Goal: Task Accomplishment & Management: Use online tool/utility

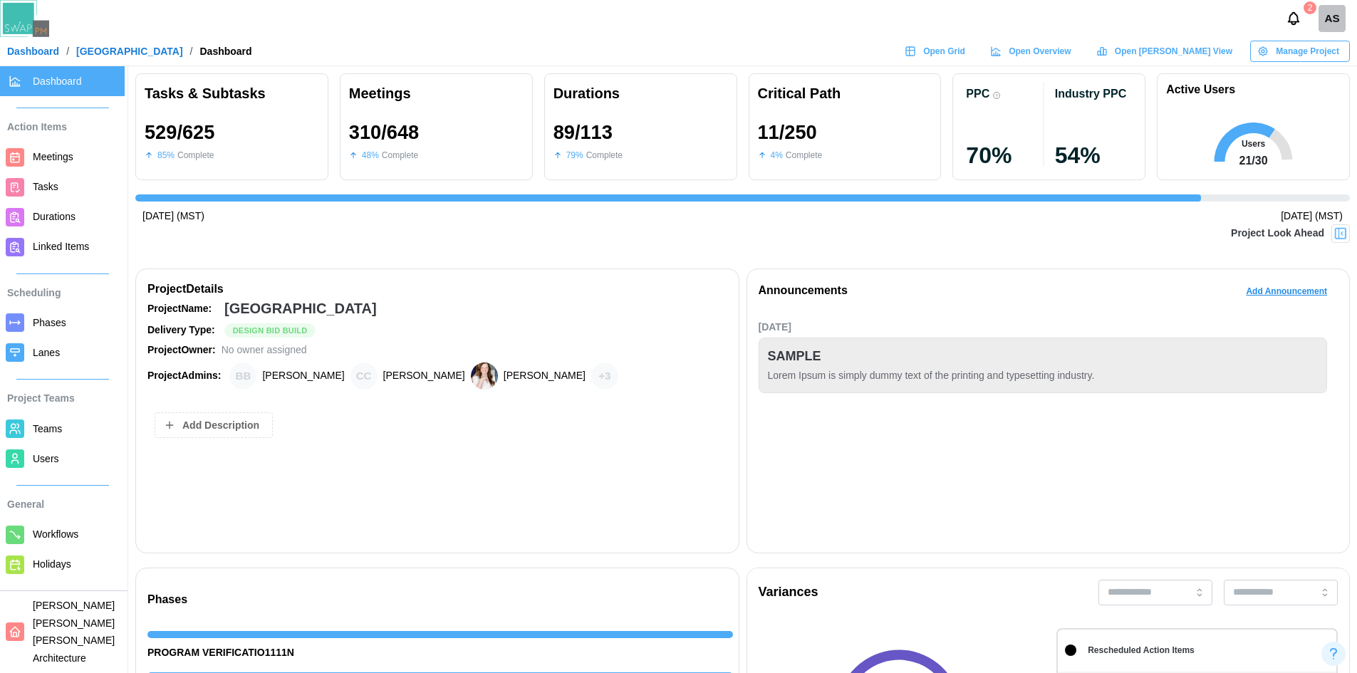
scroll to position [0, 13219]
click at [526, 113] on div "Meetings 310 / 648 48 % Complete" at bounding box center [436, 126] width 193 height 107
drag, startPoint x: 1334, startPoint y: 236, endPoint x: 1109, endPoint y: 234, distance: 225.0
click at [1334, 236] on img at bounding box center [1340, 233] width 14 height 14
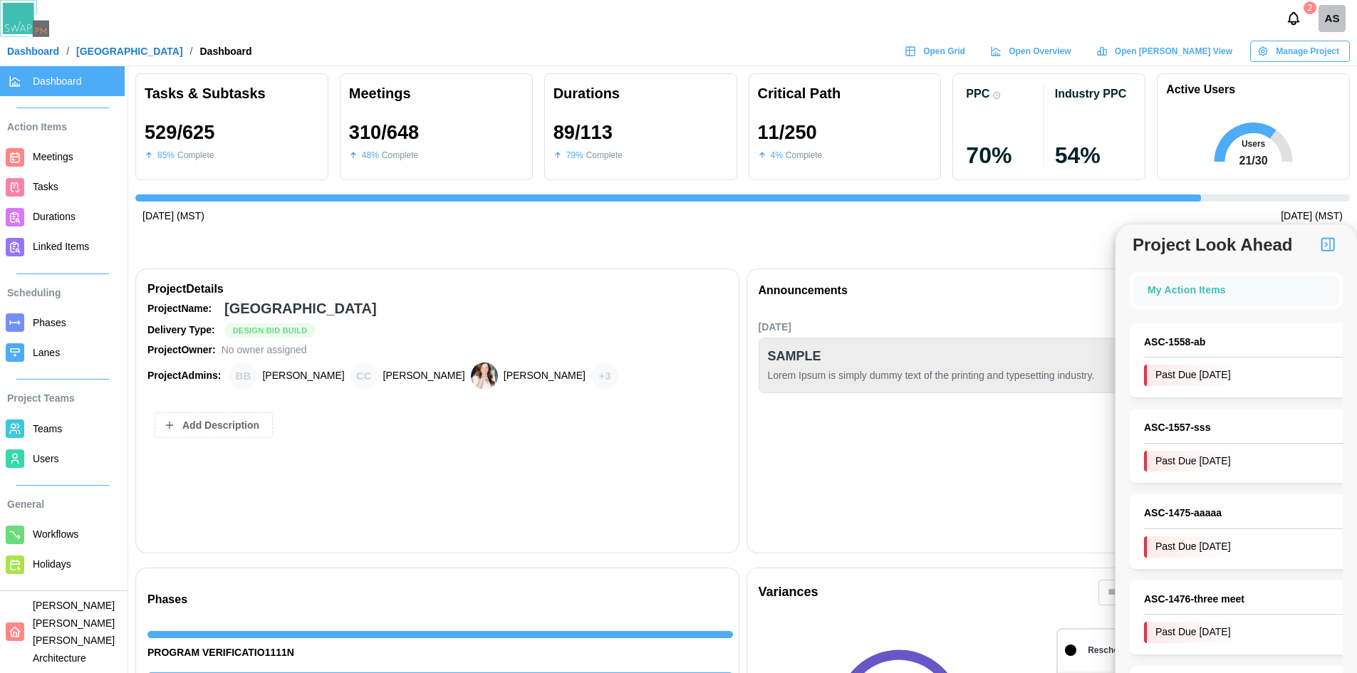
click at [1329, 243] on img "button" at bounding box center [1327, 244] width 17 height 17
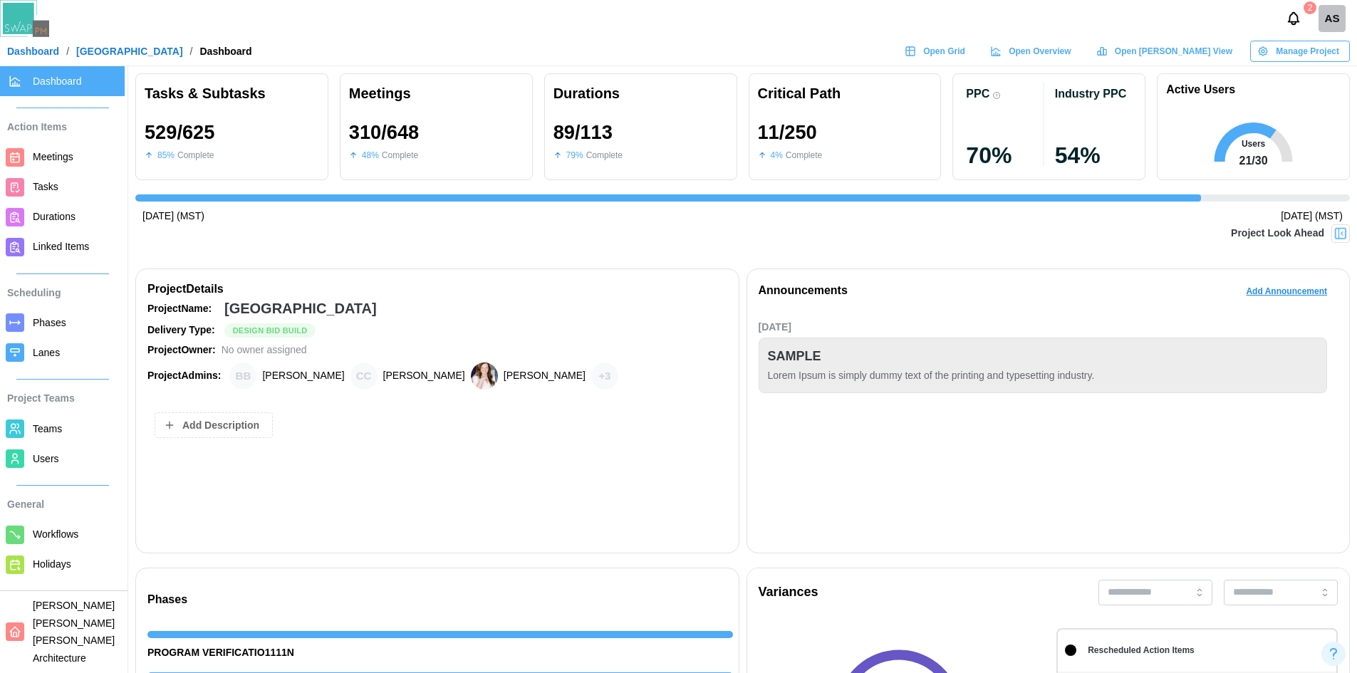
click at [199, 429] on span "Add Description" at bounding box center [220, 425] width 77 height 24
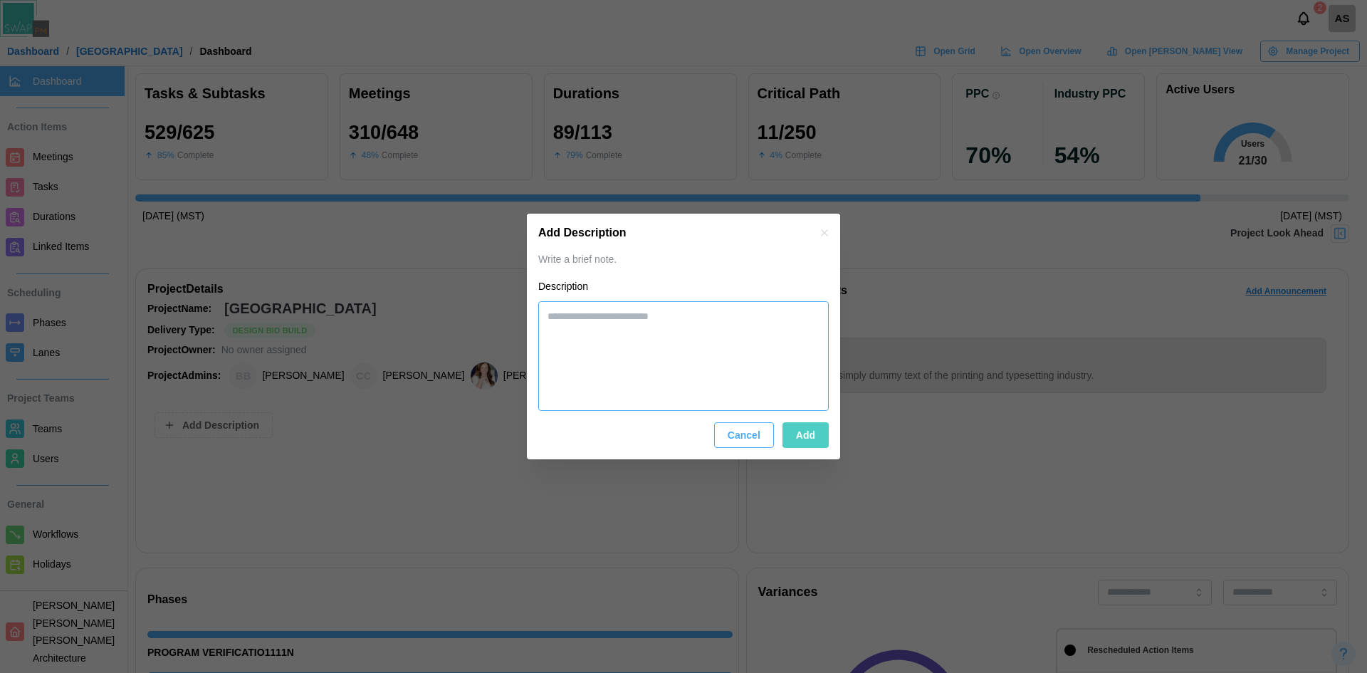
click at [631, 319] on textarea at bounding box center [683, 356] width 291 height 110
type textarea "*"
type textarea "***"
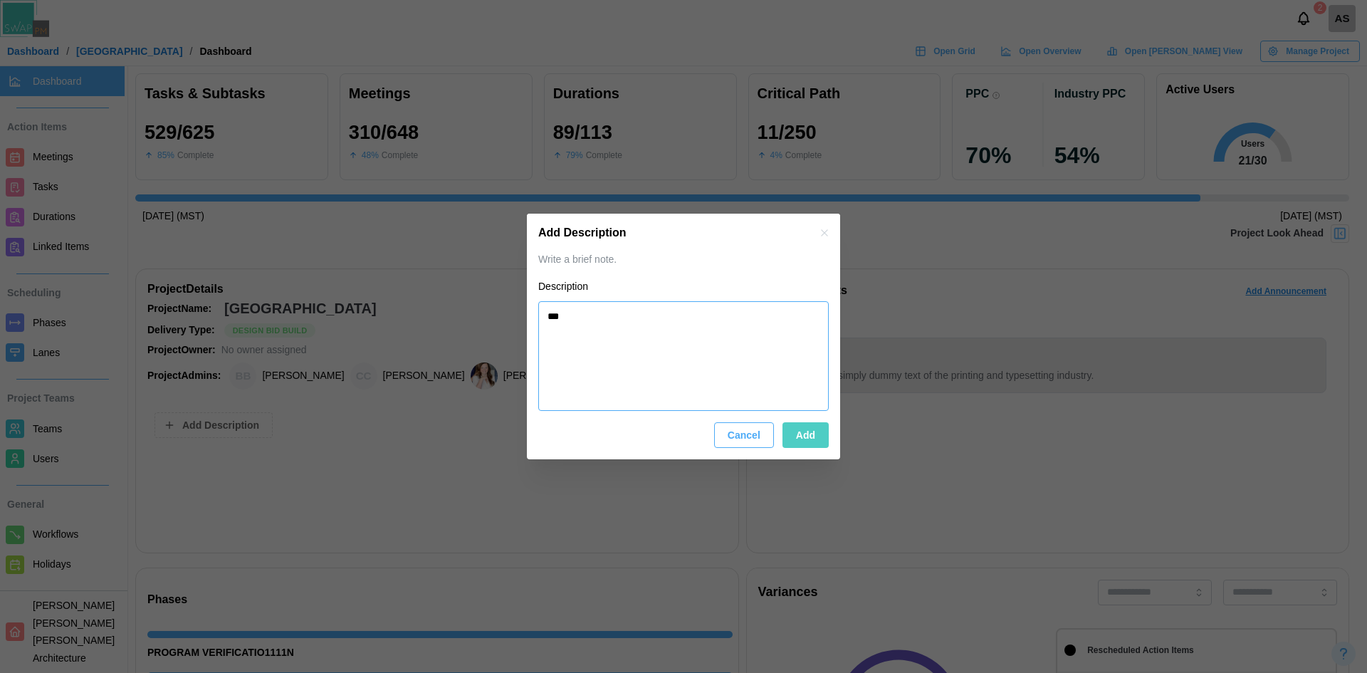
type textarea "*"
type textarea "****"
type textarea "*"
type textarea "******"
type textarea "*"
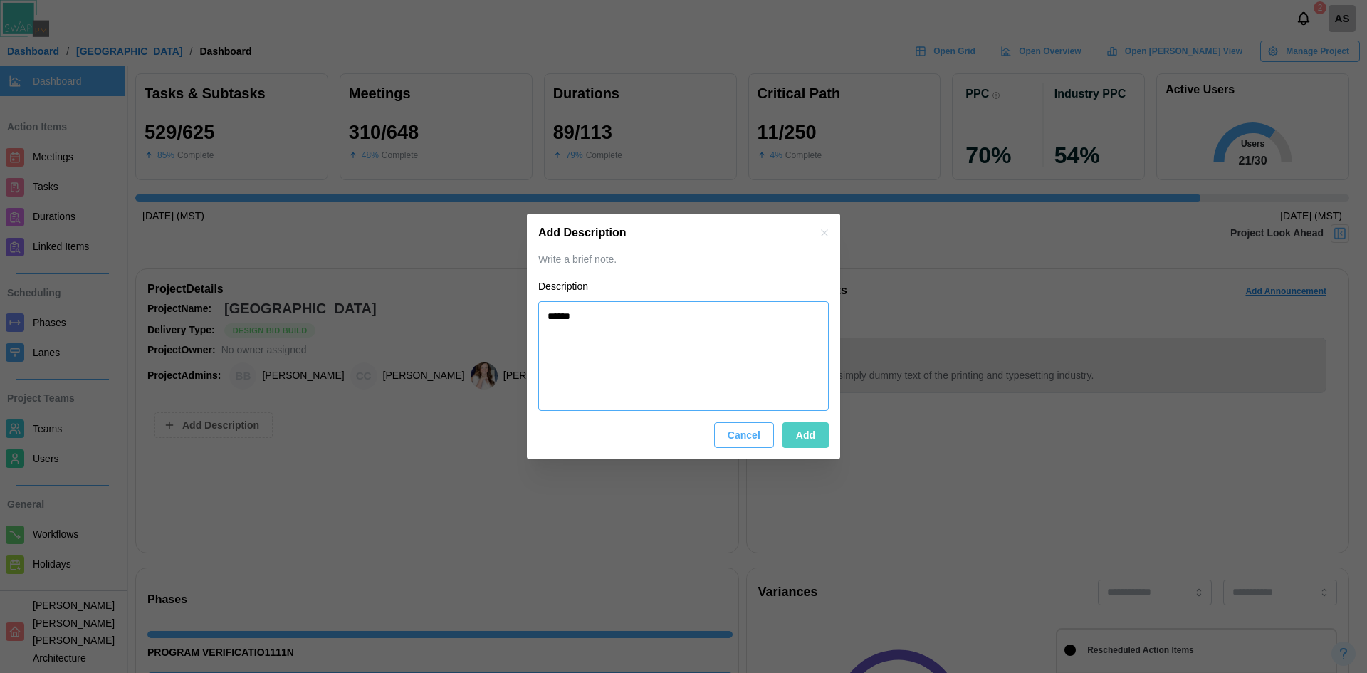
type textarea "******"
click at [814, 437] on span "Add" at bounding box center [805, 435] width 19 height 24
type textarea "*"
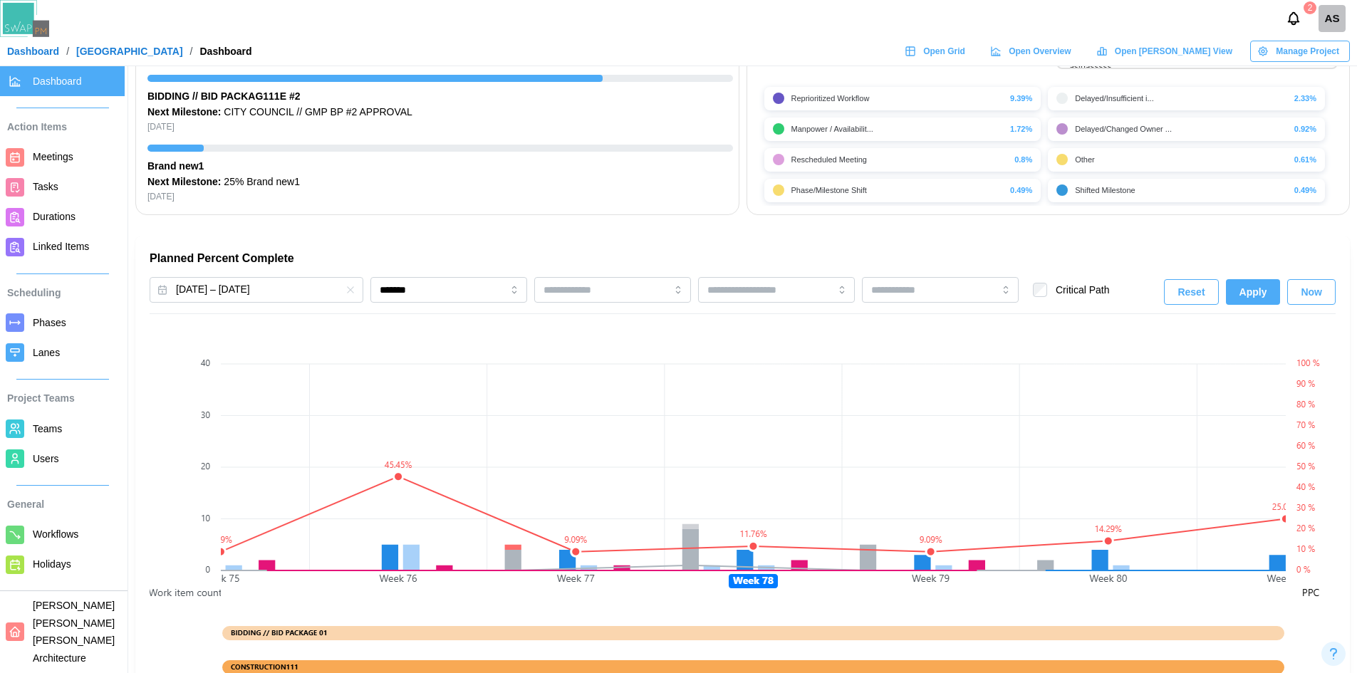
scroll to position [783, 0]
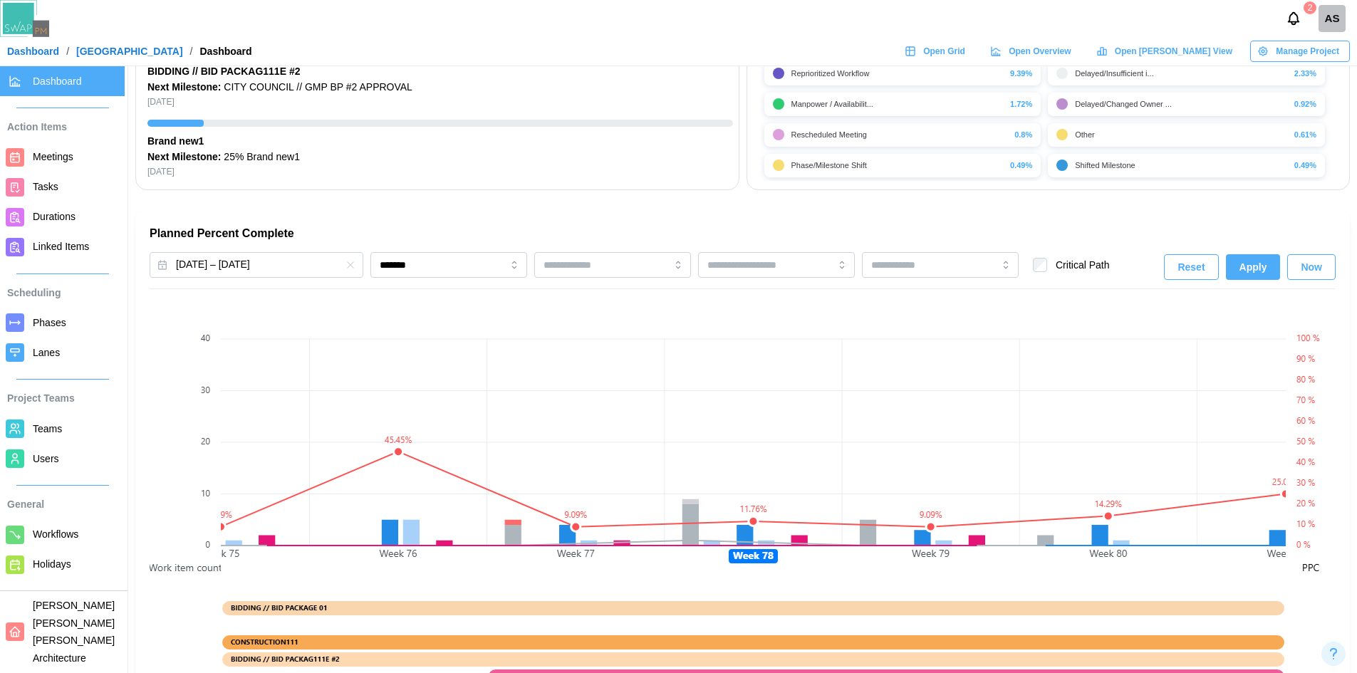
click at [1297, 266] on button "Now" at bounding box center [1311, 267] width 48 height 26
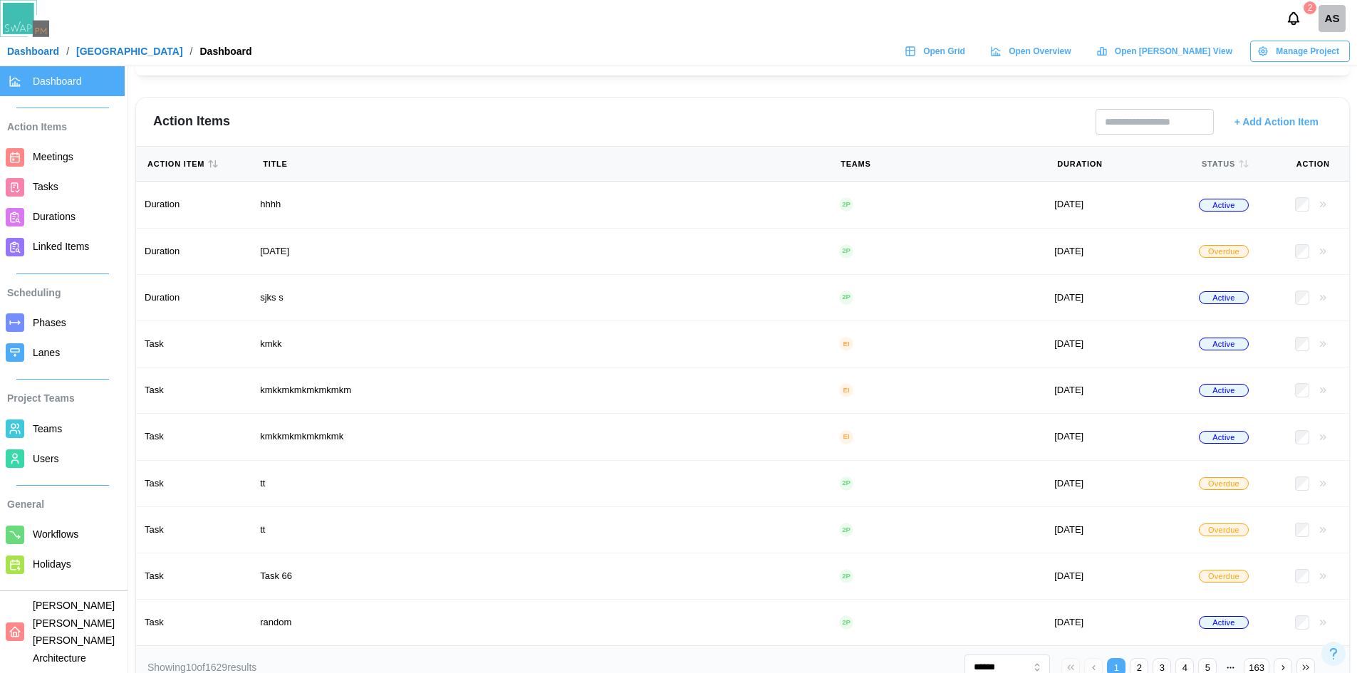
scroll to position [1537, 0]
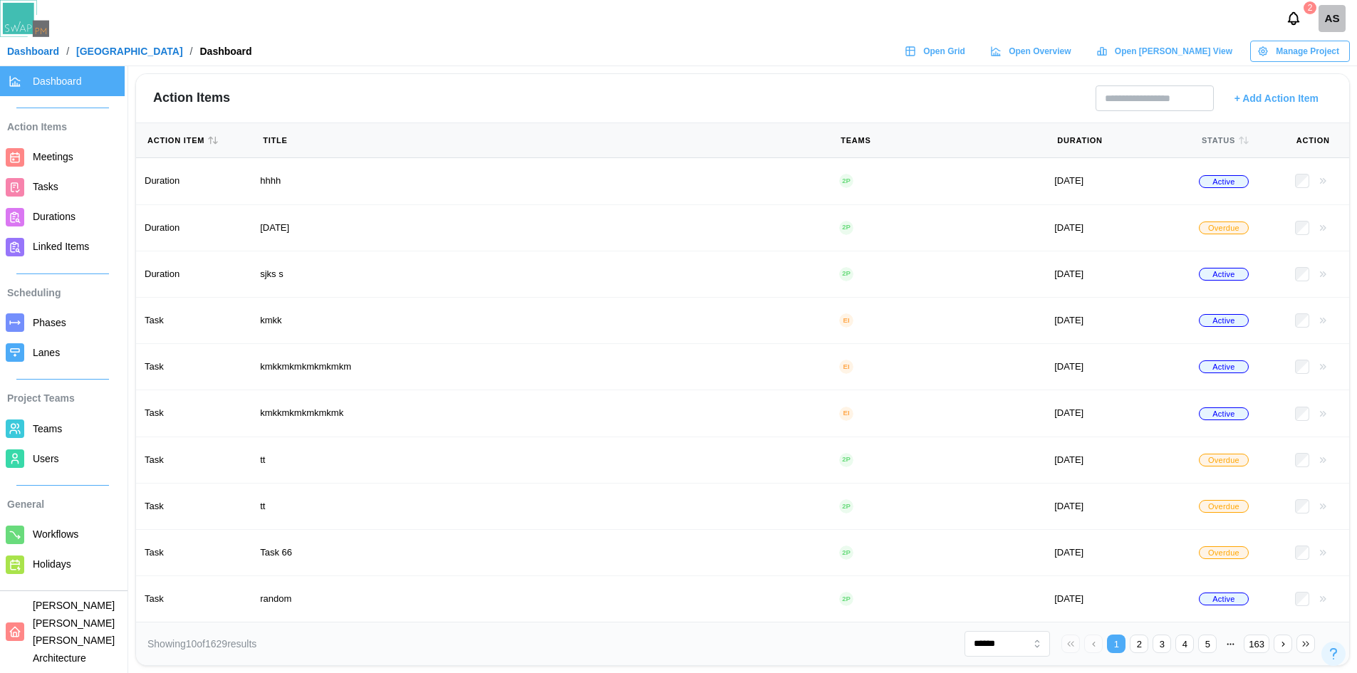
click at [976, 41] on link "Open Grid" at bounding box center [936, 51] width 78 height 21
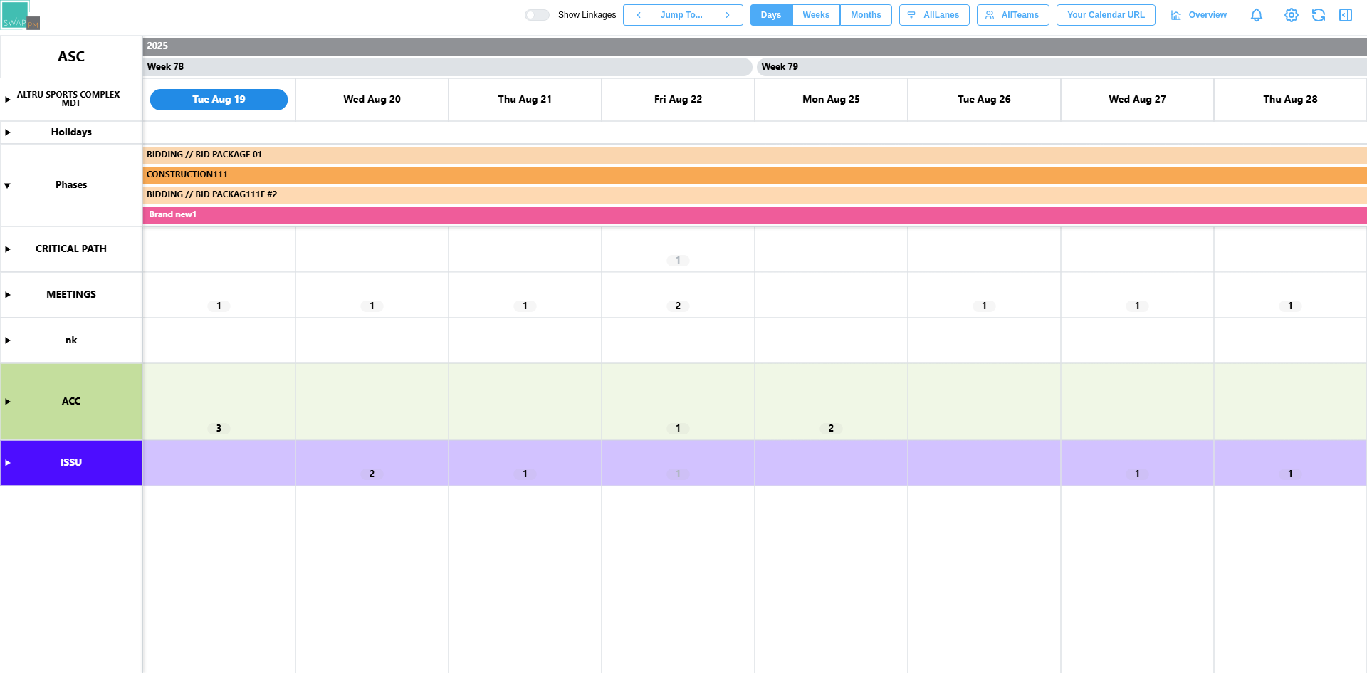
scroll to position [0, 59097]
drag, startPoint x: 3, startPoint y: 461, endPoint x: 460, endPoint y: 506, distance: 459.4
click at [3, 461] on canvas at bounding box center [683, 354] width 1367 height 637
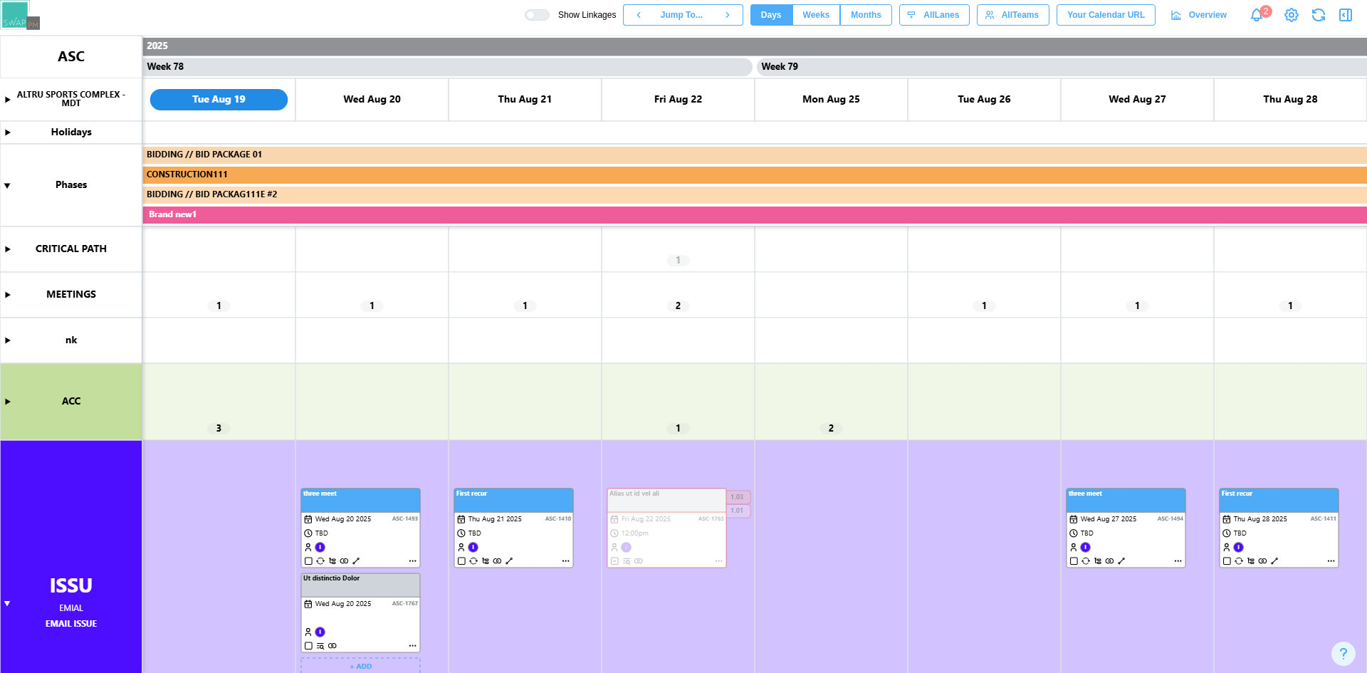
click at [391, 538] on canvas at bounding box center [683, 354] width 1367 height 637
click at [539, 540] on canvas at bounding box center [683, 354] width 1367 height 637
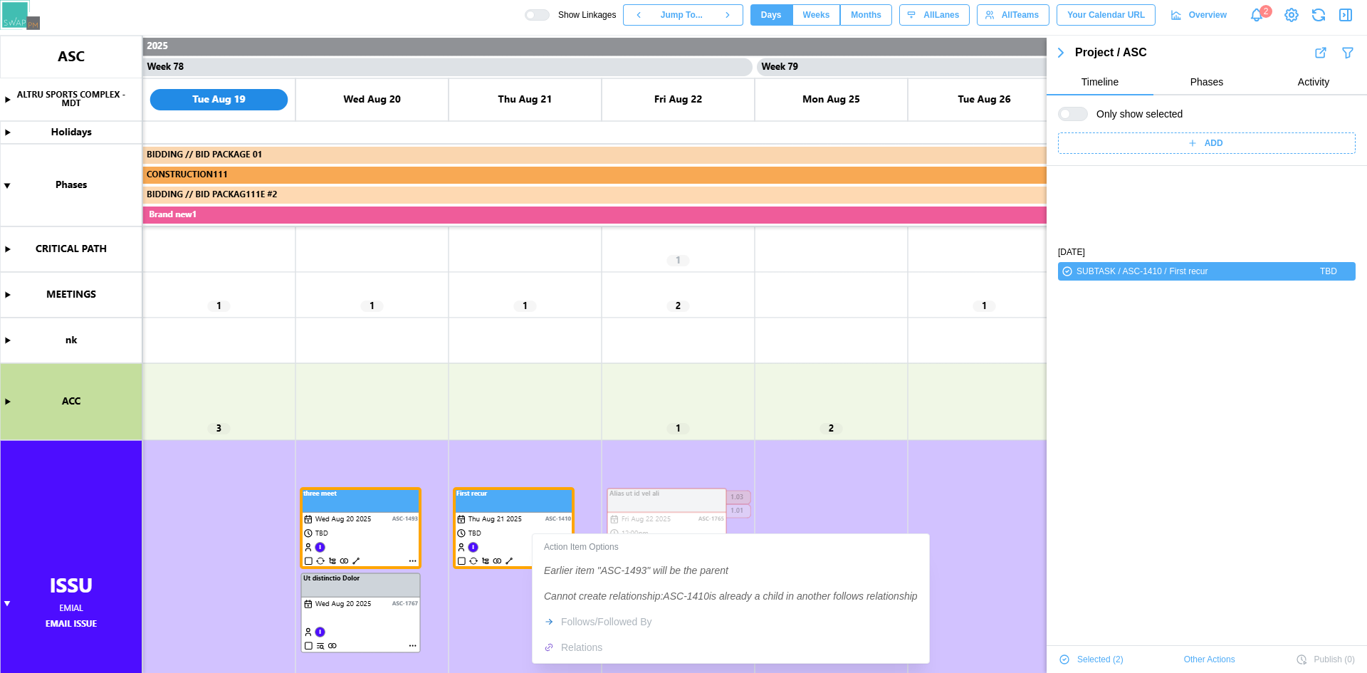
scroll to position [97, 0]
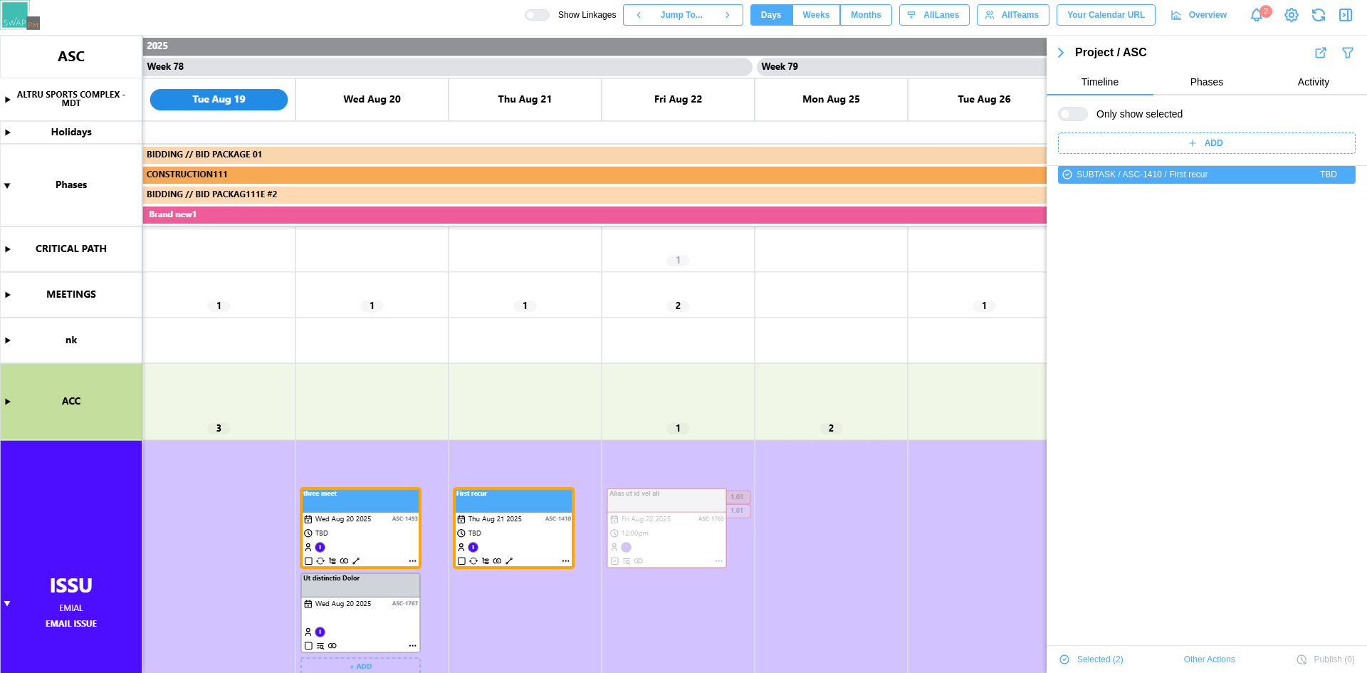
click at [358, 561] on canvas at bounding box center [683, 354] width 1367 height 637
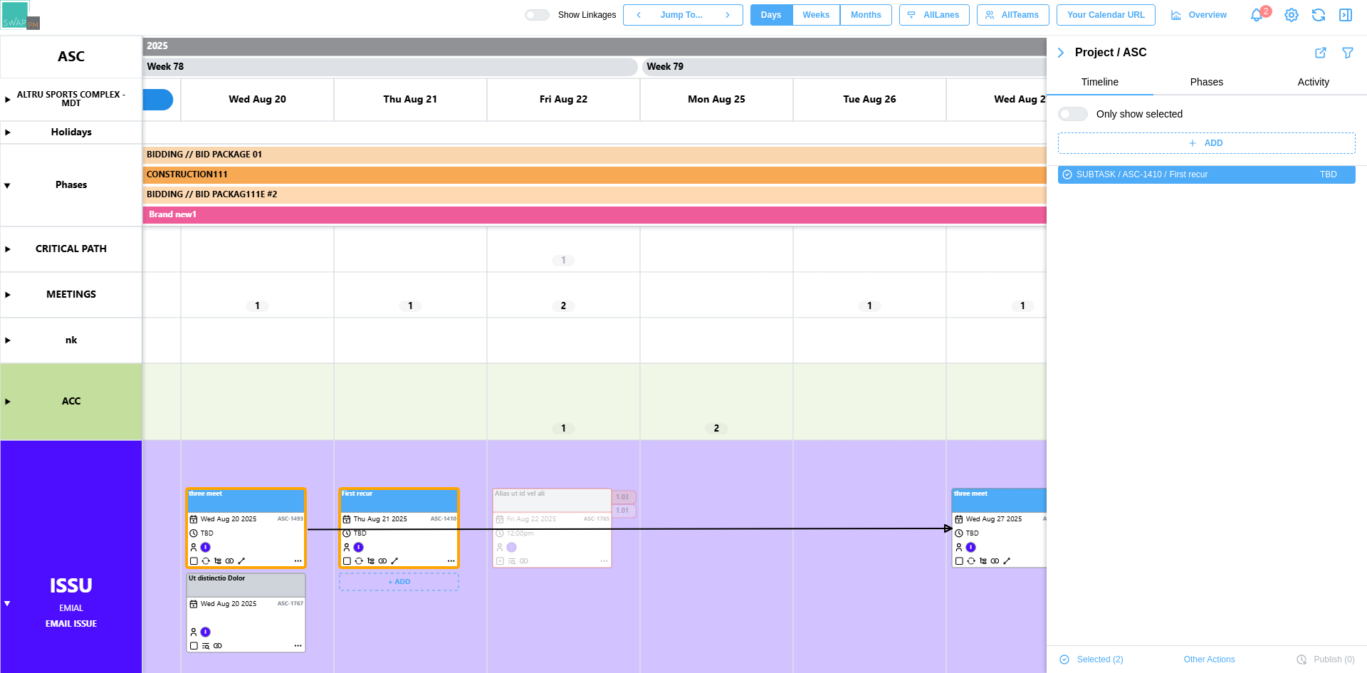
scroll to position [0, 59120]
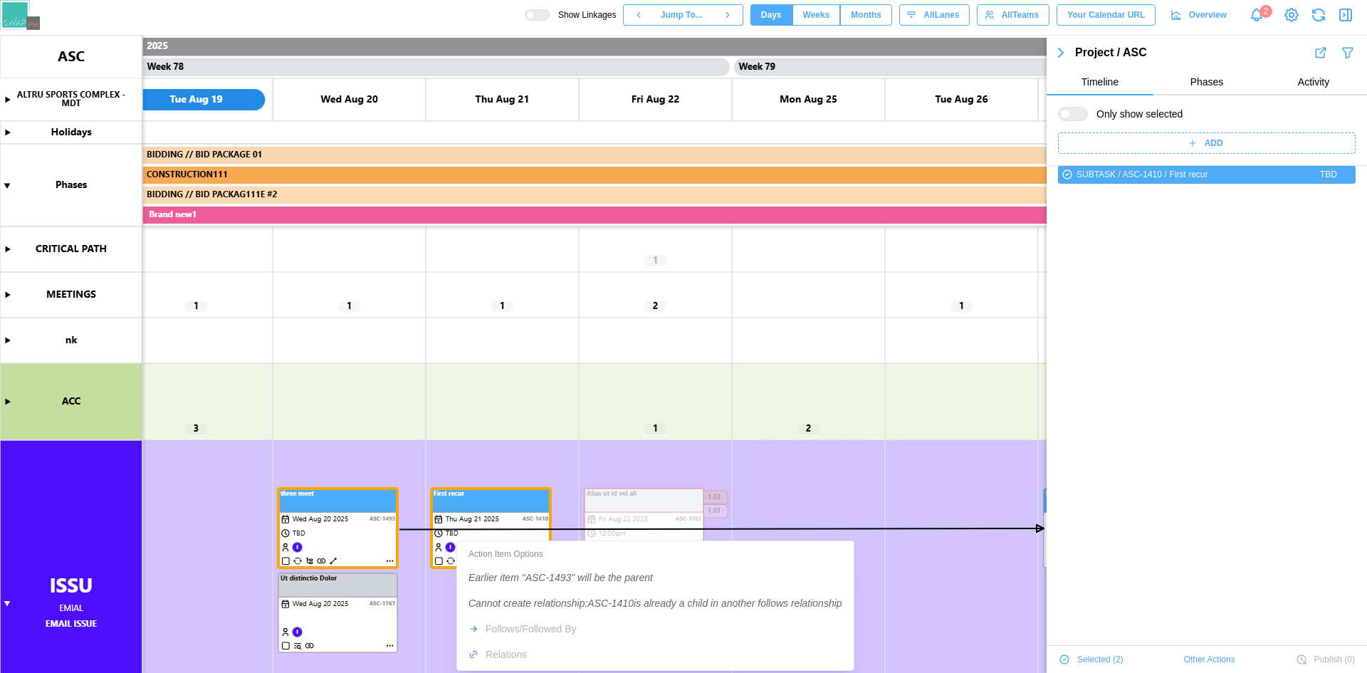
click at [498, 628] on div "Action Item Options Earlier item "ASC-1493" will be the parent Cannot create re…" at bounding box center [655, 605] width 391 height 123
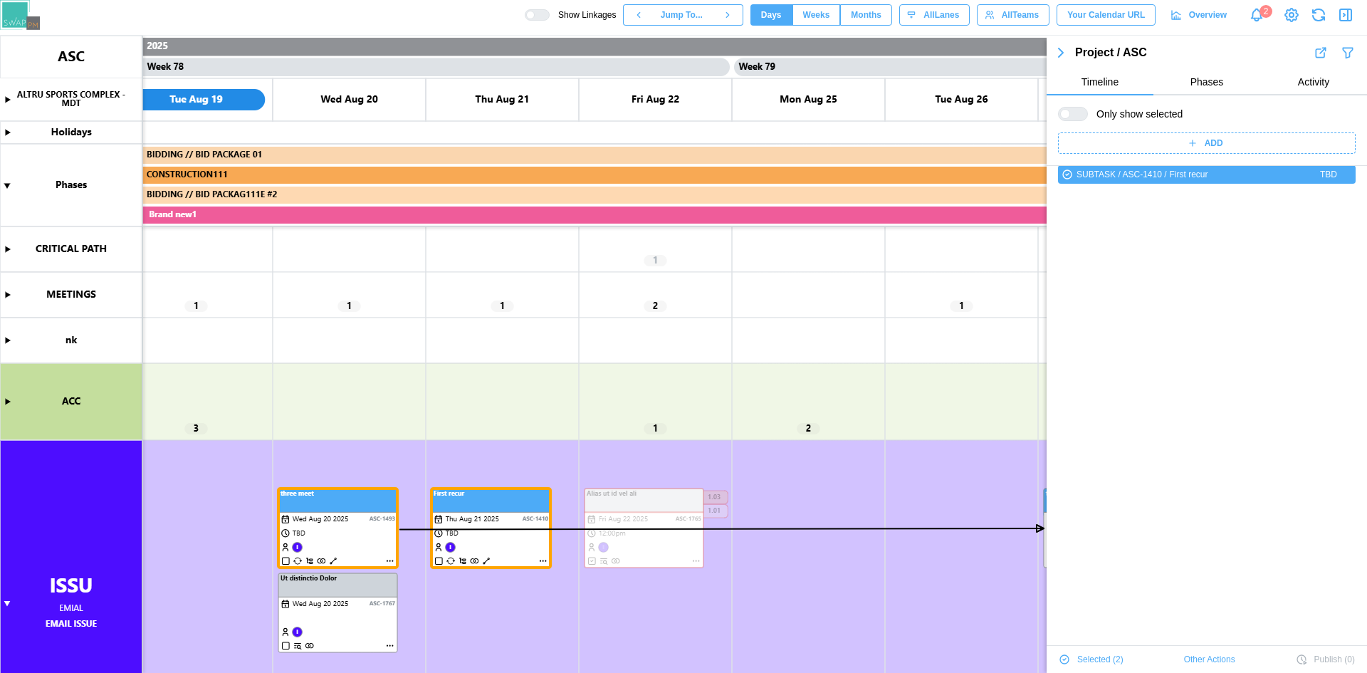
click at [1058, 56] on icon "button" at bounding box center [1060, 52] width 17 height 17
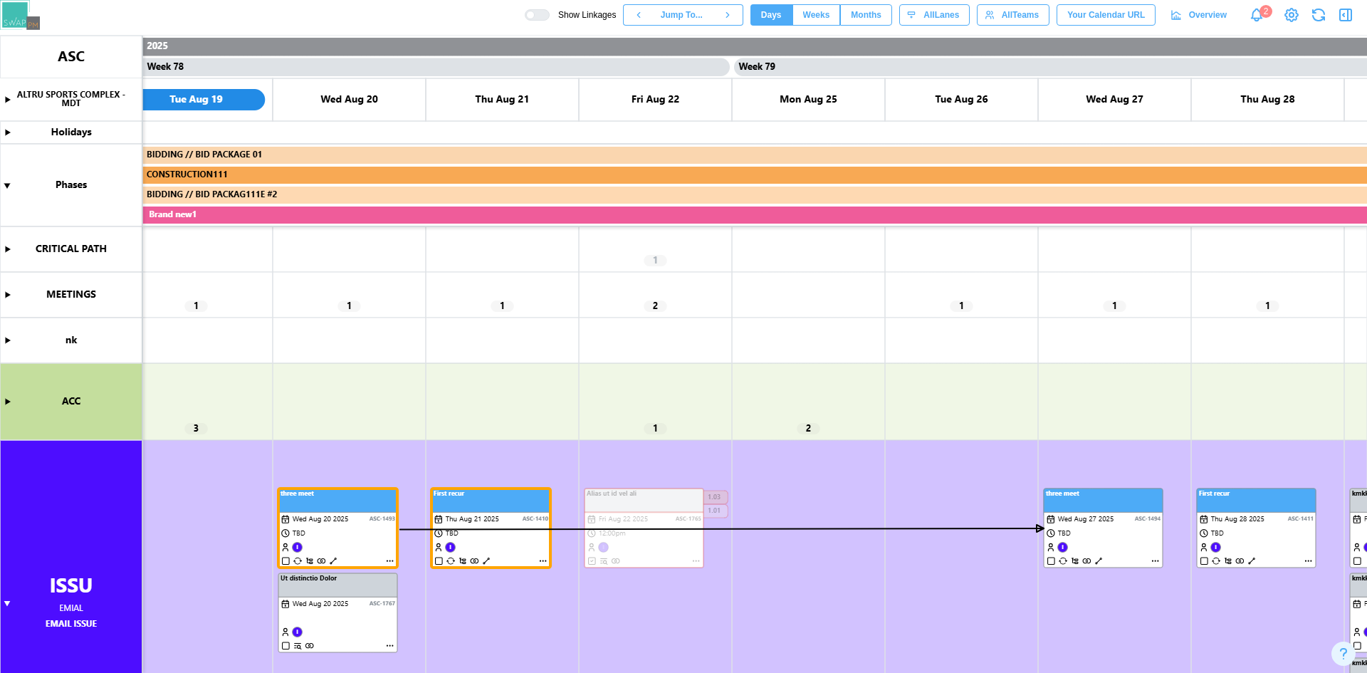
scroll to position [0, 0]
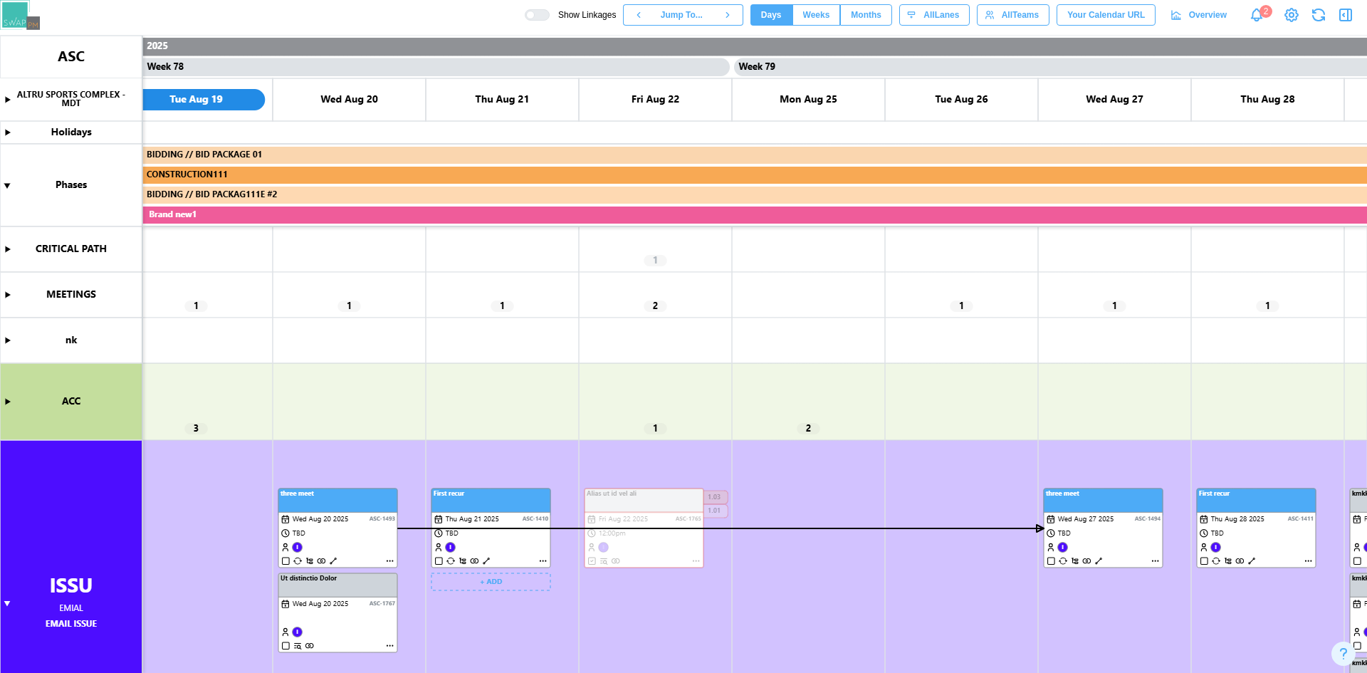
click at [482, 563] on canvas at bounding box center [683, 354] width 1367 height 637
click at [362, 554] on canvas at bounding box center [683, 354] width 1367 height 637
click at [549, 19] on div at bounding box center [542, 15] width 14 height 10
click at [550, 16] on div at bounding box center [537, 14] width 25 height 11
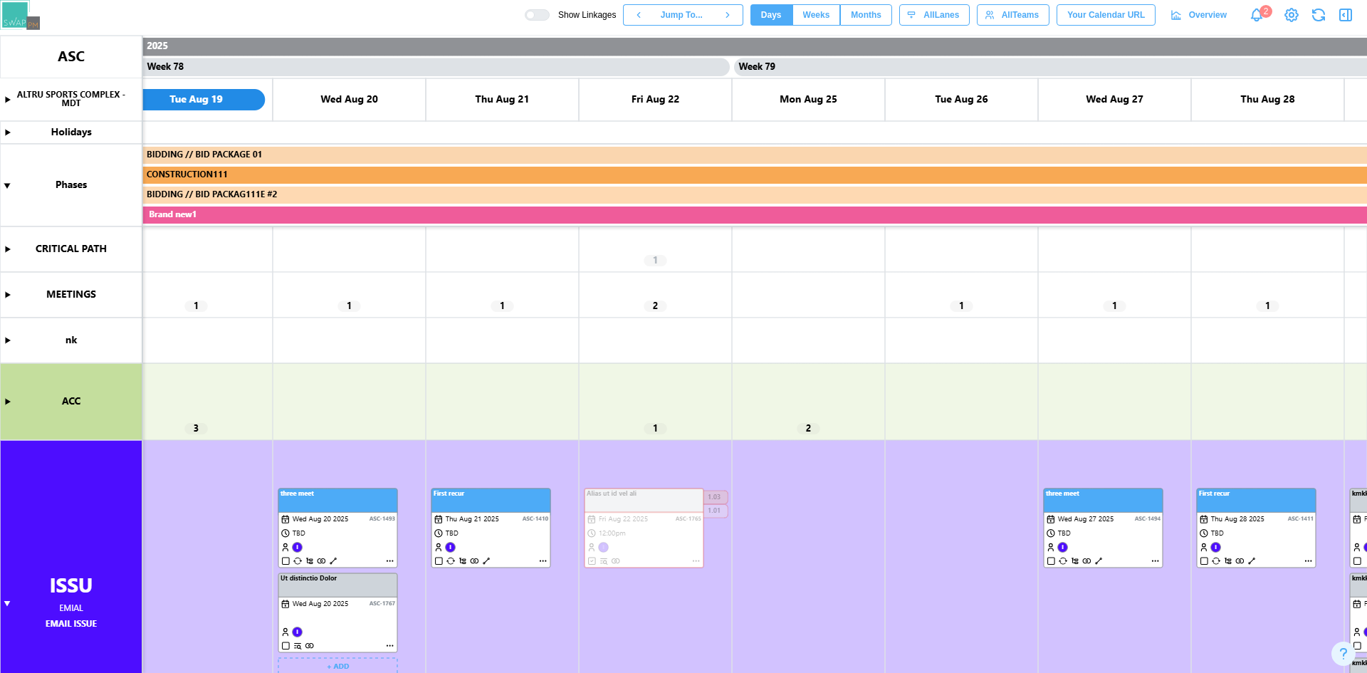
click at [333, 559] on canvas at bounding box center [683, 354] width 1367 height 637
click at [373, 526] on canvas at bounding box center [683, 354] width 1367 height 637
click at [375, 526] on canvas at bounding box center [683, 354] width 1367 height 637
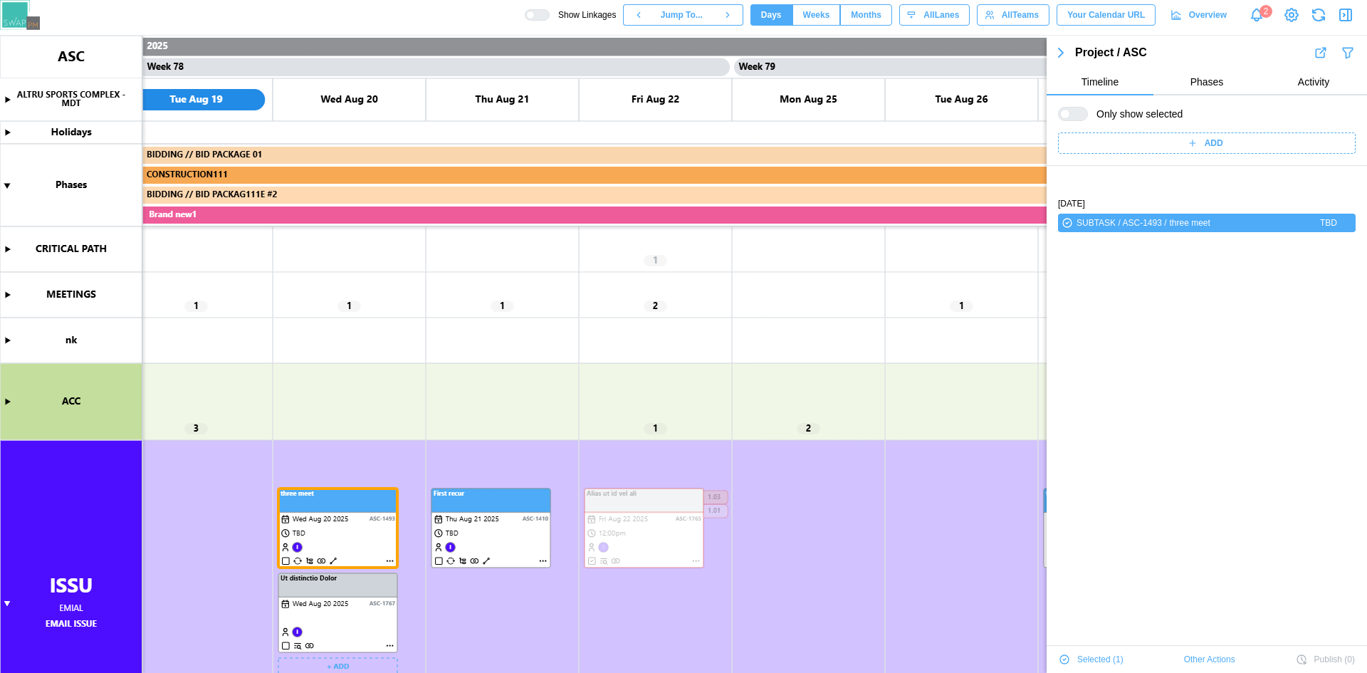
scroll to position [48, 0]
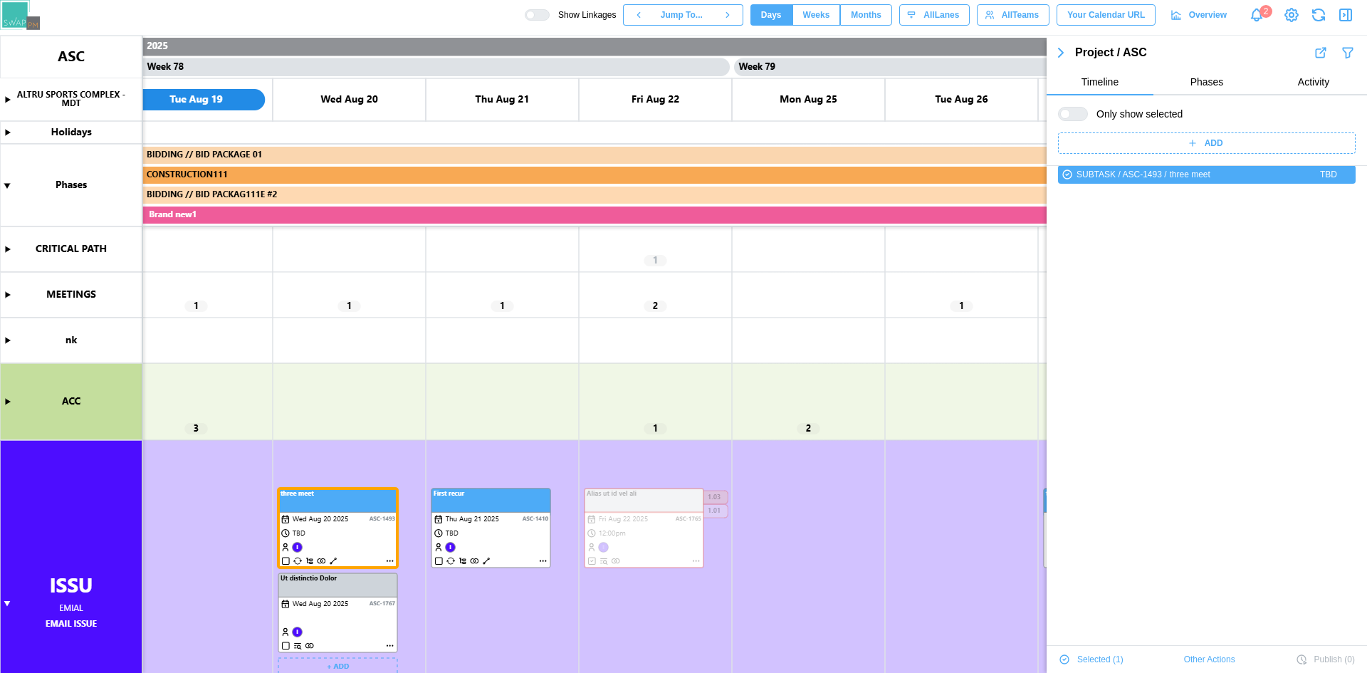
click at [477, 538] on canvas at bounding box center [683, 354] width 1367 height 637
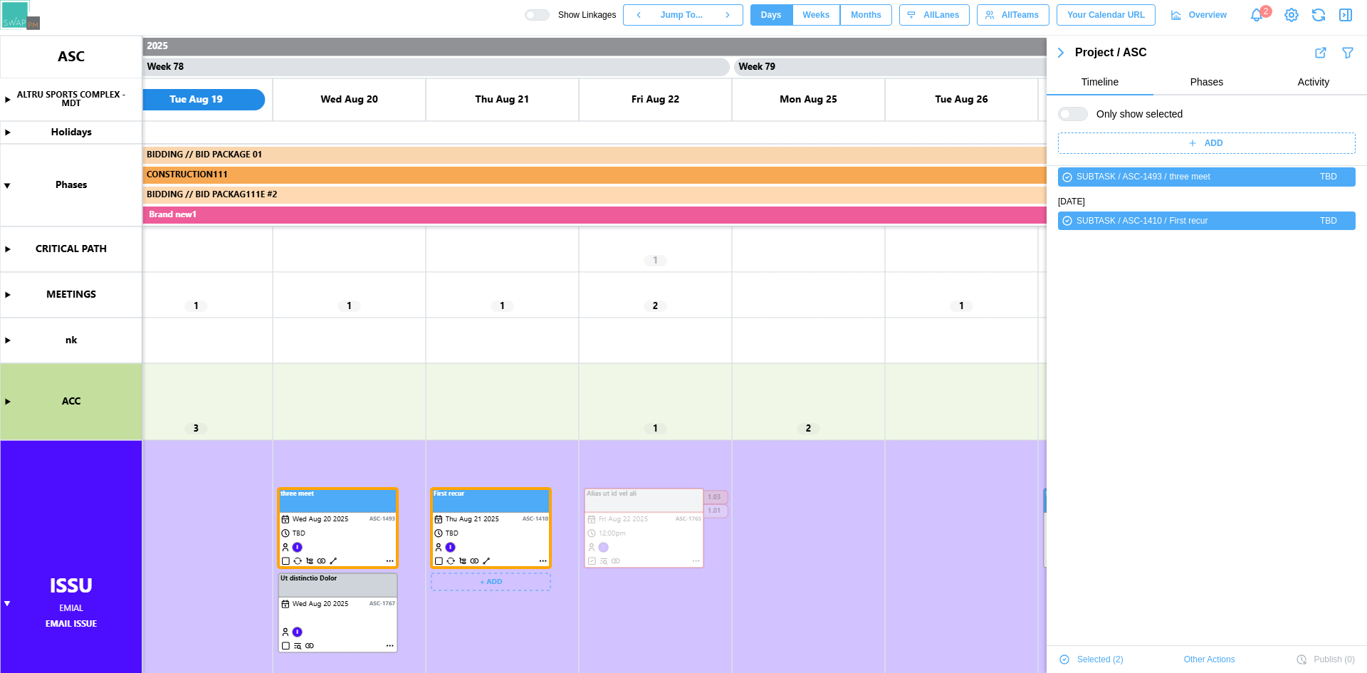
scroll to position [0, 0]
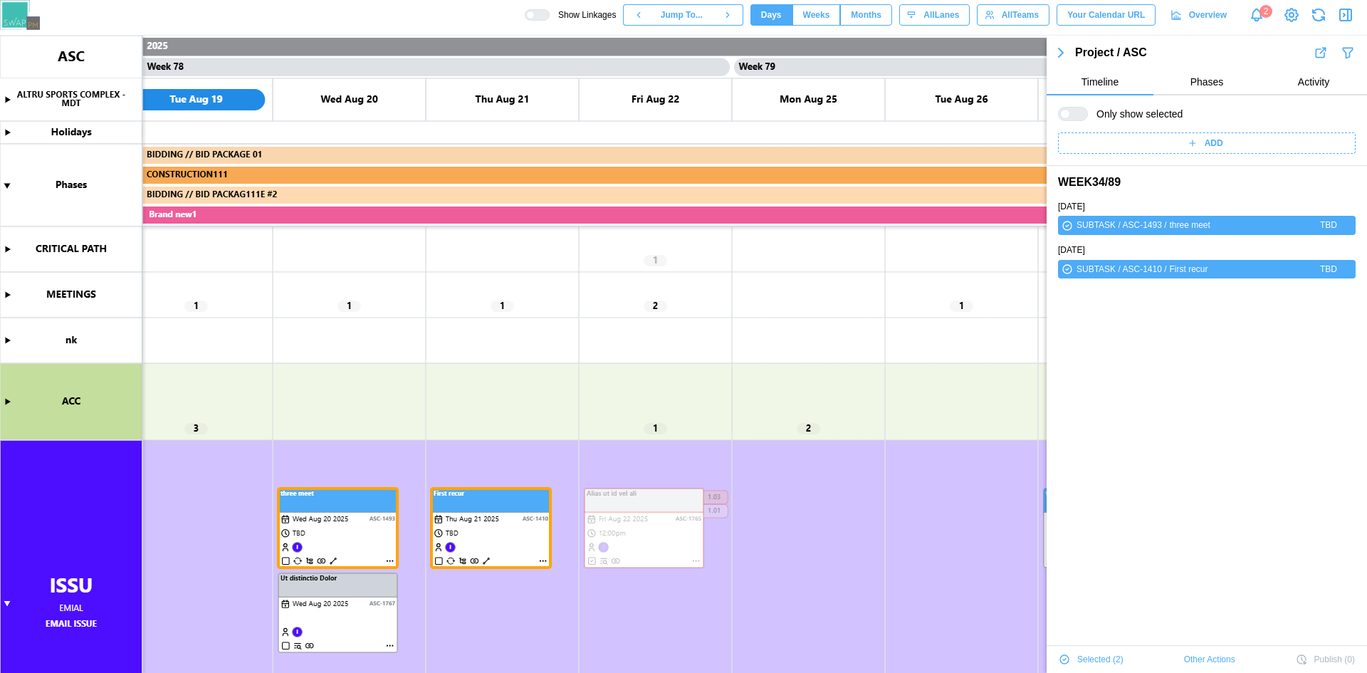
click at [1063, 52] on icon "button" at bounding box center [1060, 52] width 17 height 17
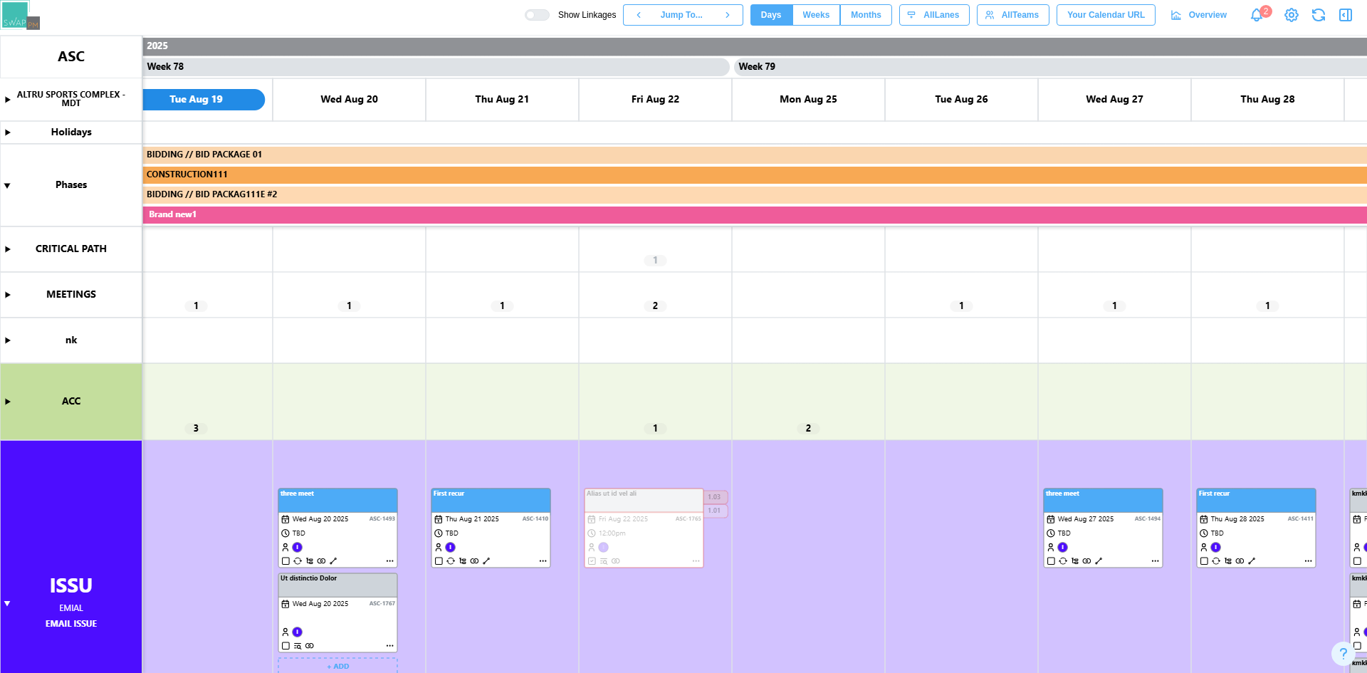
click at [338, 560] on canvas at bounding box center [683, 354] width 1367 height 637
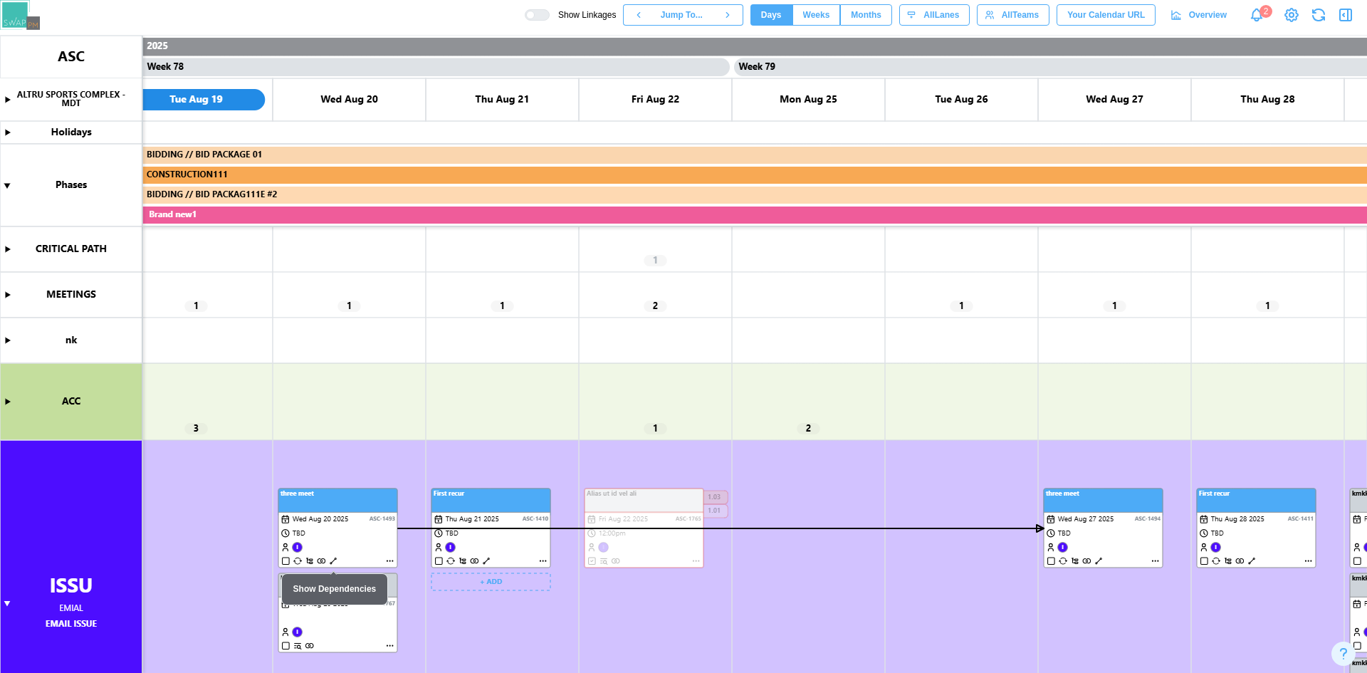
click at [488, 560] on canvas at bounding box center [683, 354] width 1367 height 637
click at [1091, 558] on canvas at bounding box center [683, 354] width 1367 height 637
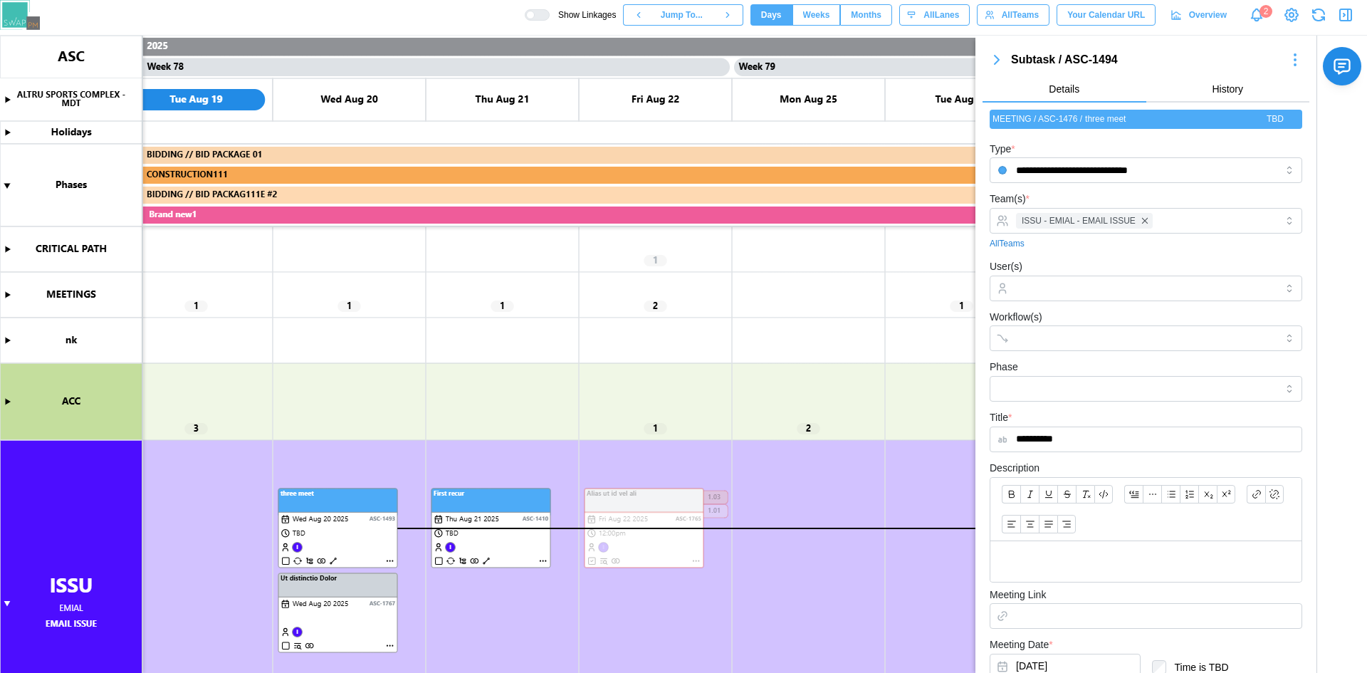
click at [995, 63] on icon "button" at bounding box center [997, 60] width 4 height 9
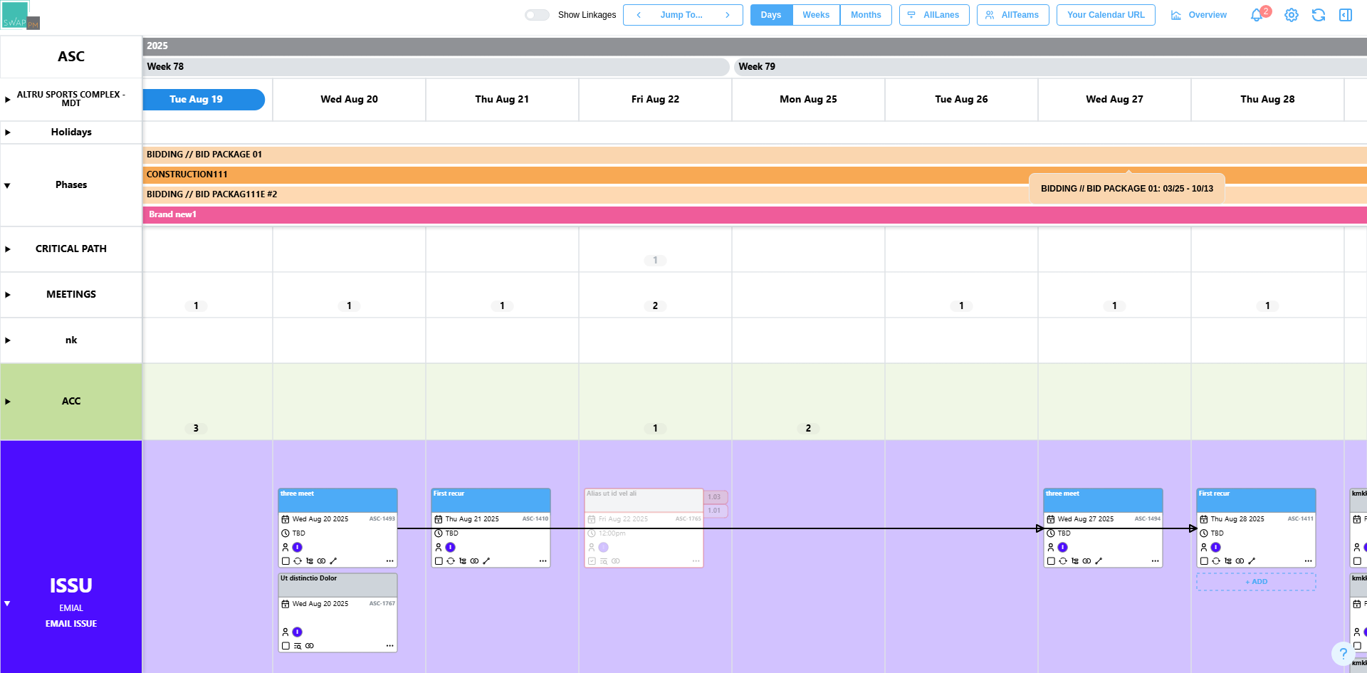
click at [1255, 538] on canvas at bounding box center [683, 354] width 1367 height 637
click at [1250, 528] on canvas at bounding box center [683, 354] width 1367 height 637
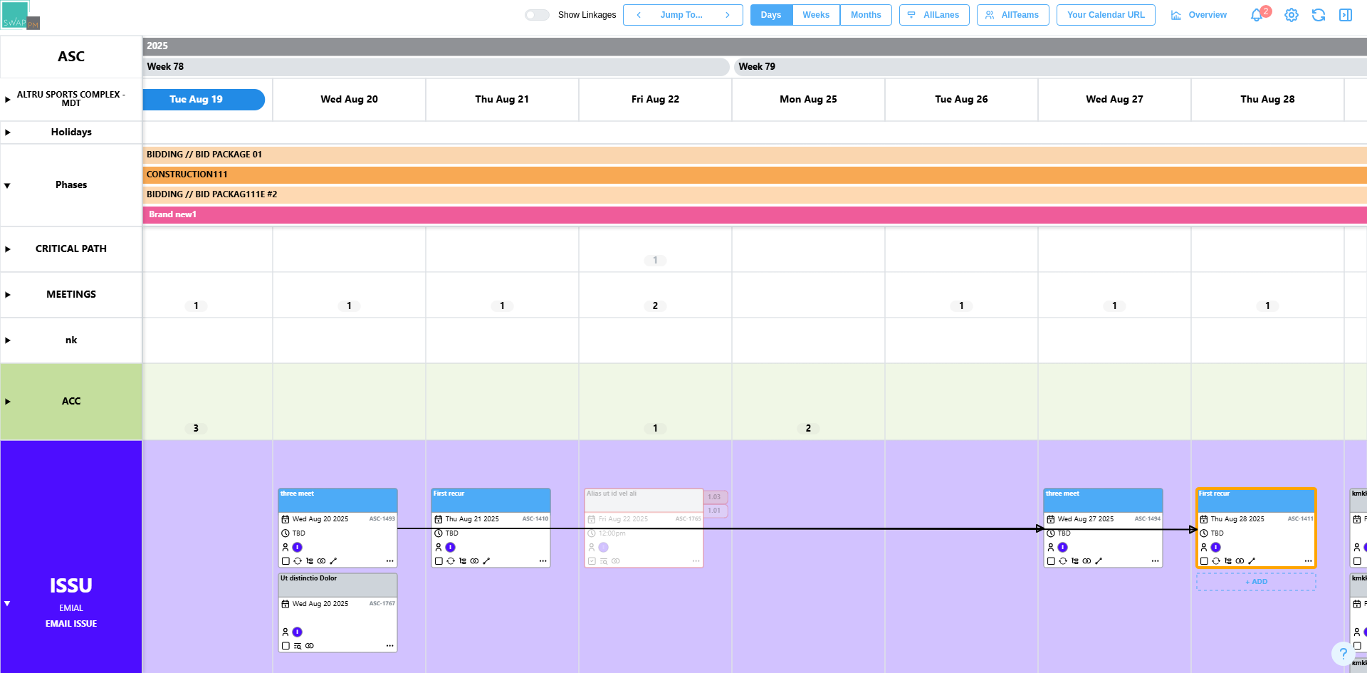
scroll to position [48, 0]
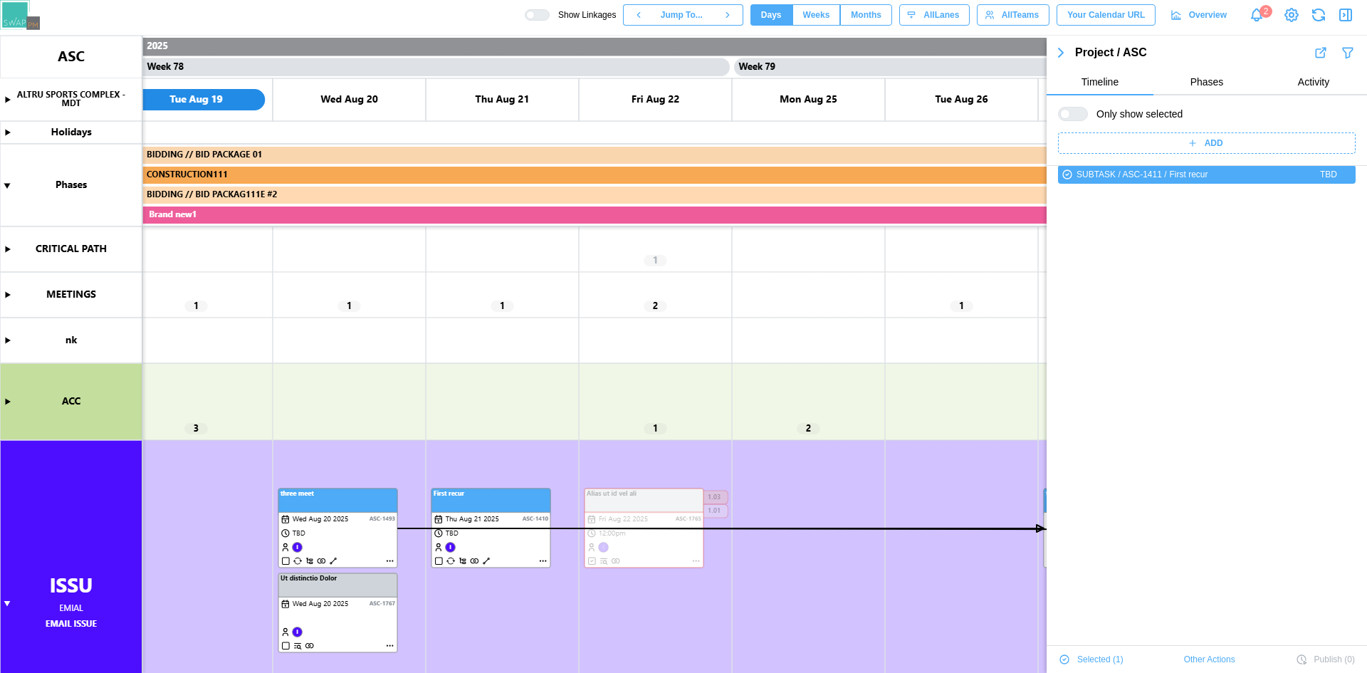
click at [1127, 556] on div "THU AUG 28 2025 SUBTASK / ASC-1411 / First recur TBD" at bounding box center [1207, 453] width 320 height 673
click at [1062, 56] on icon "button" at bounding box center [1060, 52] width 17 height 17
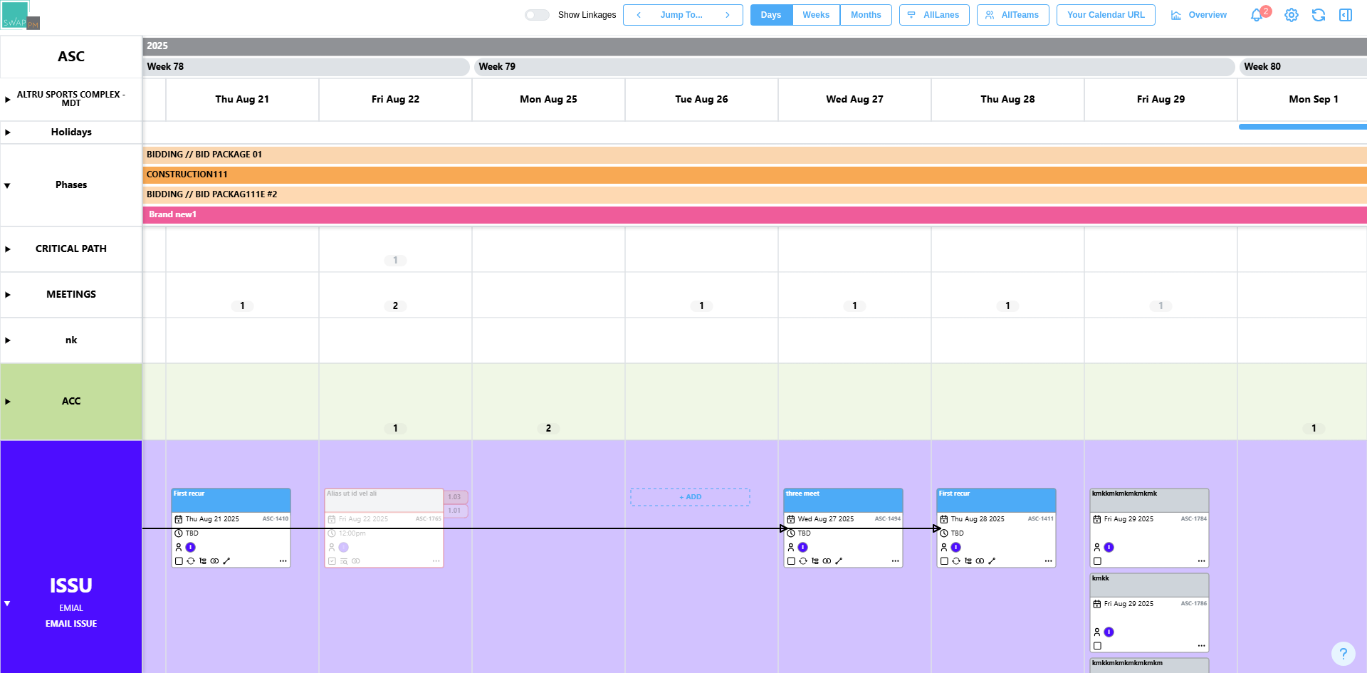
scroll to position [0, 59384]
click at [999, 541] on canvas at bounding box center [683, 354] width 1367 height 637
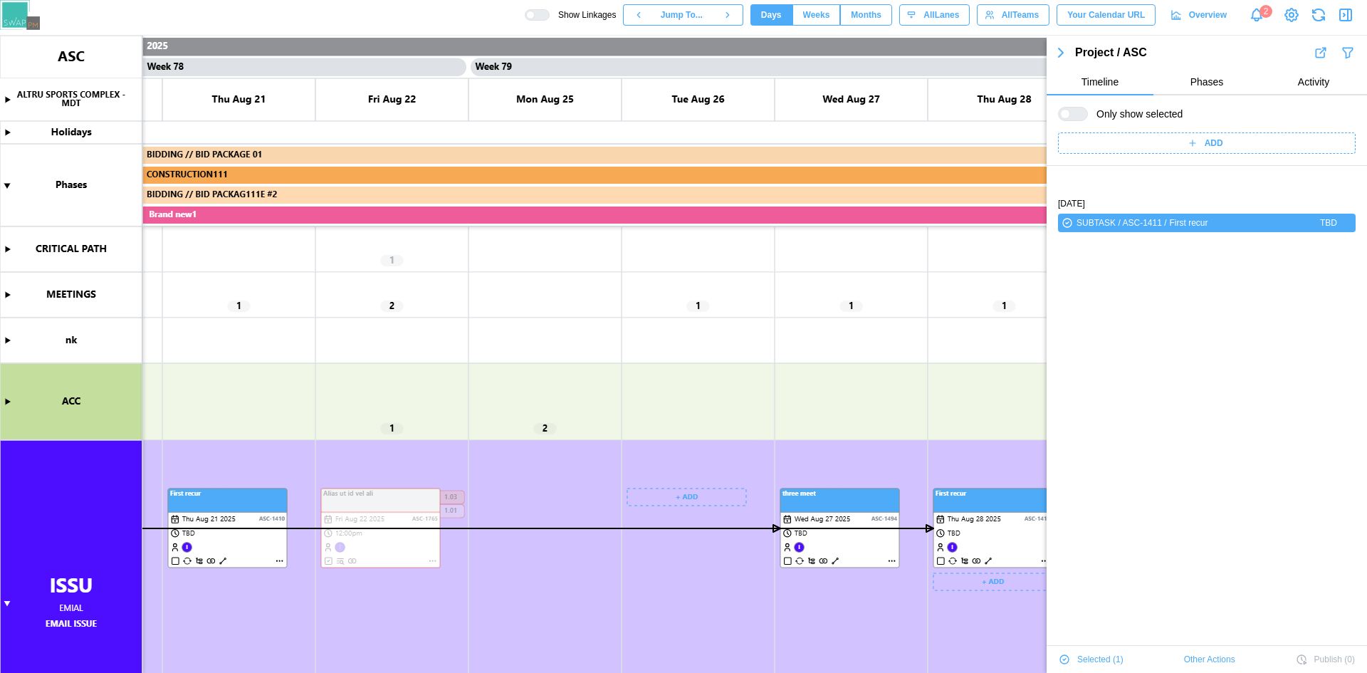
scroll to position [48, 0]
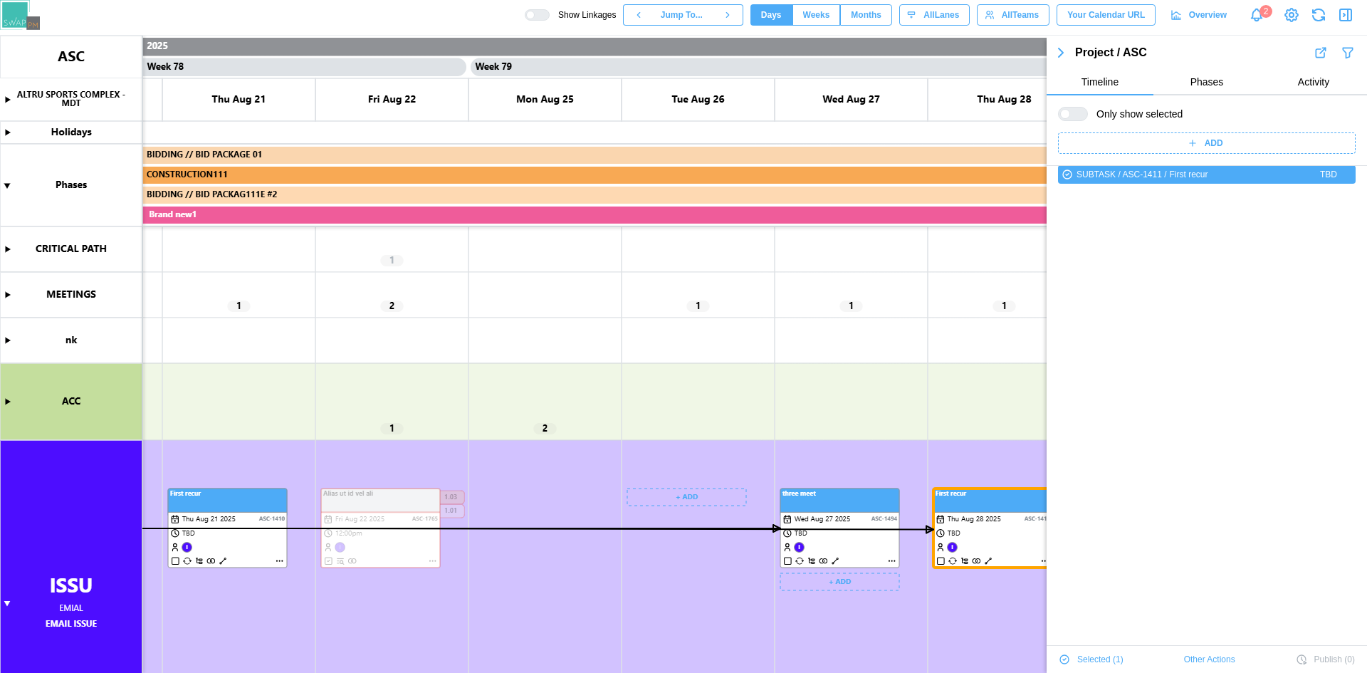
click at [864, 552] on canvas at bounding box center [683, 354] width 1367 height 637
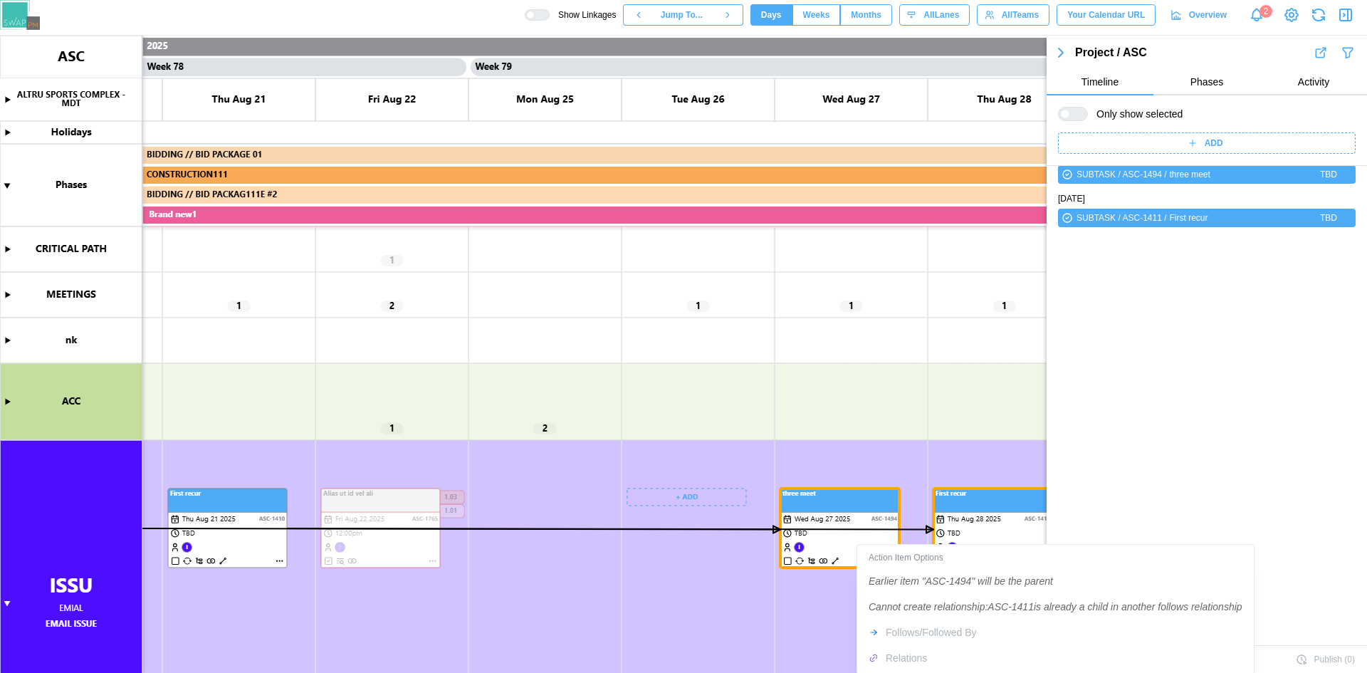
click at [903, 659] on div "Action Item Options Earlier item "ASC-1494" will be the parent Cannot create re…" at bounding box center [1055, 609] width 391 height 123
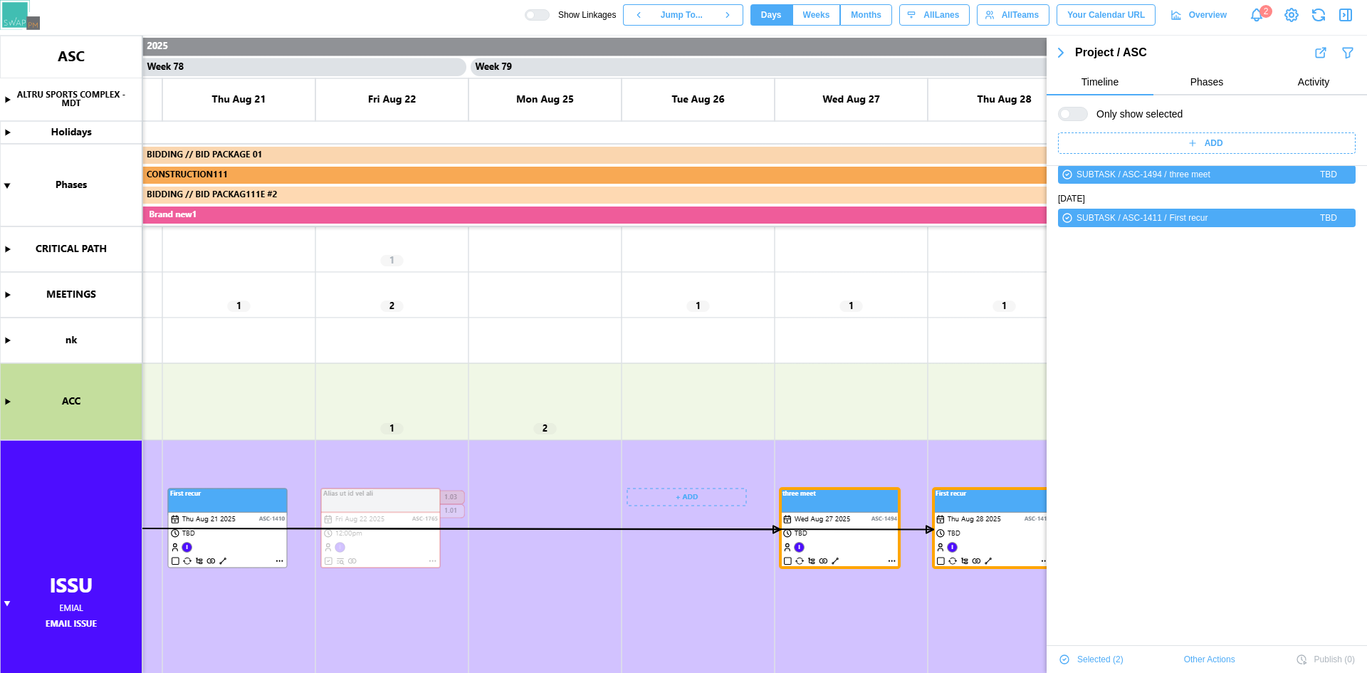
click at [1064, 55] on icon "button" at bounding box center [1060, 52] width 17 height 17
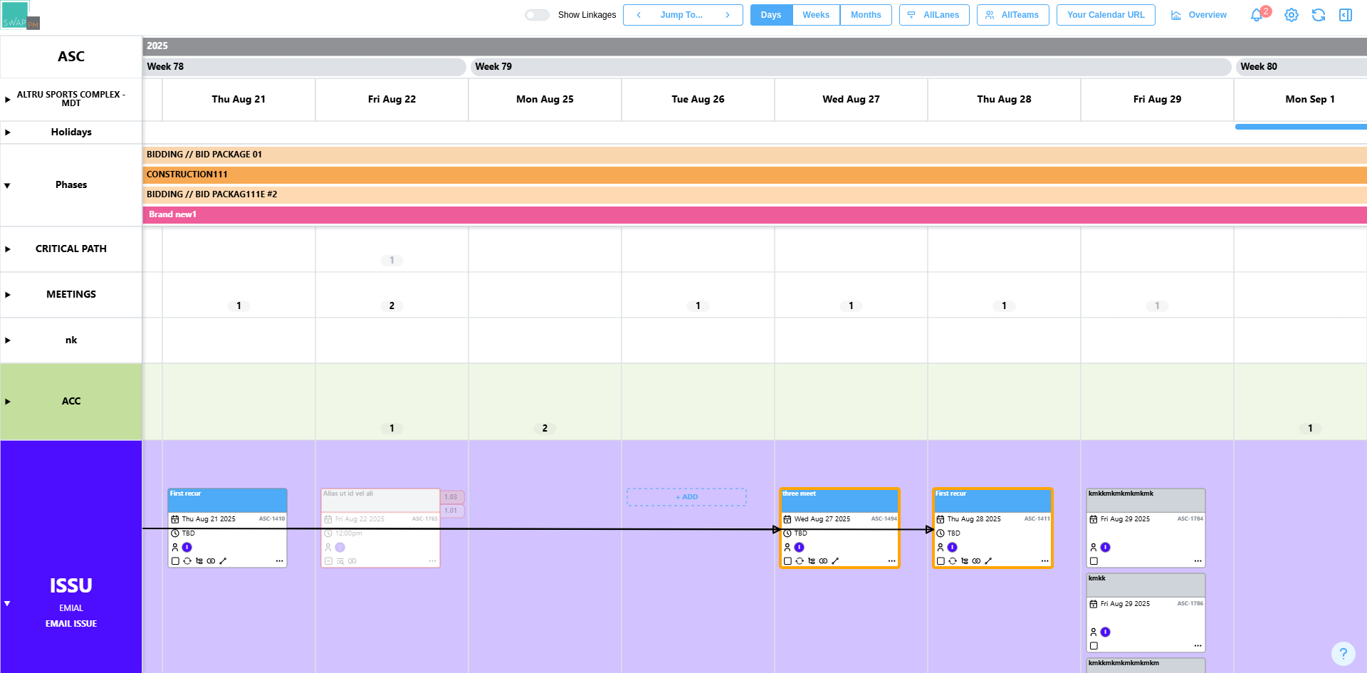
scroll to position [0, 0]
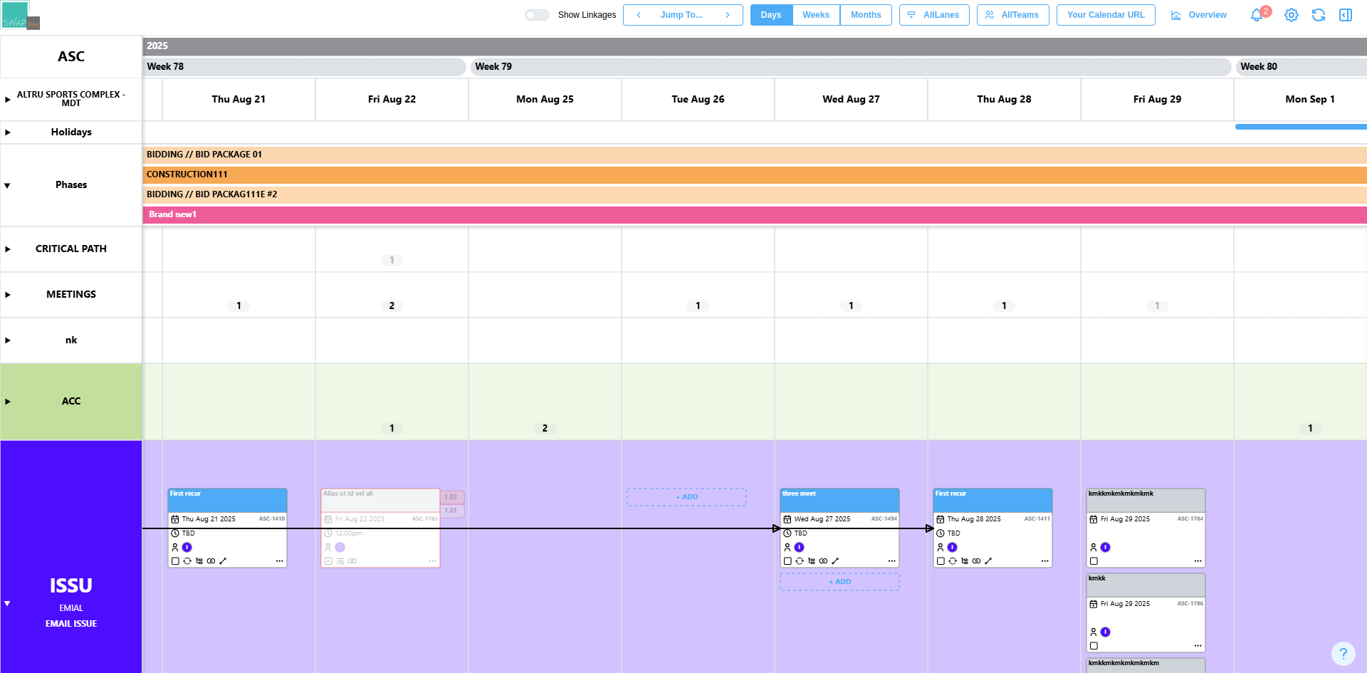
click at [837, 561] on canvas at bounding box center [683, 354] width 1367 height 637
click at [986, 563] on canvas at bounding box center [683, 354] width 1367 height 637
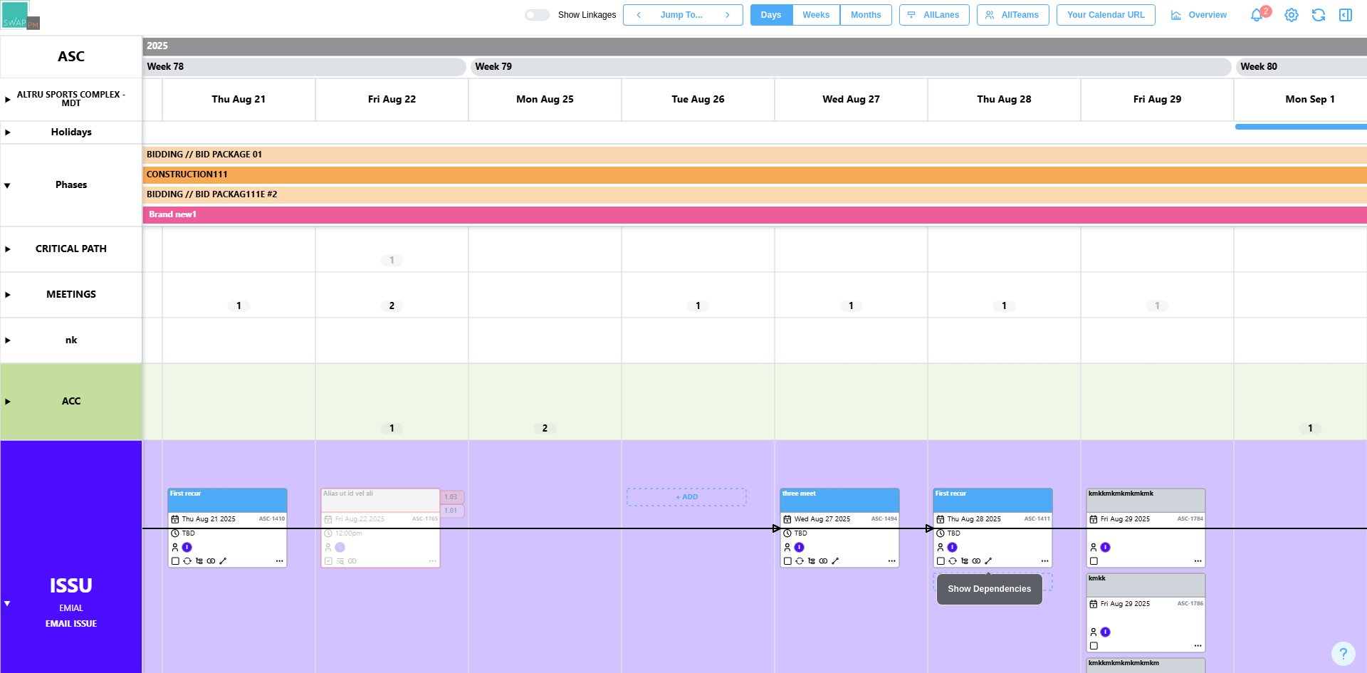
click at [988, 560] on canvas at bounding box center [683, 354] width 1367 height 637
click at [799, 586] on canvas at bounding box center [683, 354] width 1367 height 637
click at [835, 558] on canvas at bounding box center [683, 354] width 1367 height 637
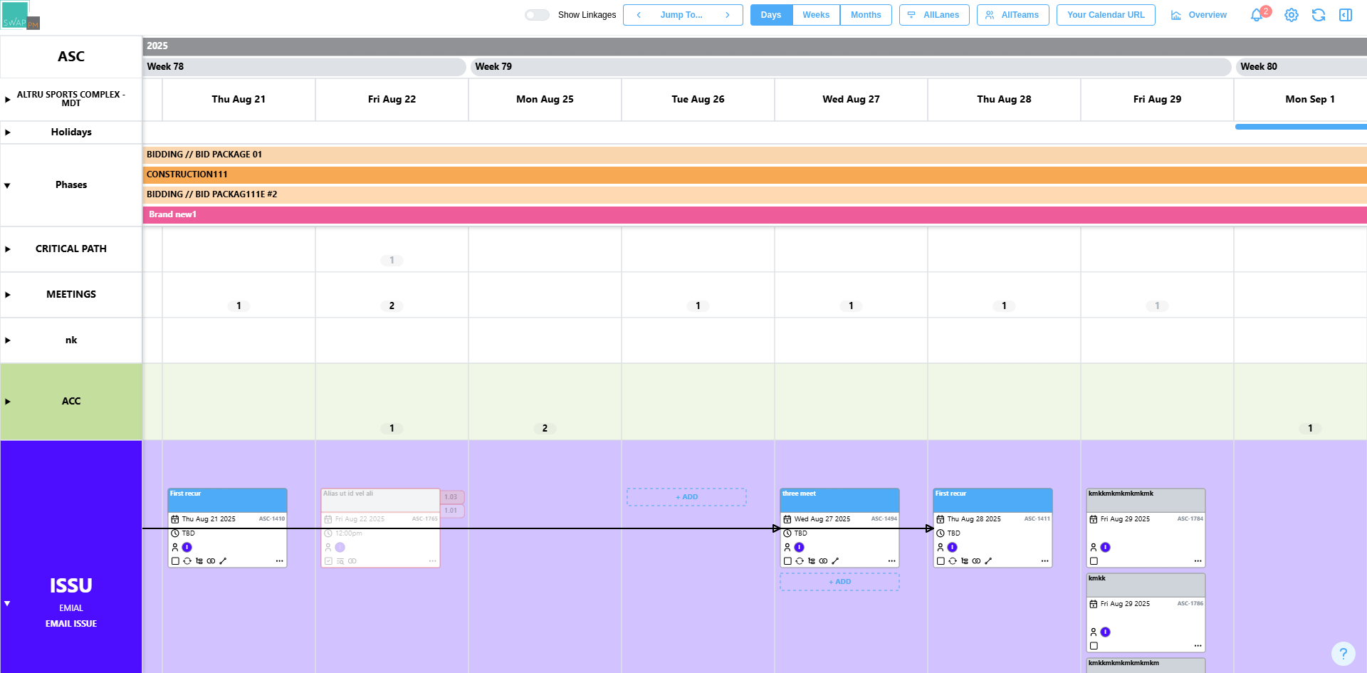
click at [835, 560] on canvas at bounding box center [683, 354] width 1367 height 637
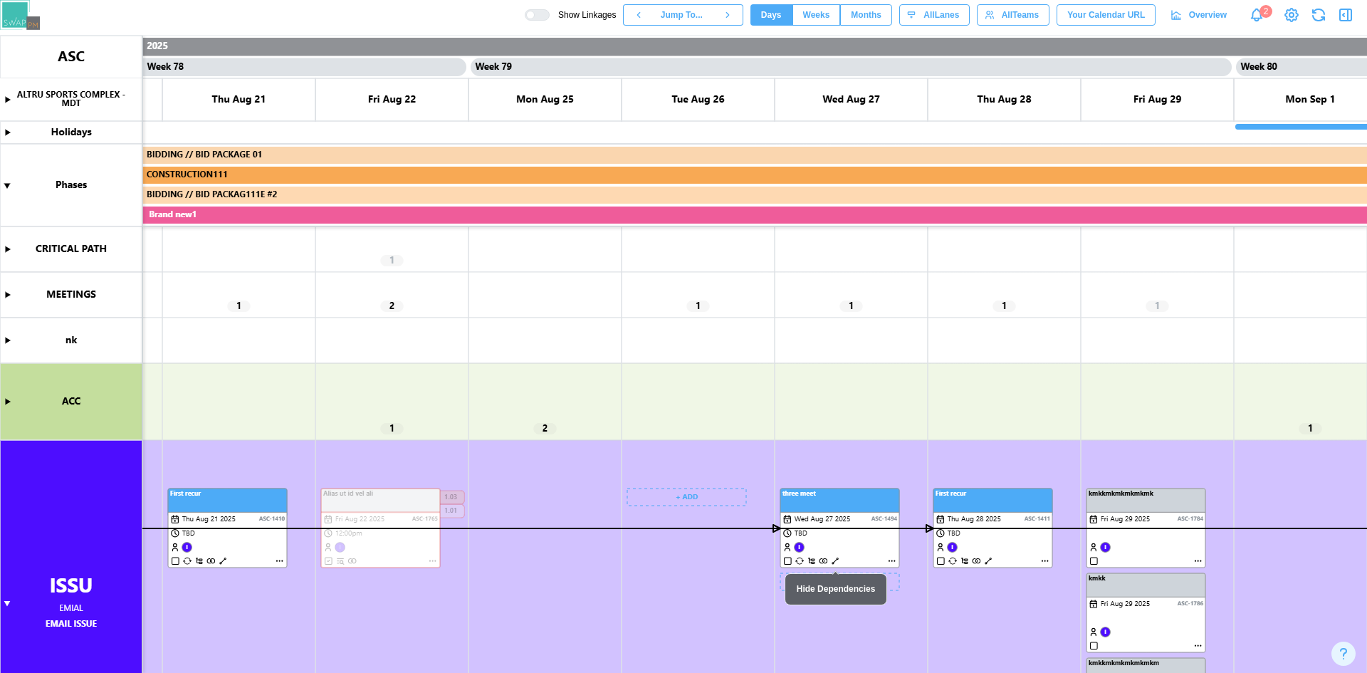
click at [835, 560] on canvas at bounding box center [683, 354] width 1367 height 637
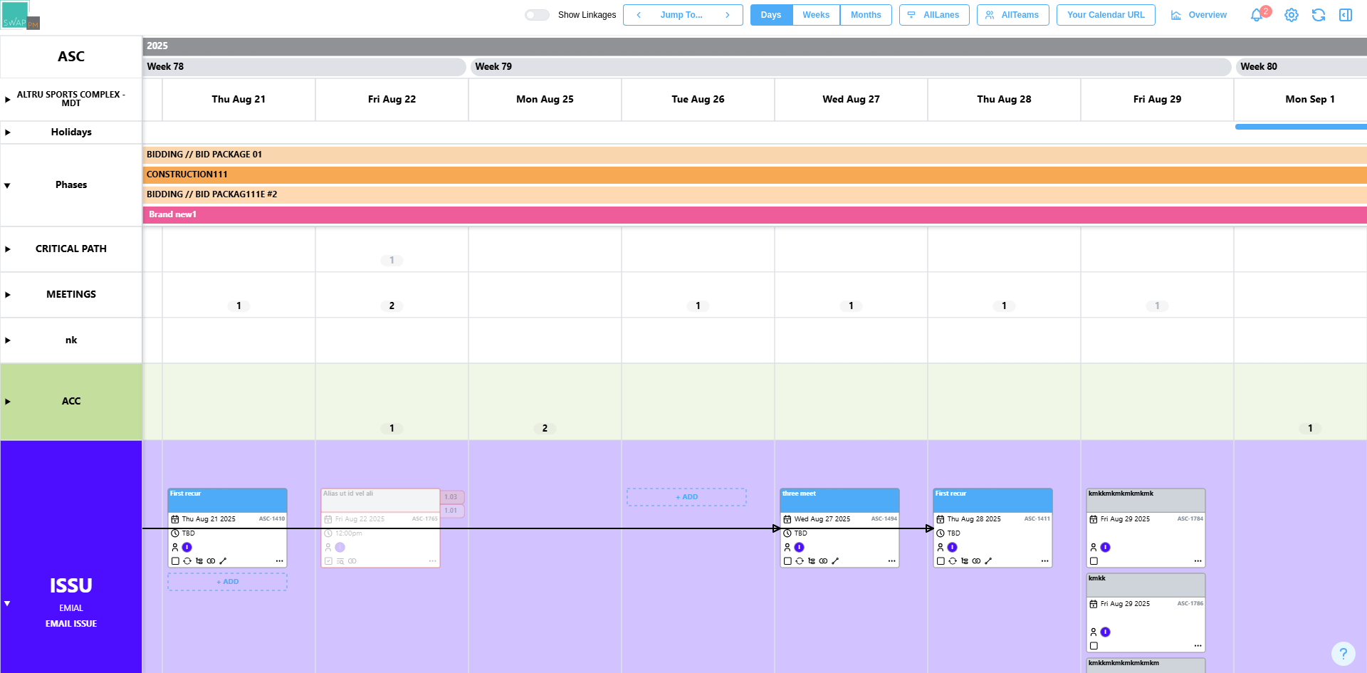
click at [226, 558] on canvas at bounding box center [683, 354] width 1367 height 637
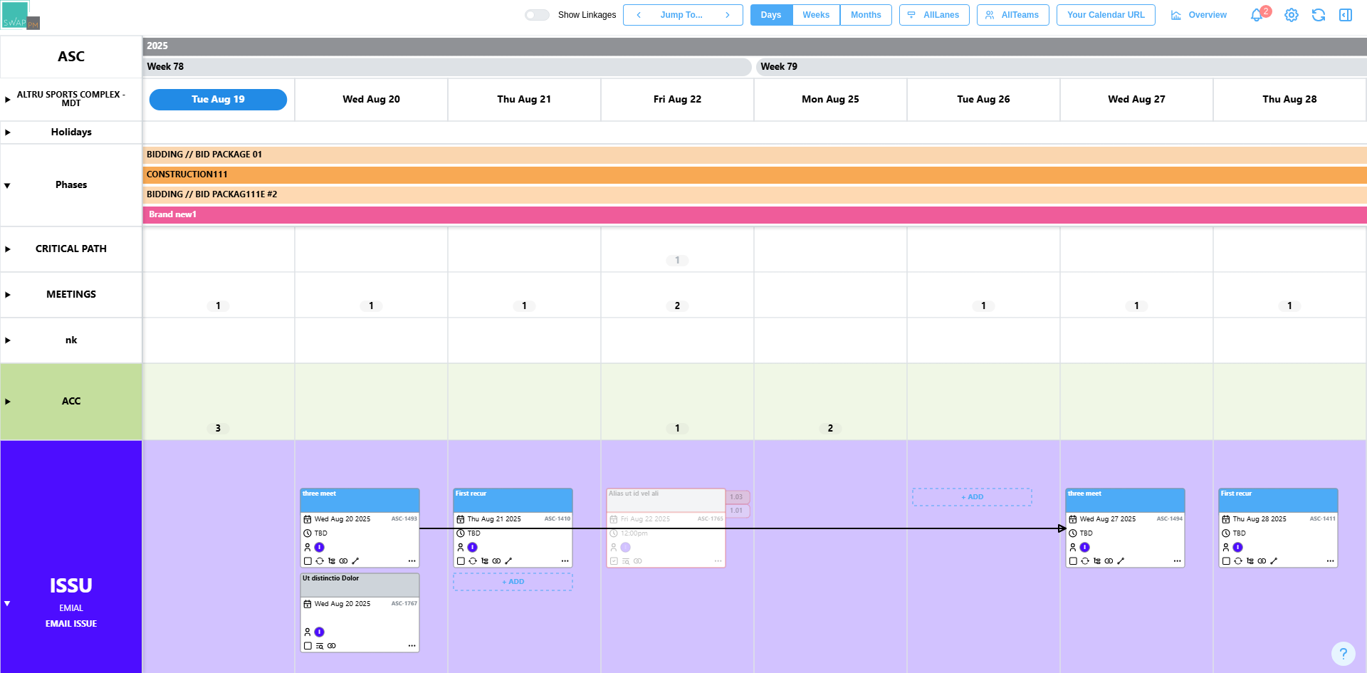
scroll to position [0, 59097]
click at [353, 563] on canvas at bounding box center [683, 354] width 1367 height 637
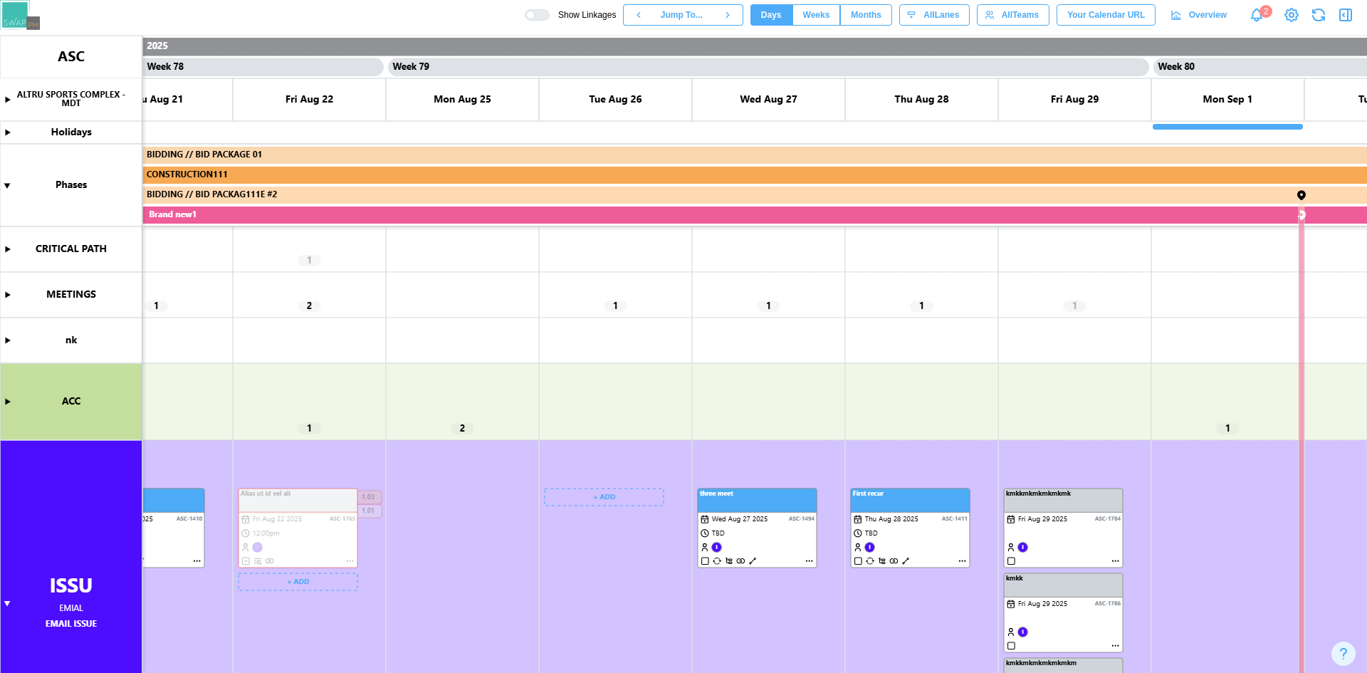
scroll to position [0, 59466]
click at [1068, 524] on canvas at bounding box center [683, 354] width 1367 height 637
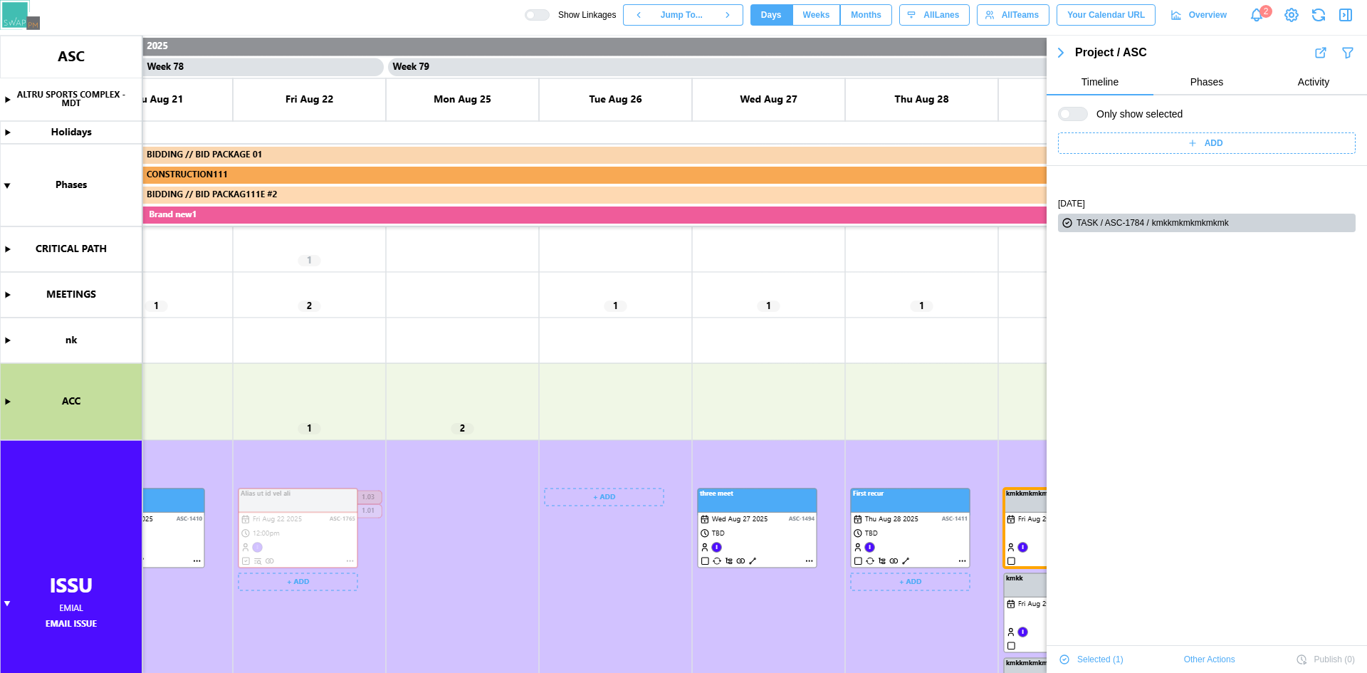
scroll to position [48, 0]
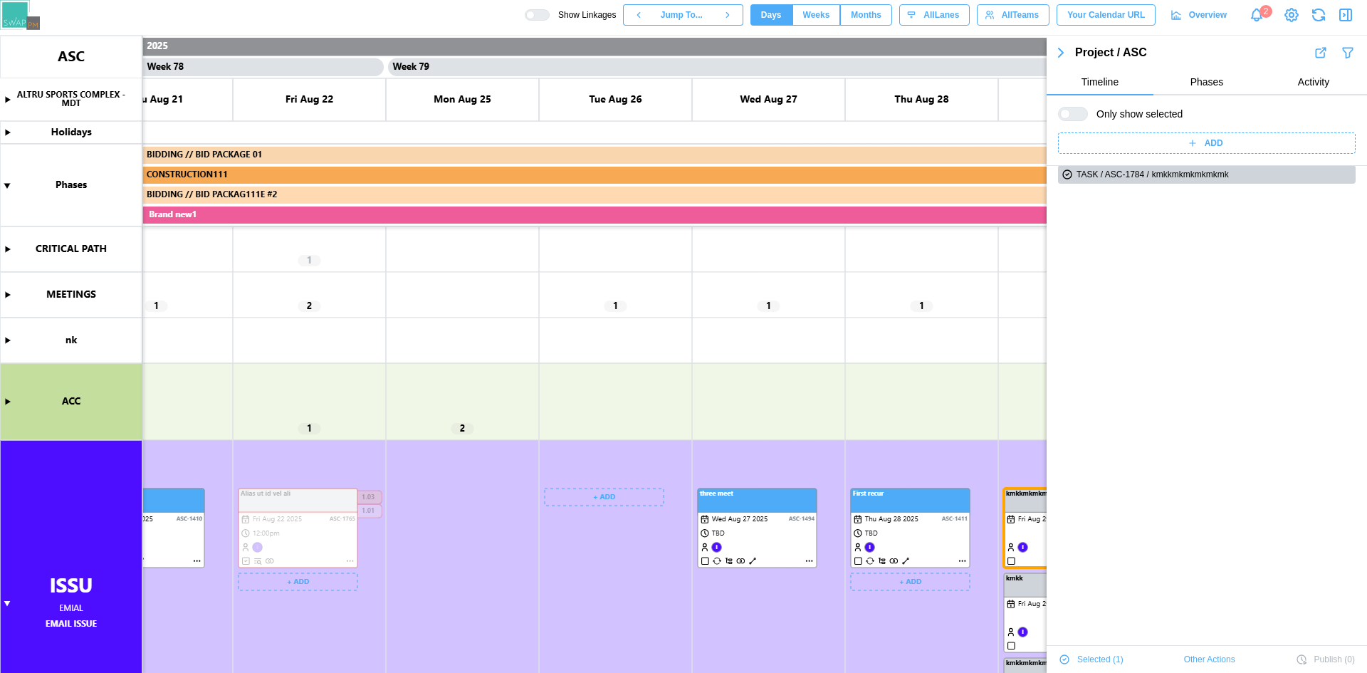
click at [932, 535] on canvas at bounding box center [683, 354] width 1367 height 637
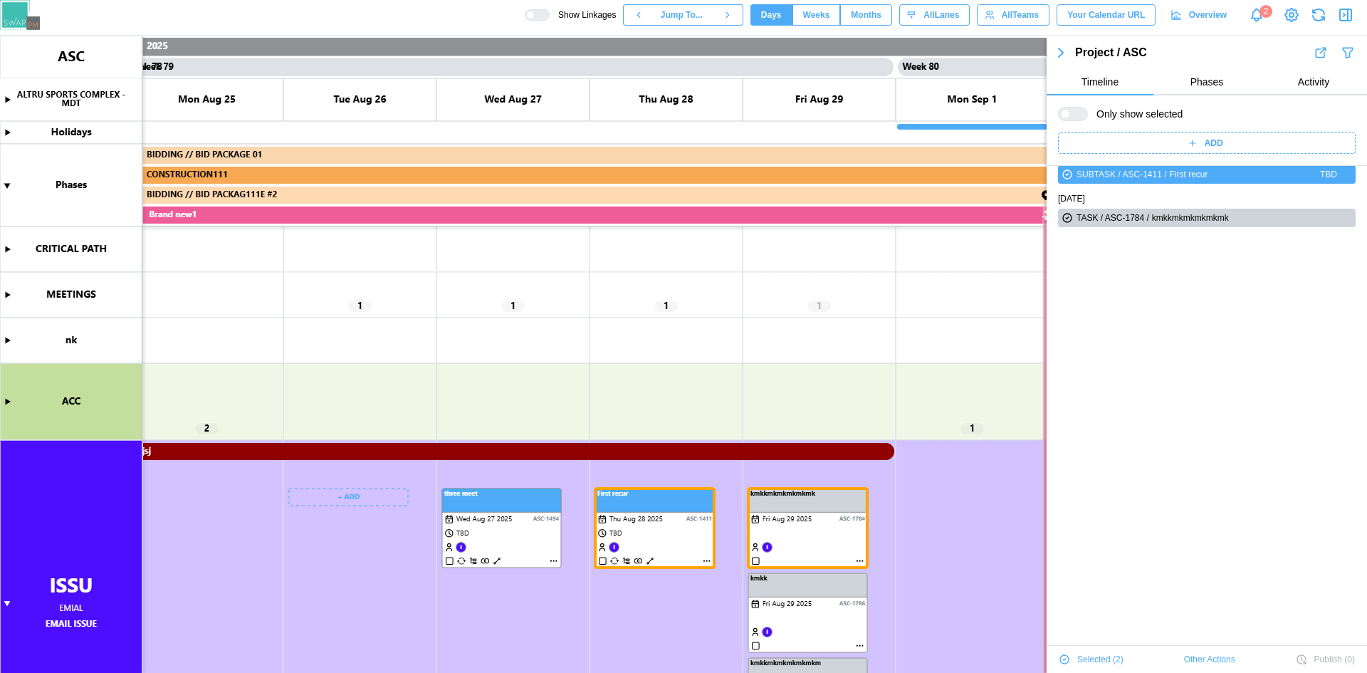
scroll to position [0, 59818]
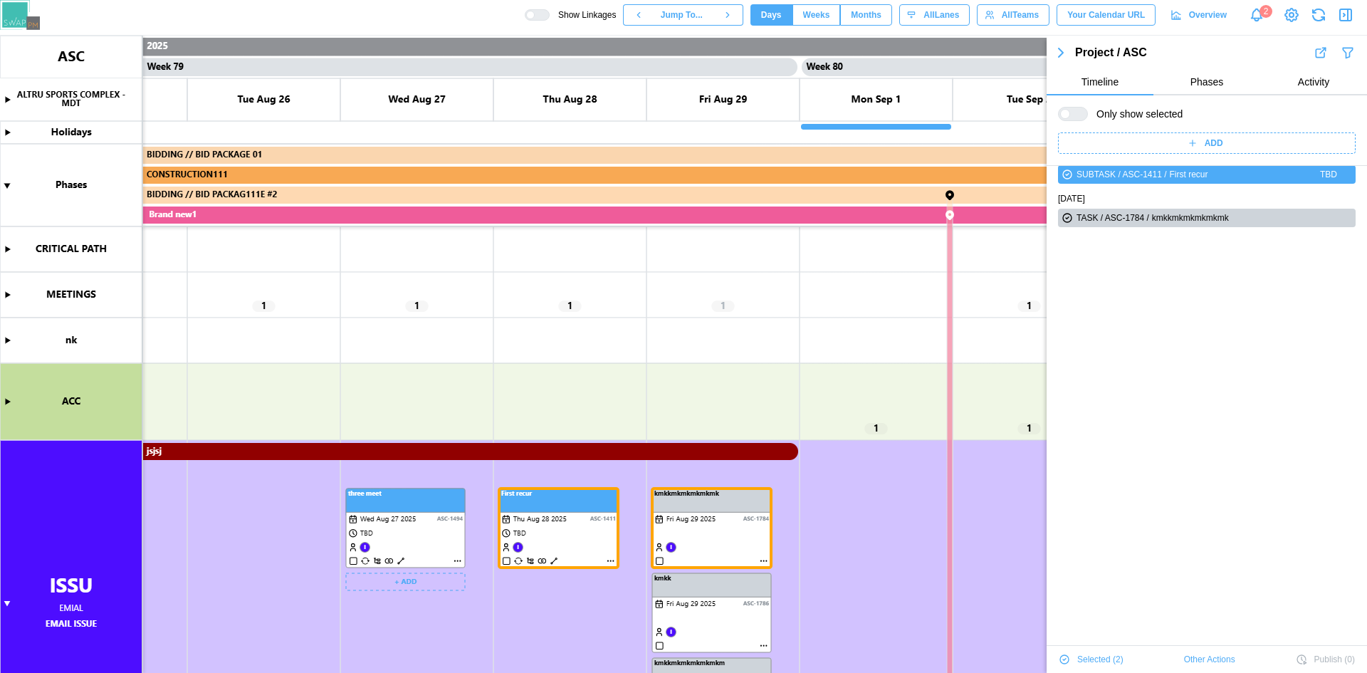
click at [397, 560] on canvas at bounding box center [683, 354] width 1367 height 637
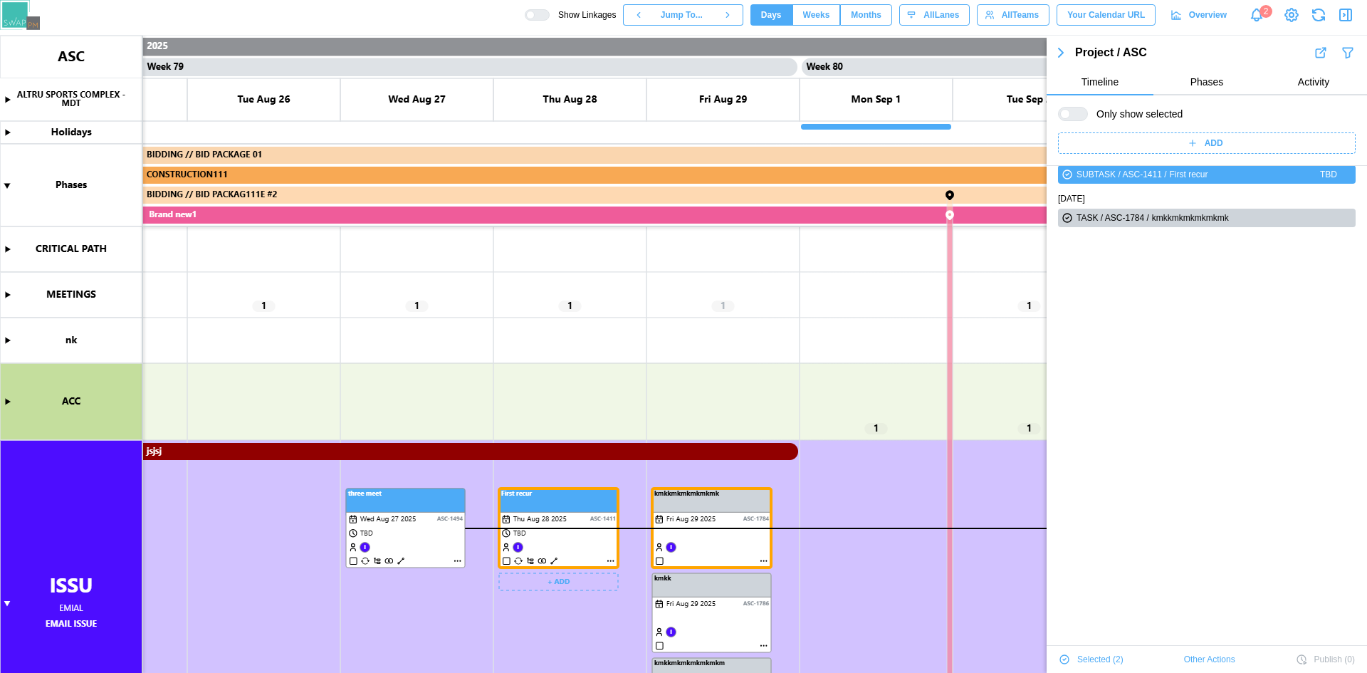
click at [552, 564] on canvas at bounding box center [683, 354] width 1367 height 637
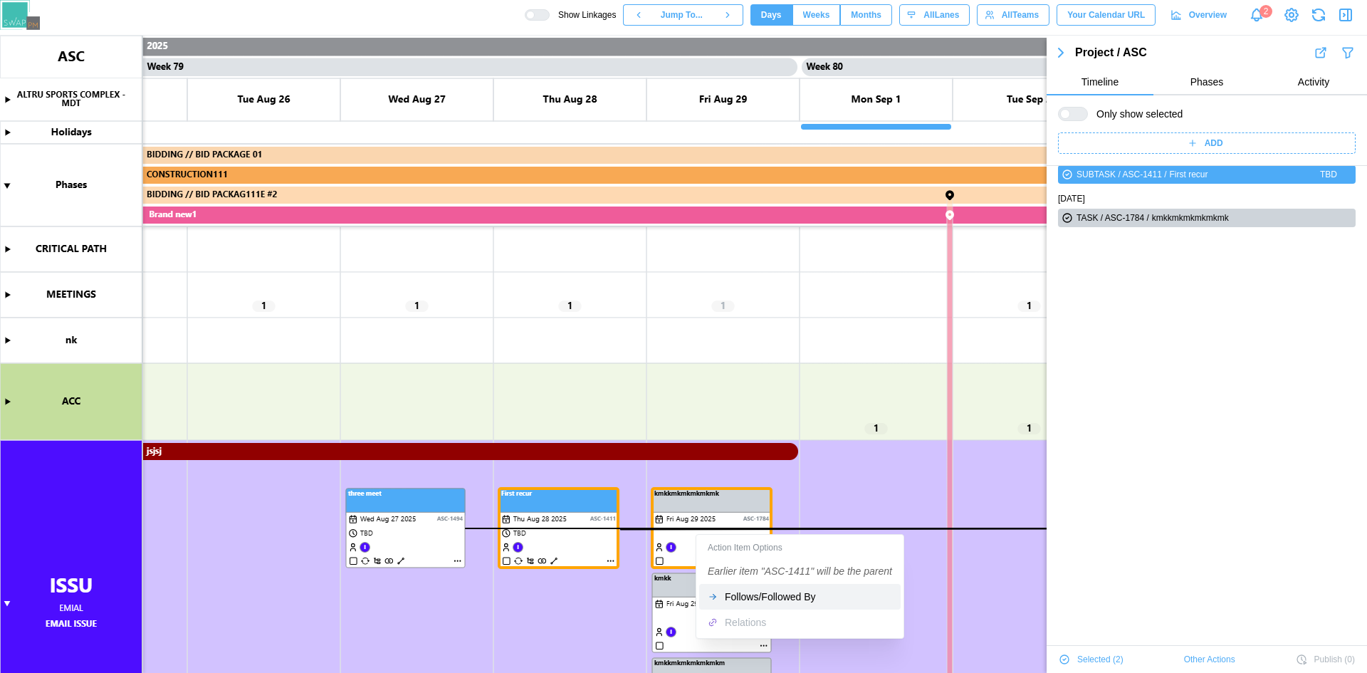
click at [739, 595] on div "Follows/Followed By" at bounding box center [808, 596] width 167 height 11
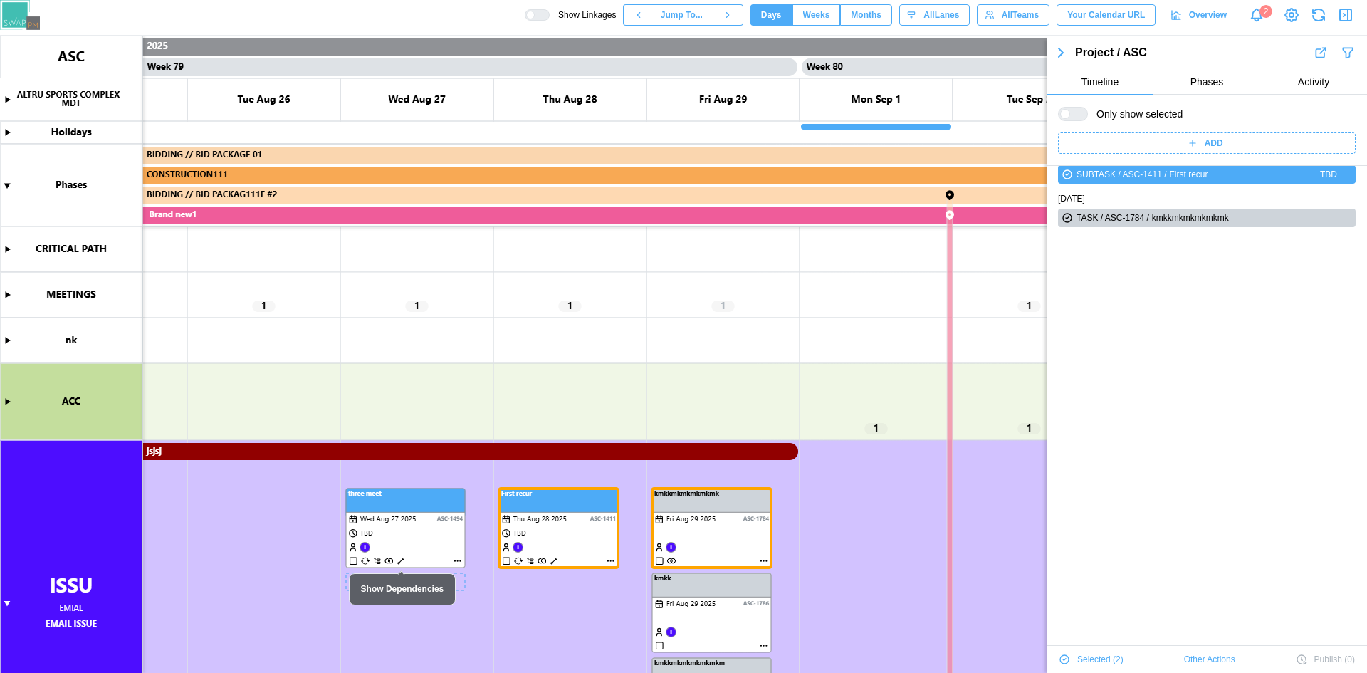
click at [402, 558] on canvas at bounding box center [683, 354] width 1367 height 637
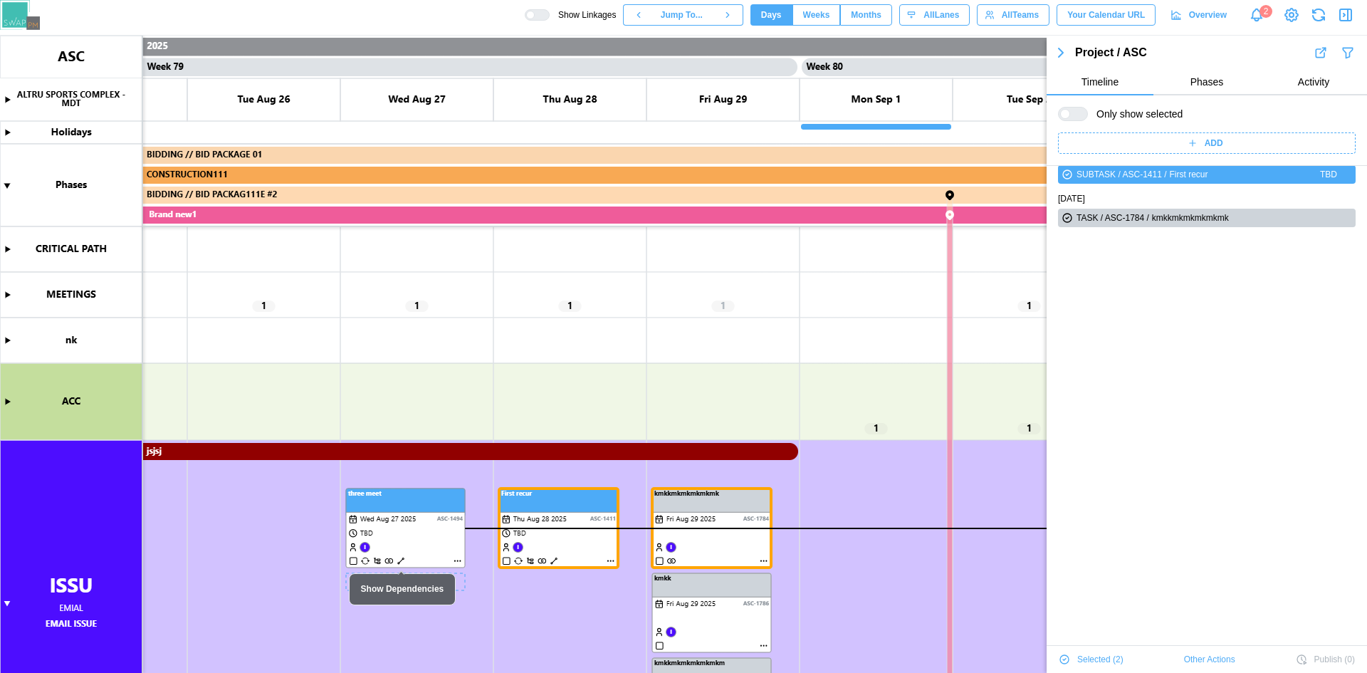
click at [402, 558] on canvas at bounding box center [683, 354] width 1367 height 637
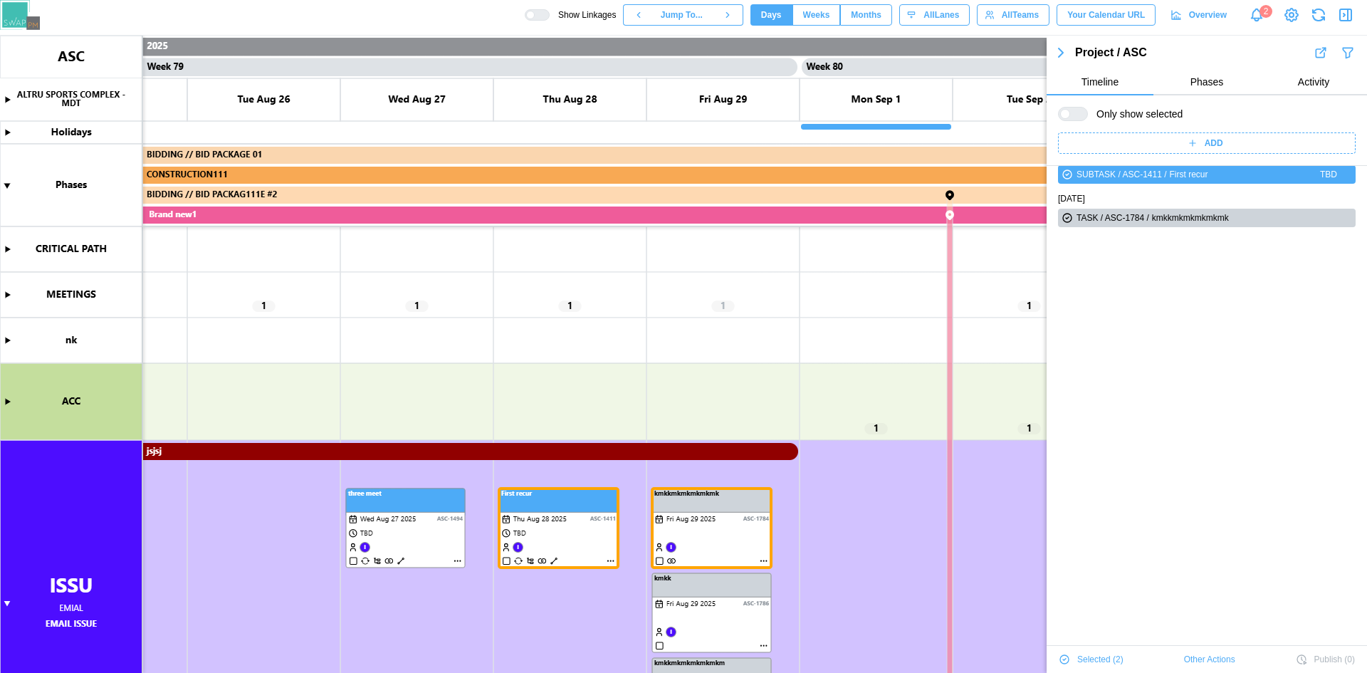
click at [1063, 54] on icon "button" at bounding box center [1060, 52] width 17 height 17
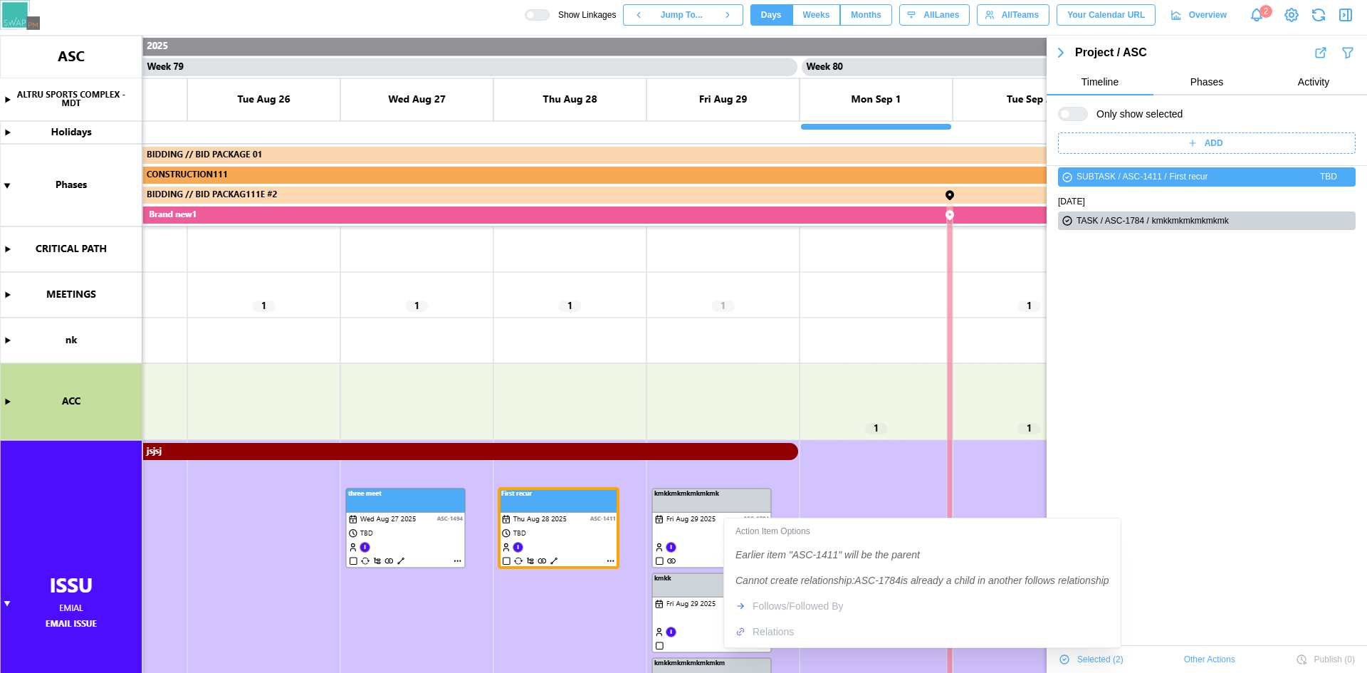
scroll to position [0, 0]
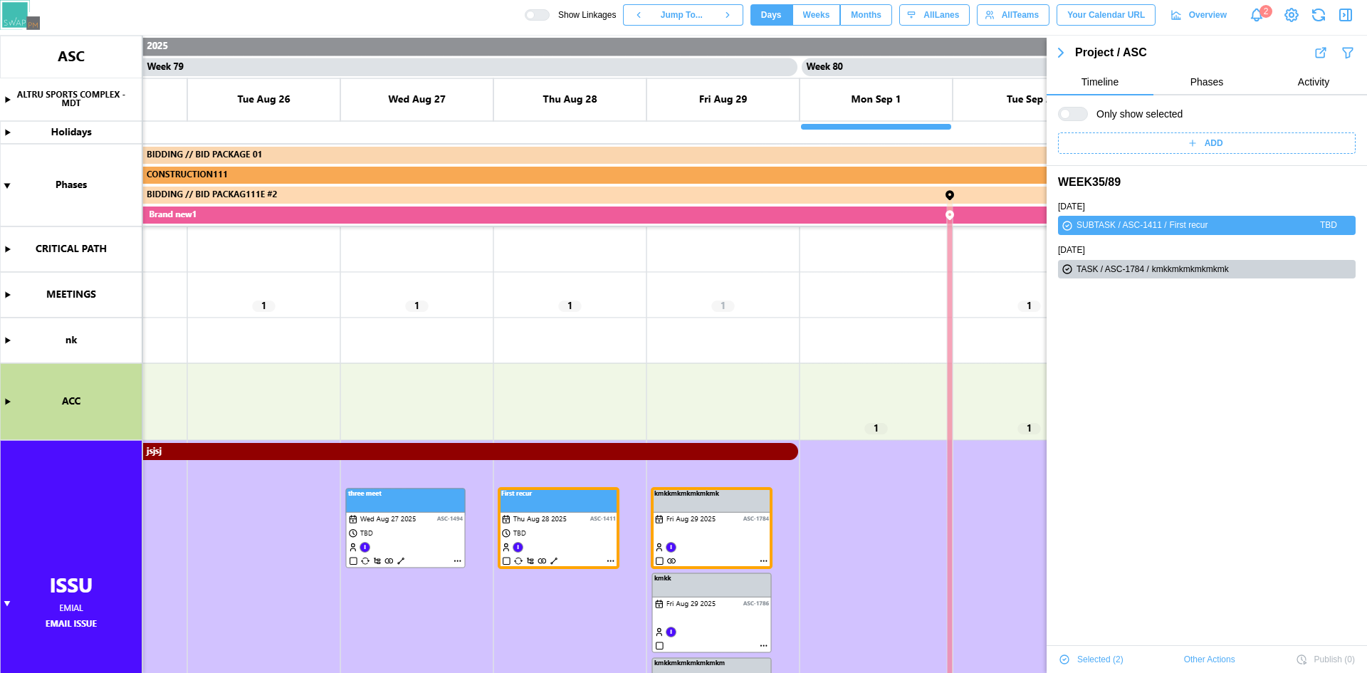
click at [682, 554] on canvas at bounding box center [683, 354] width 1367 height 637
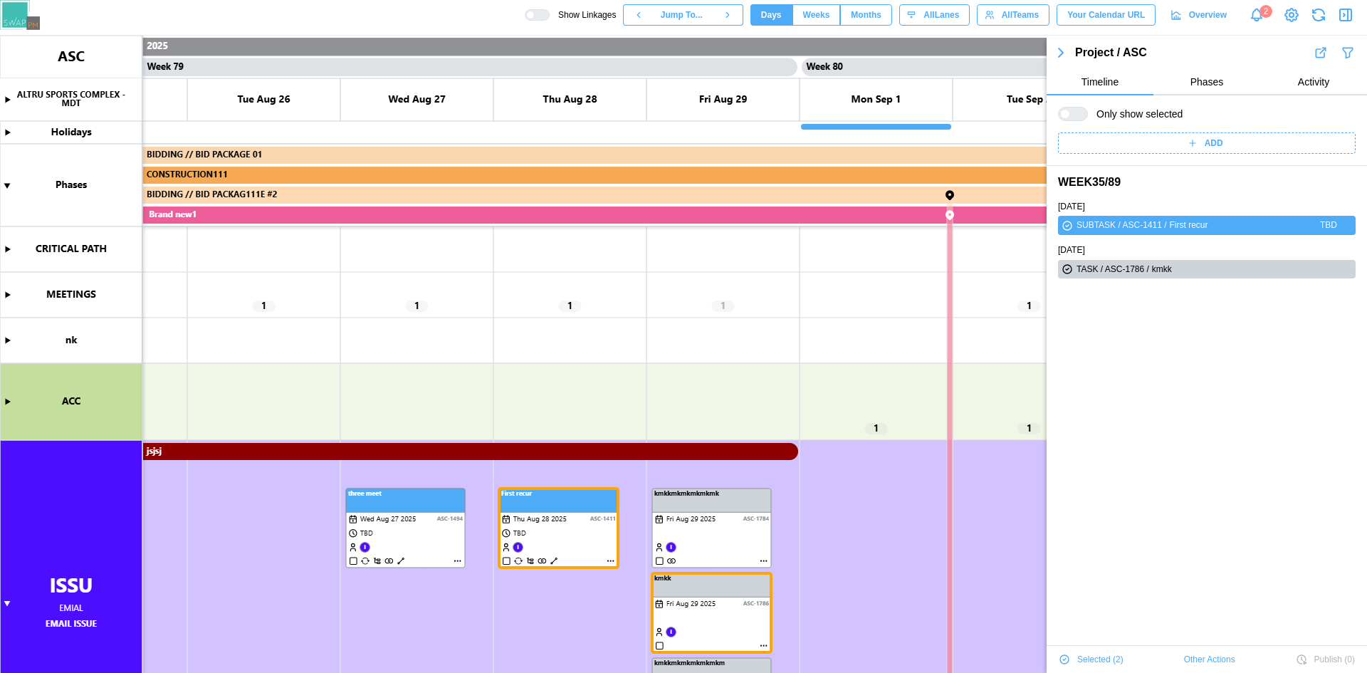
click at [605, 536] on canvas at bounding box center [683, 354] width 1367 height 637
click at [711, 595] on canvas at bounding box center [683, 354] width 1367 height 637
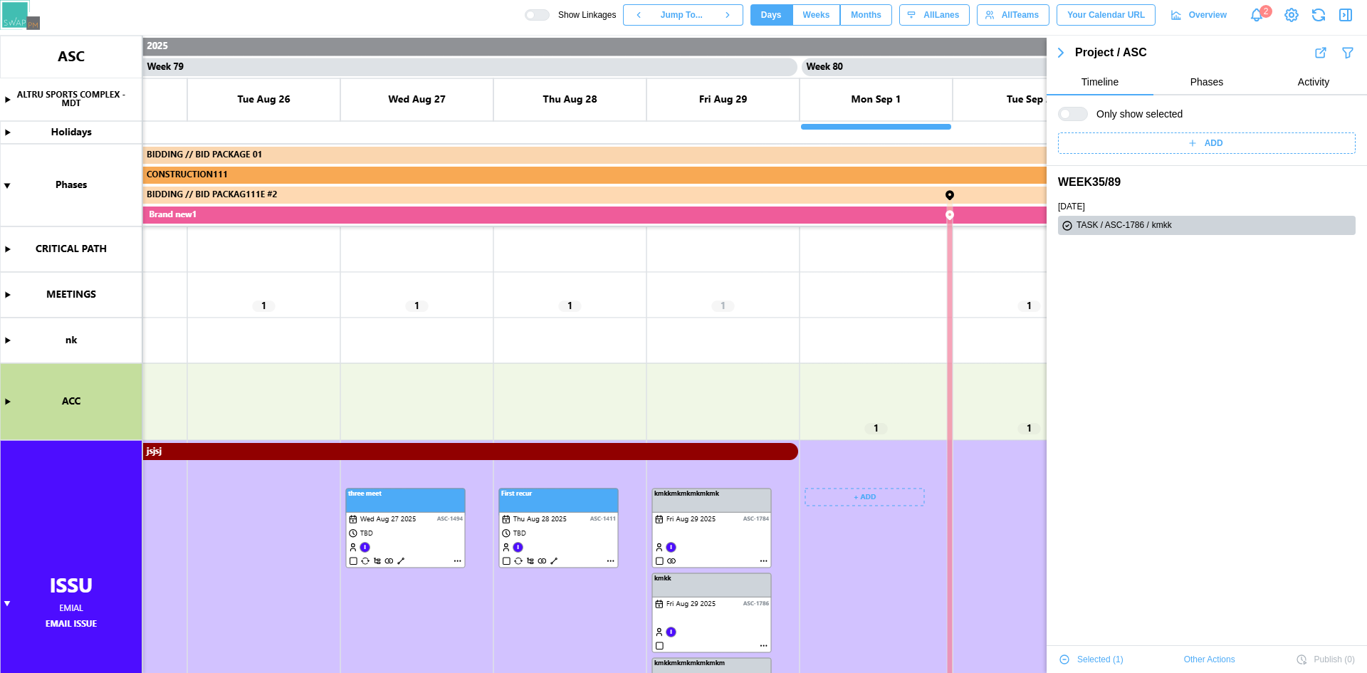
click at [765, 562] on canvas at bounding box center [683, 354] width 1367 height 637
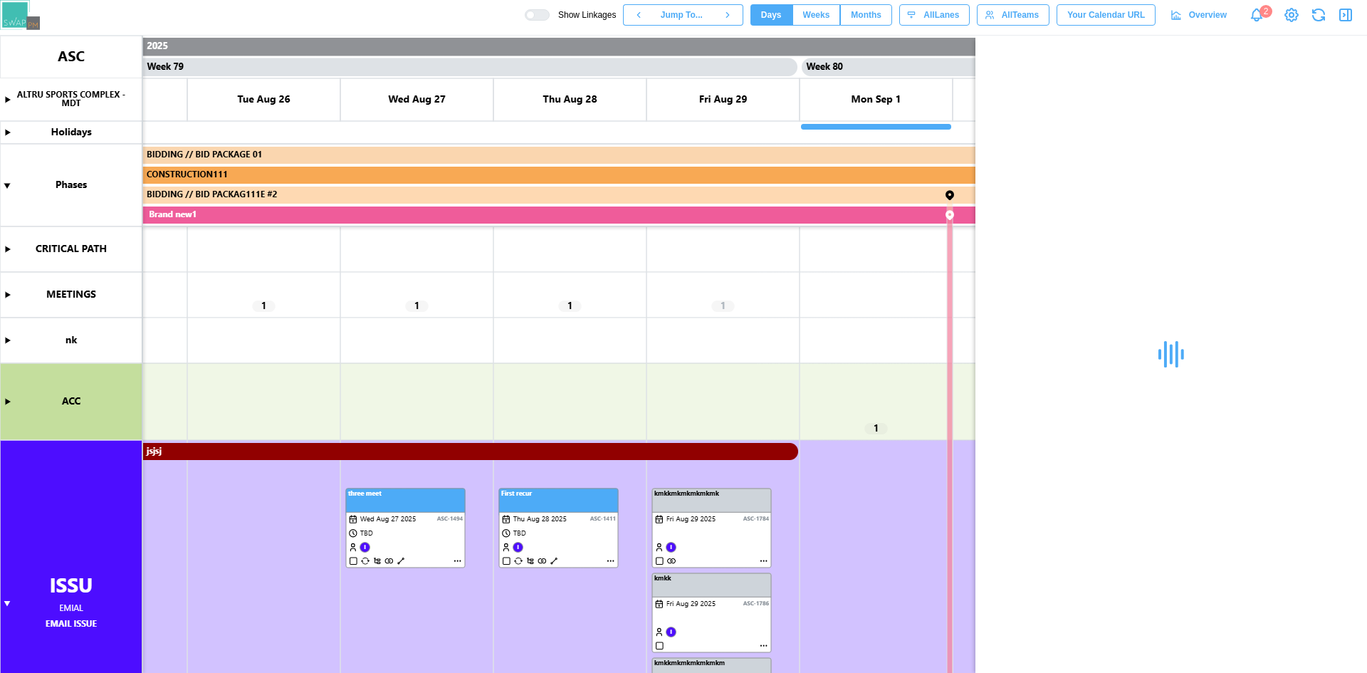
click at [763, 562] on canvas at bounding box center [683, 354] width 1367 height 637
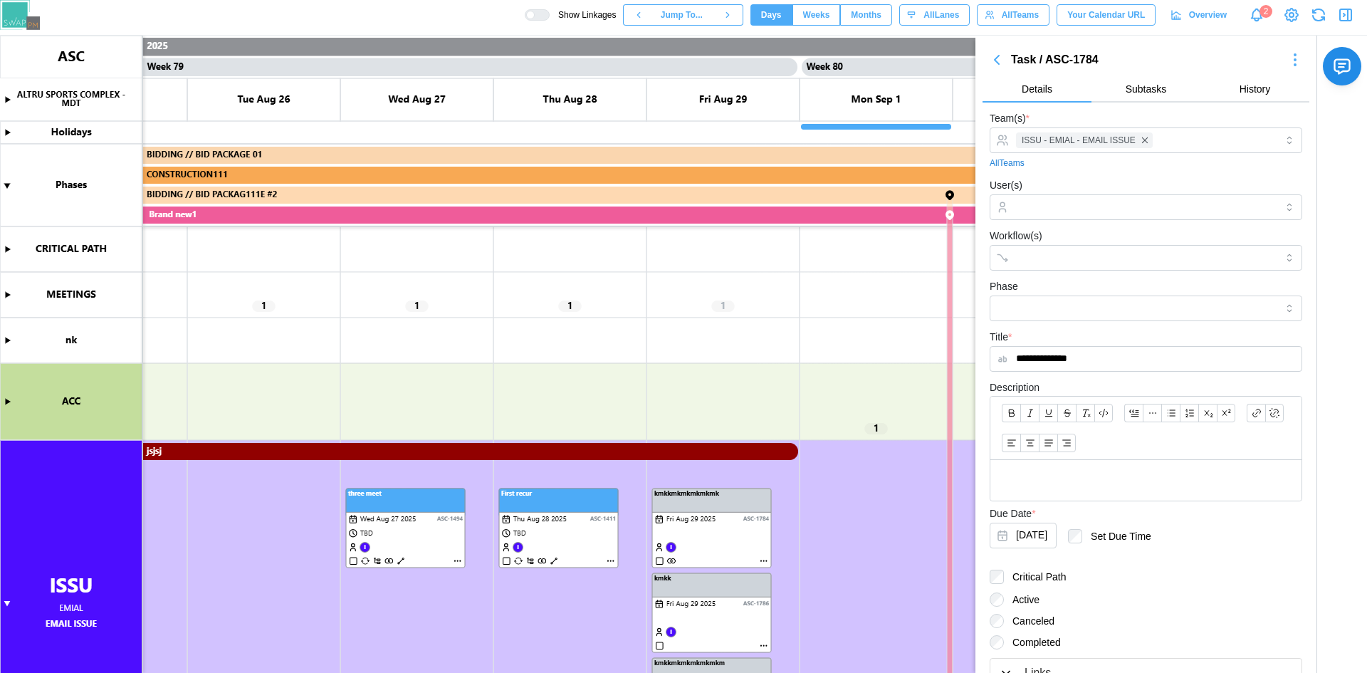
scroll to position [67, 0]
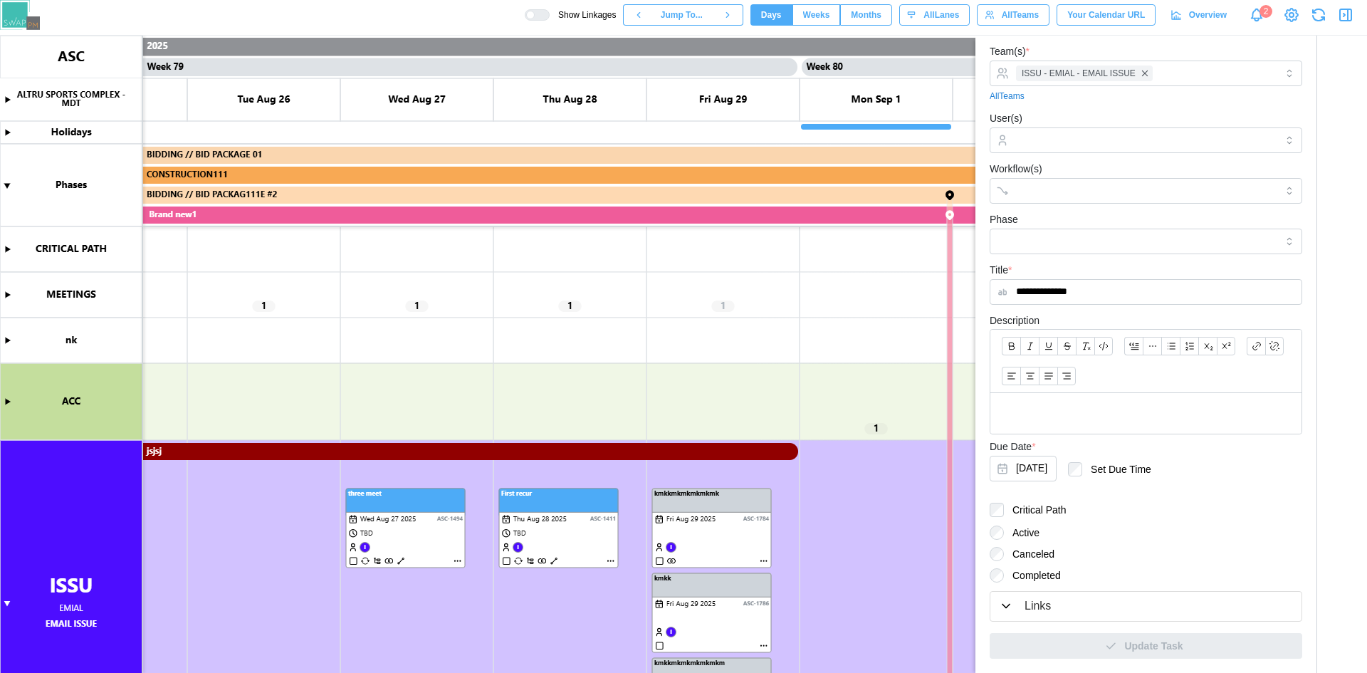
click at [1040, 597] on div "Links" at bounding box center [1038, 606] width 26 height 18
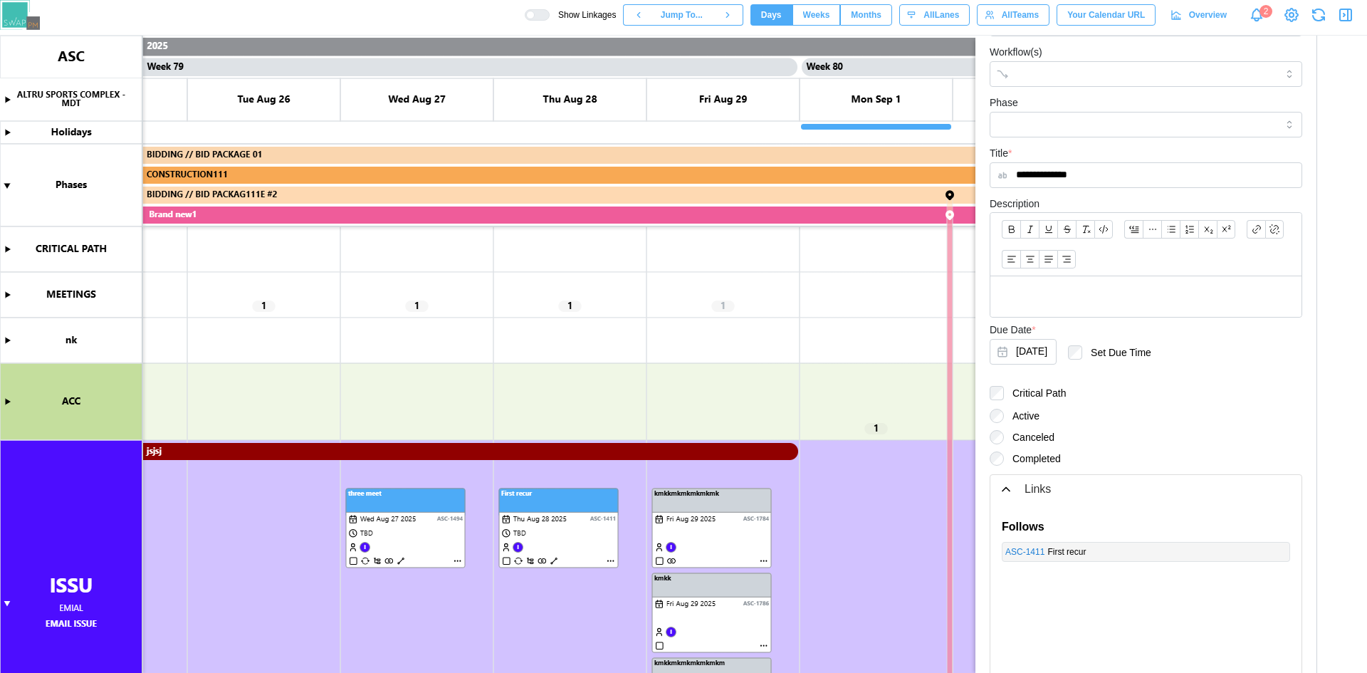
scroll to position [246, 0]
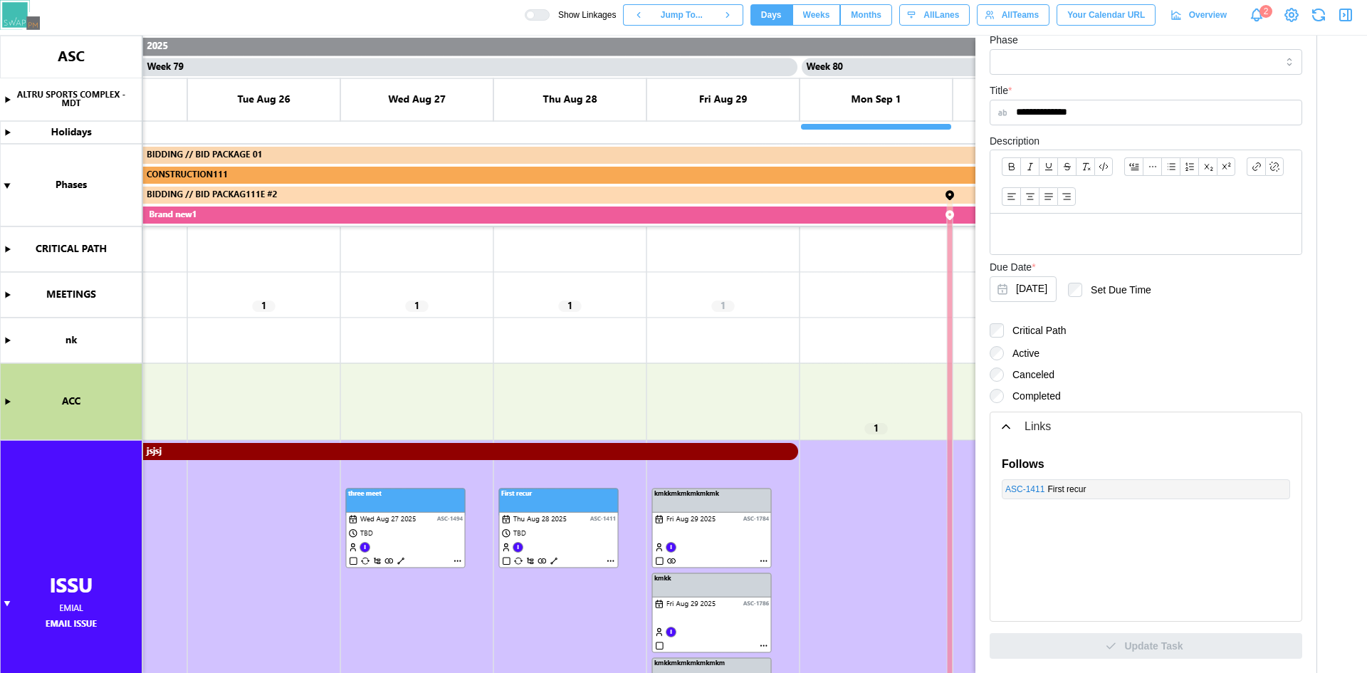
click at [763, 645] on canvas at bounding box center [683, 354] width 1367 height 637
click at [557, 558] on canvas at bounding box center [683, 354] width 1367 height 637
click at [552, 560] on canvas at bounding box center [683, 354] width 1367 height 637
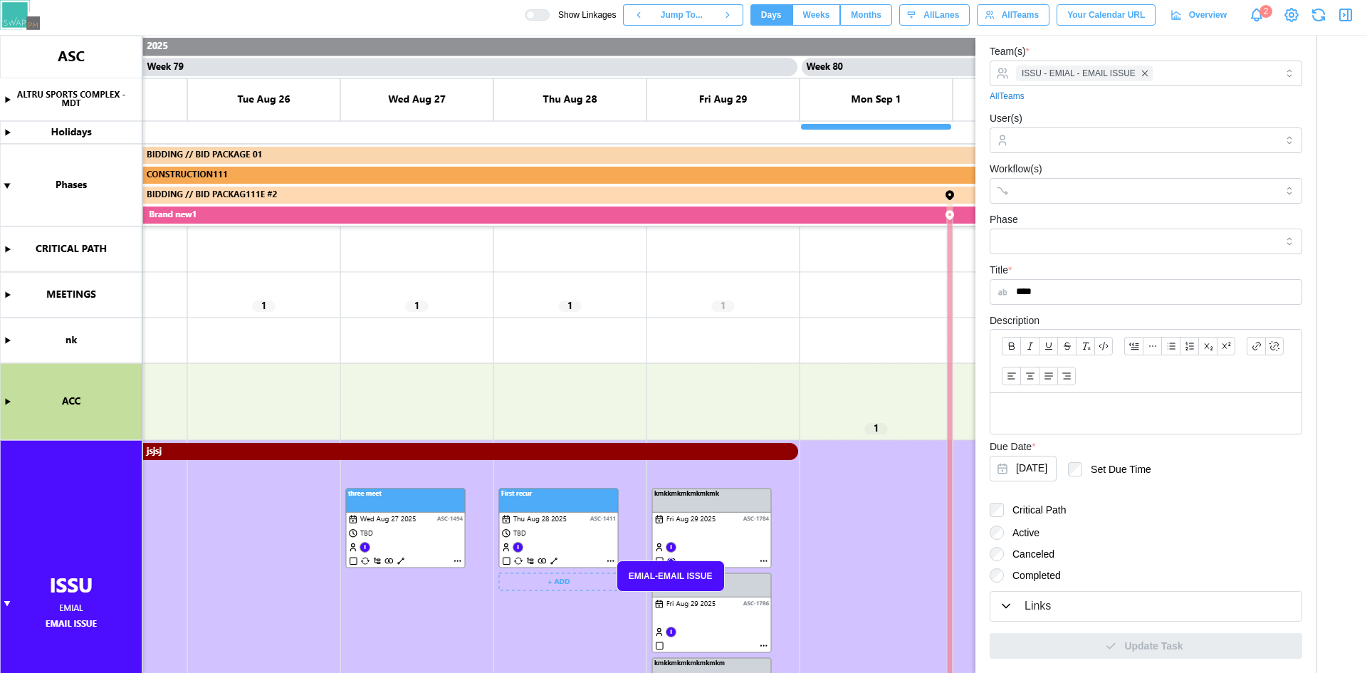
scroll to position [26, 0]
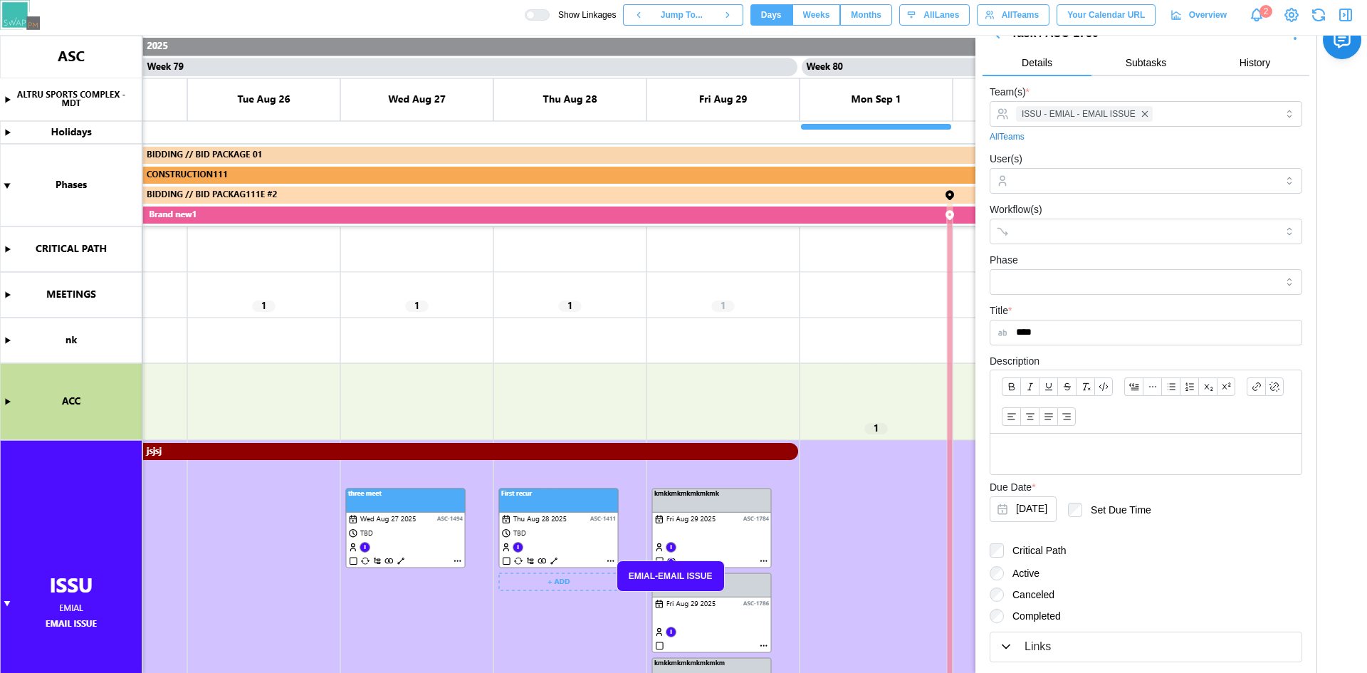
click at [555, 560] on canvas at bounding box center [683, 354] width 1367 height 637
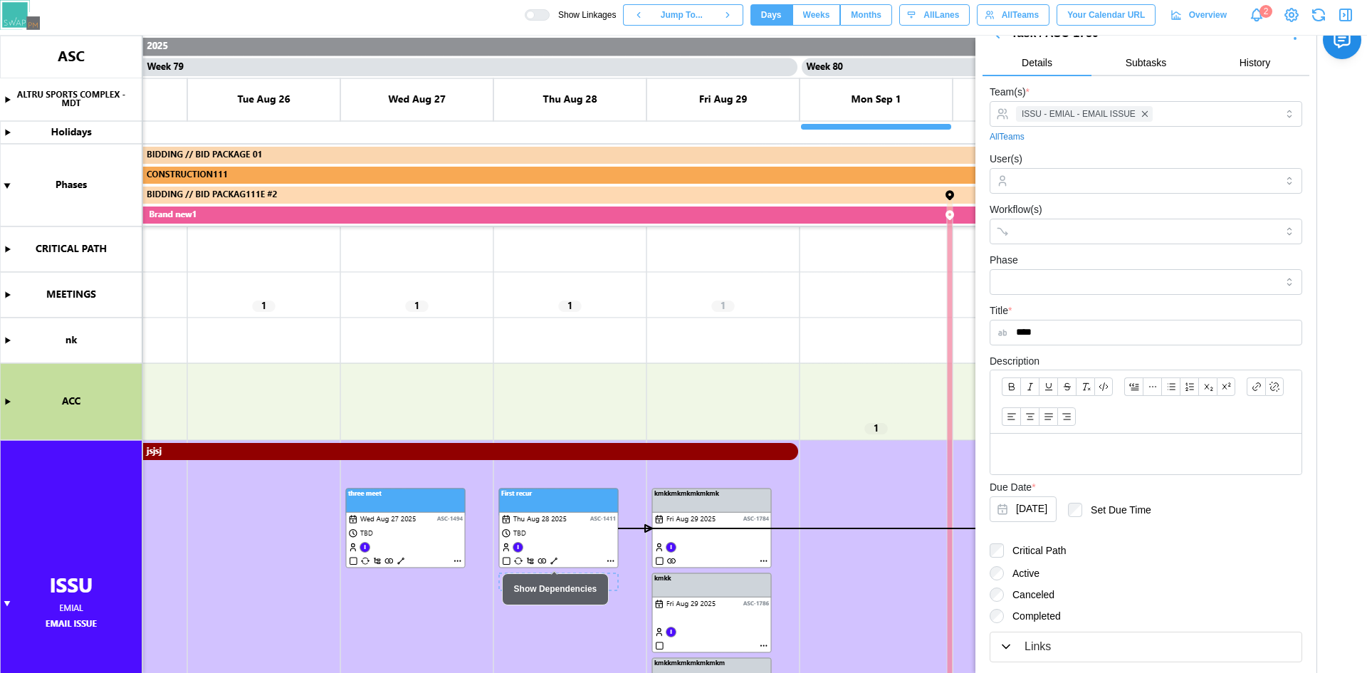
click at [555, 560] on canvas at bounding box center [683, 354] width 1367 height 637
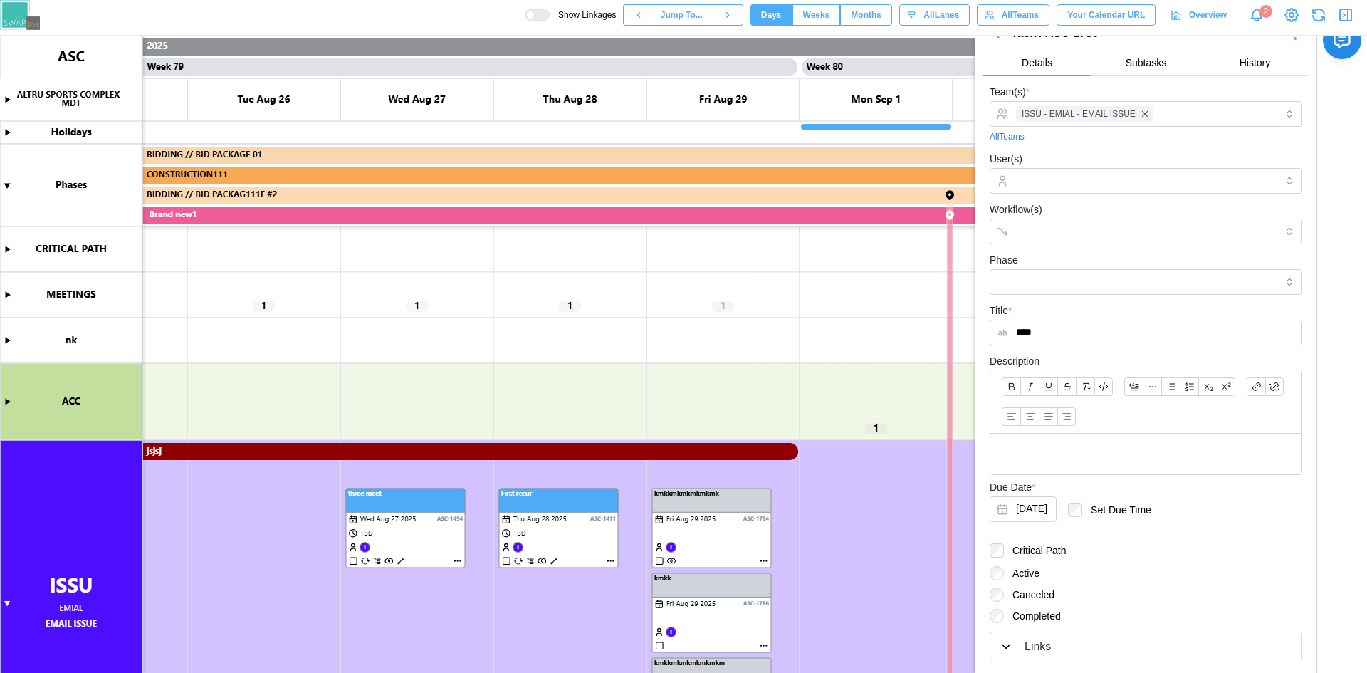
scroll to position [67, 0]
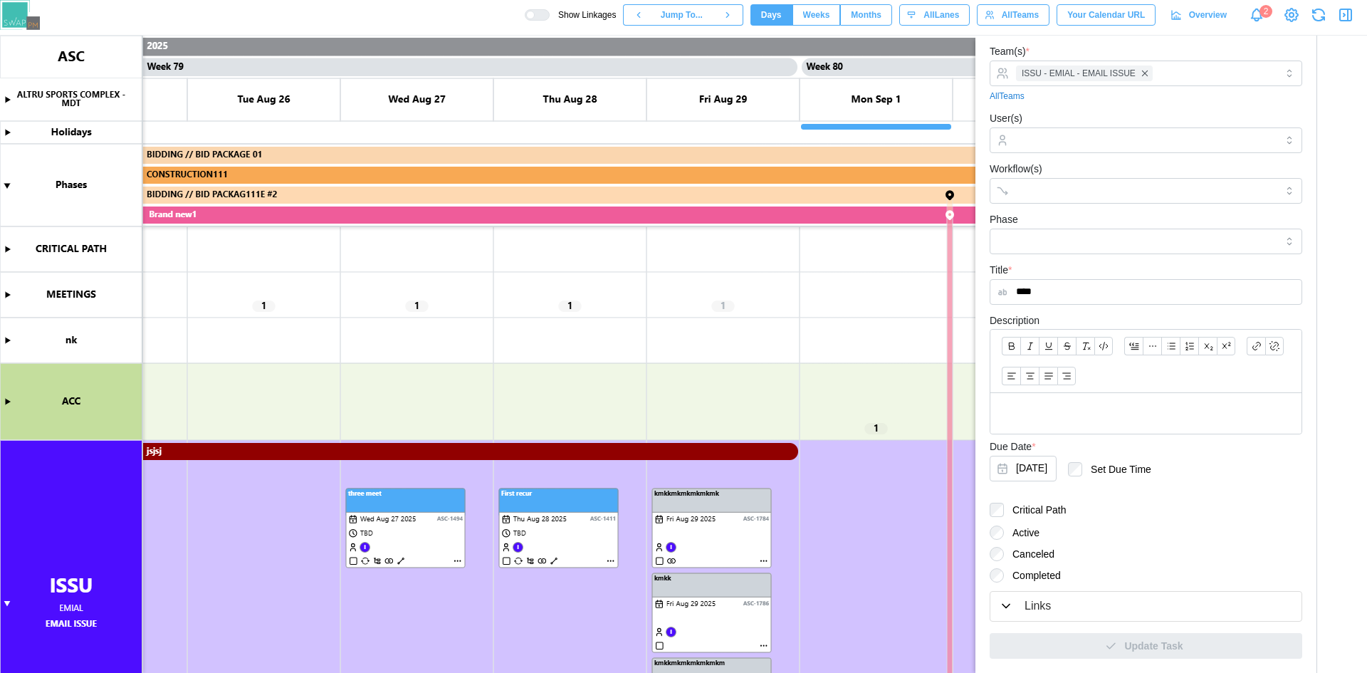
click at [1008, 606] on icon "button" at bounding box center [1006, 607] width 7 height 4
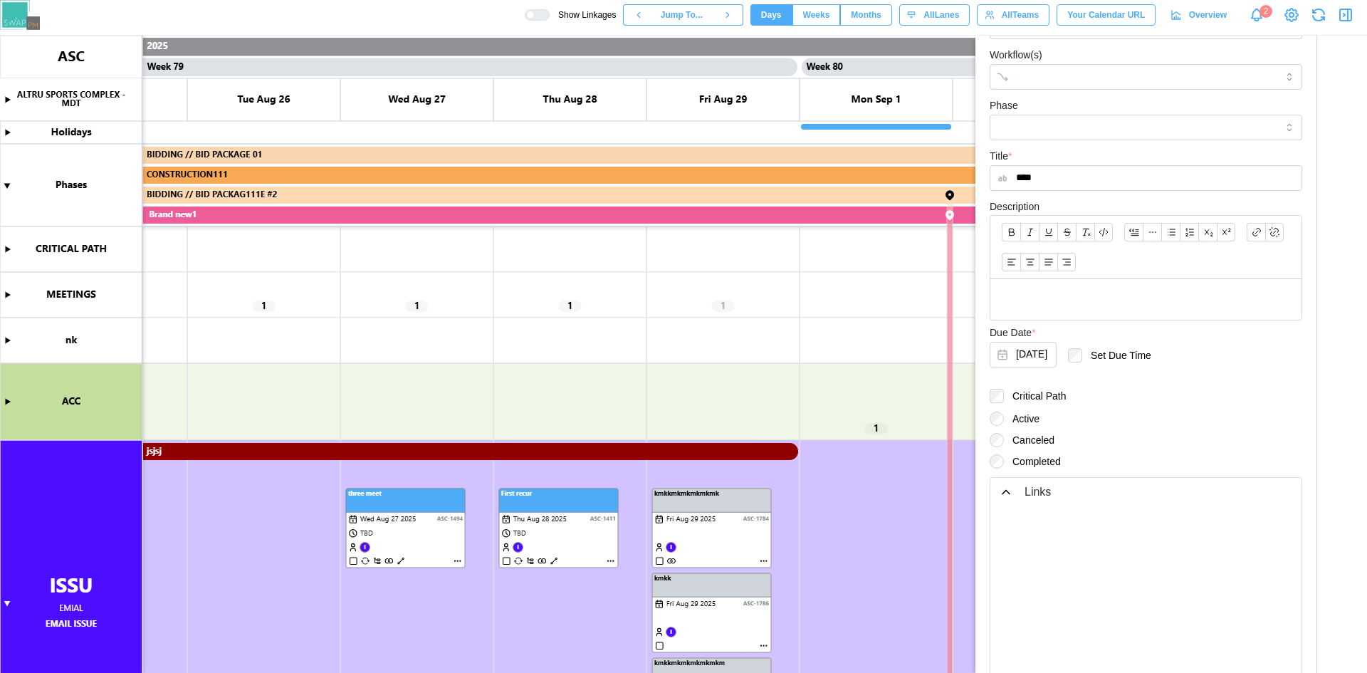
scroll to position [246, 0]
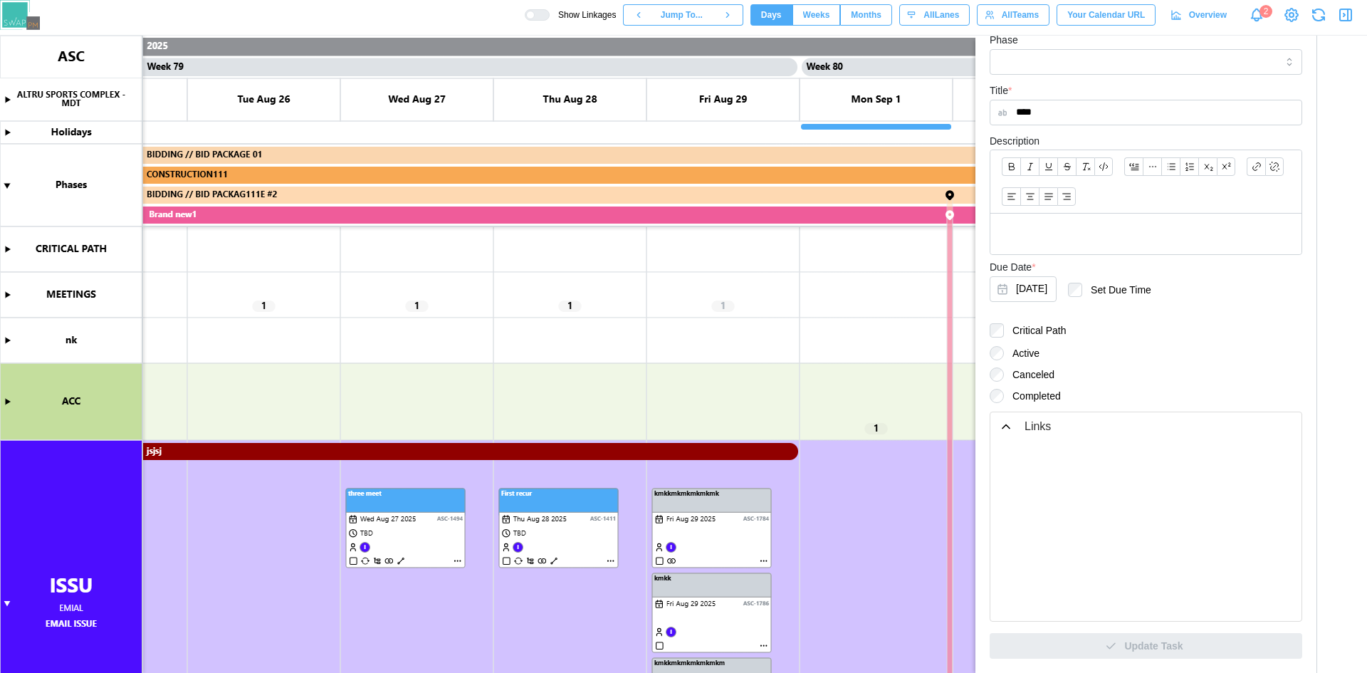
drag, startPoint x: 89, startPoint y: 100, endPoint x: 28, endPoint y: 95, distance: 61.4
click at [28, 95] on canvas at bounding box center [683, 354] width 1367 height 637
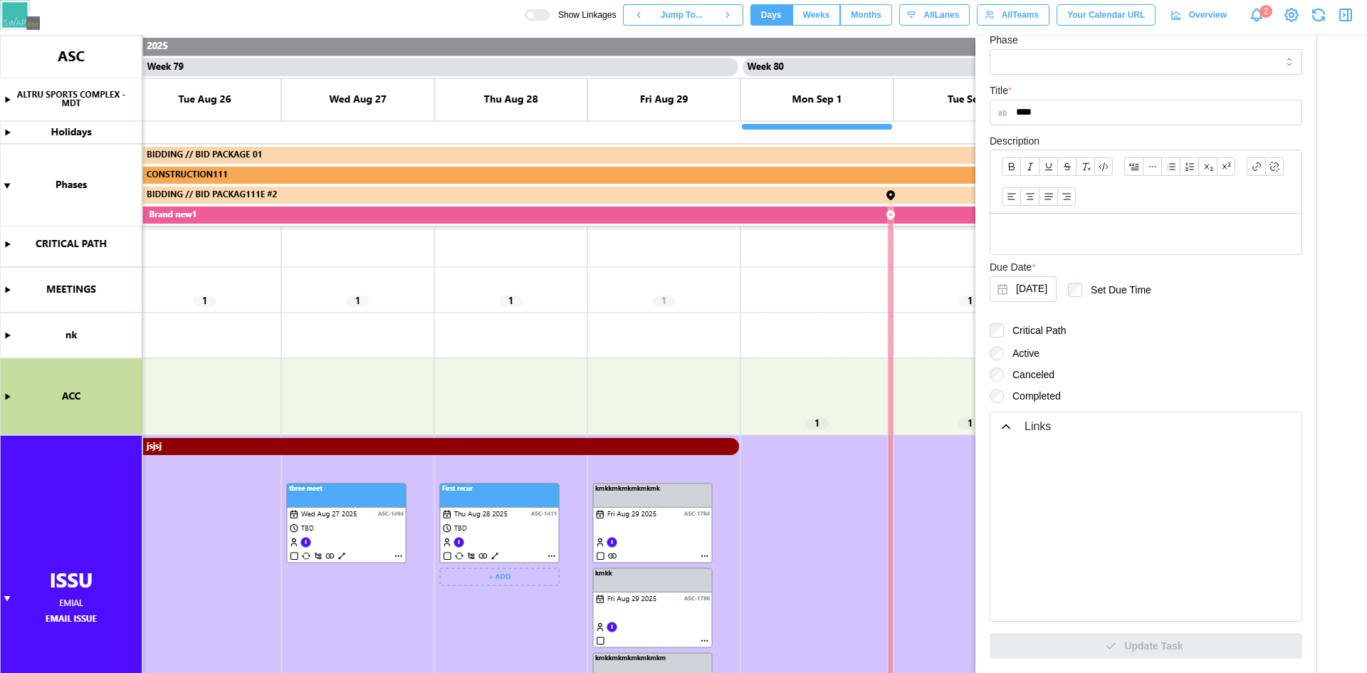
click at [493, 555] on canvas at bounding box center [683, 354] width 1367 height 637
click at [340, 557] on canvas at bounding box center [683, 354] width 1367 height 637
click at [496, 555] on canvas at bounding box center [683, 354] width 1367 height 637
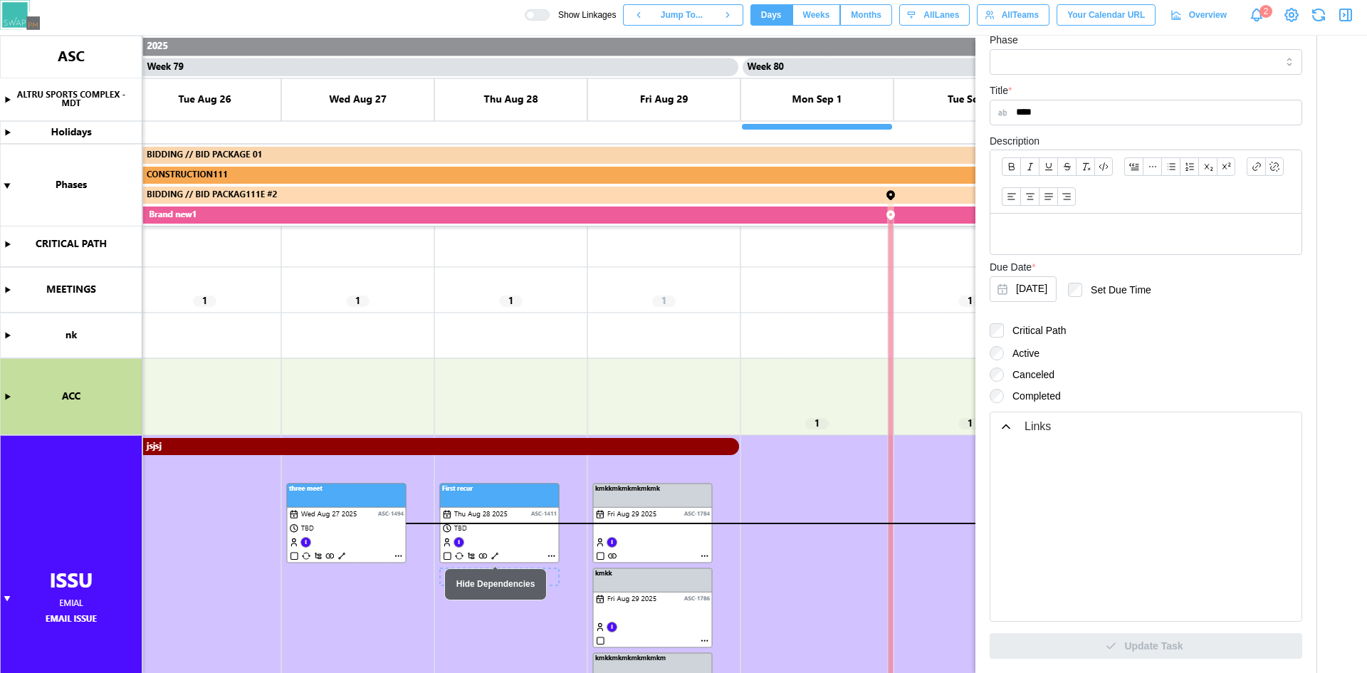
click at [496, 555] on canvas at bounding box center [683, 354] width 1367 height 637
click at [496, 553] on canvas at bounding box center [683, 354] width 1367 height 637
click at [344, 555] on canvas at bounding box center [683, 354] width 1367 height 637
click at [548, 556] on canvas at bounding box center [683, 354] width 1367 height 637
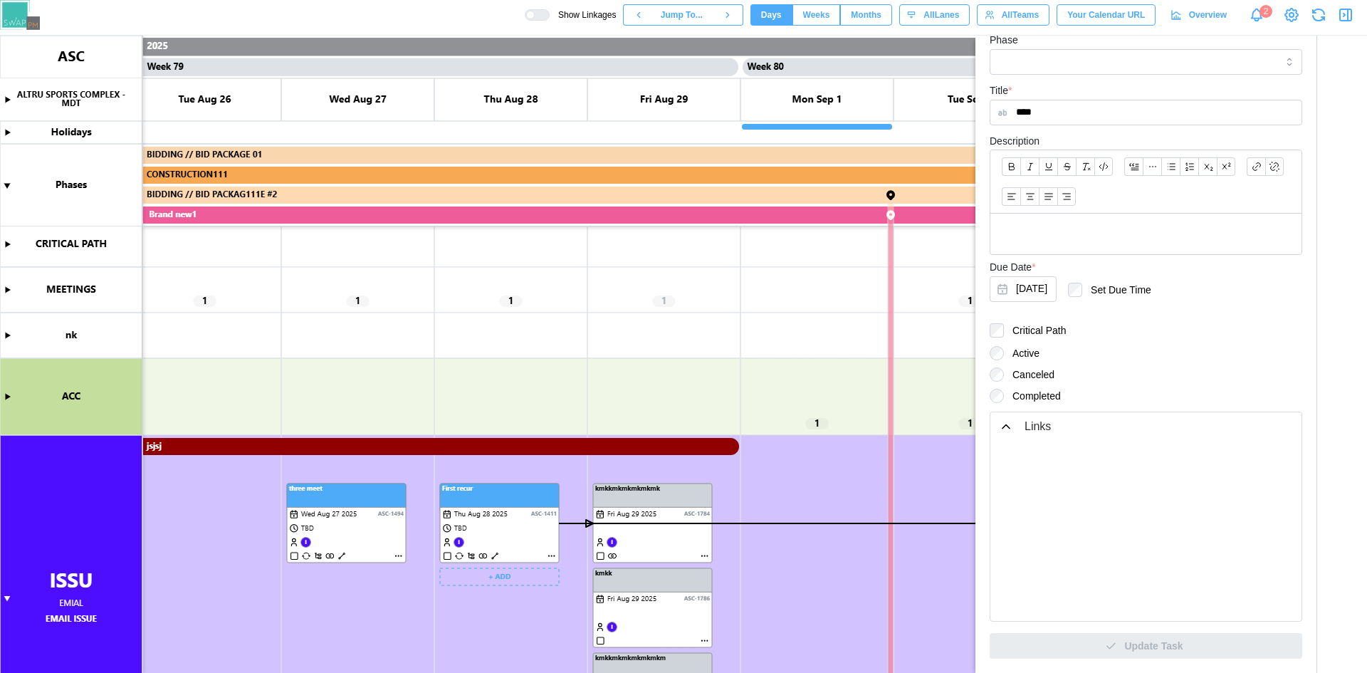
click at [548, 556] on canvas at bounding box center [683, 354] width 1367 height 637
click at [550, 556] on canvas at bounding box center [683, 354] width 1367 height 637
click at [550, 553] on canvas at bounding box center [683, 354] width 1367 height 637
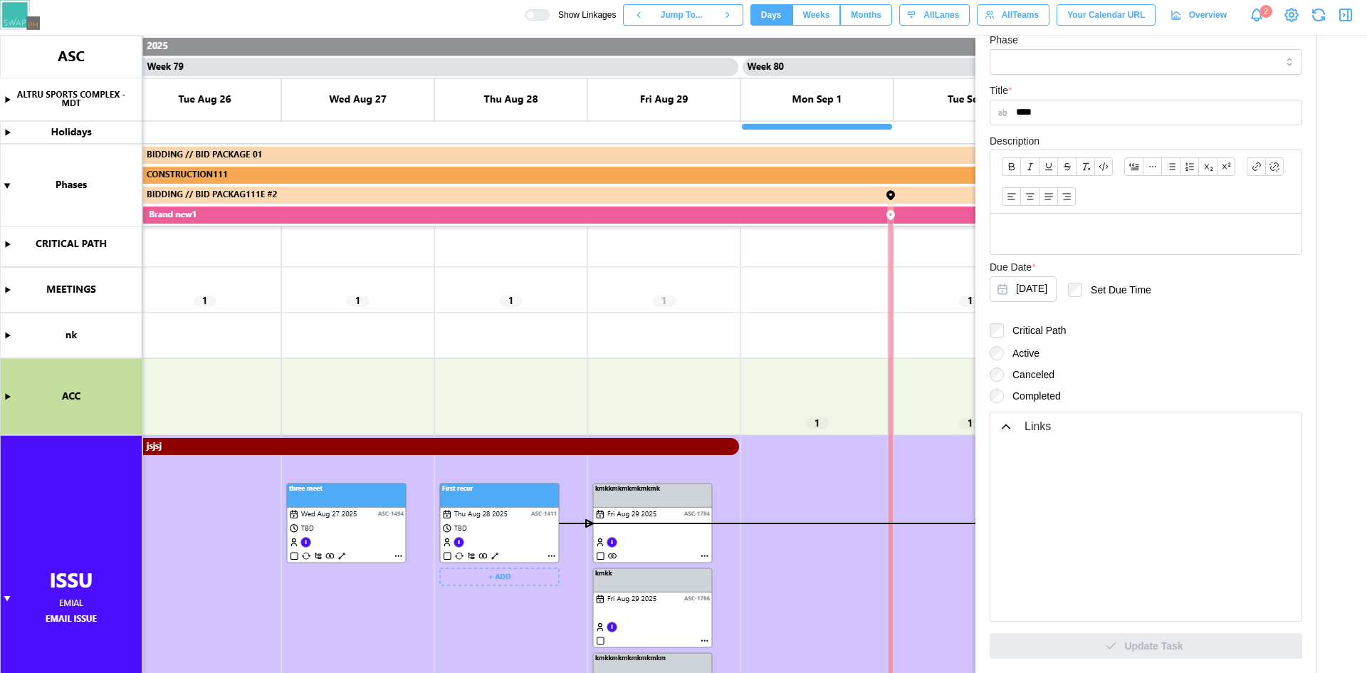
click at [550, 553] on canvas at bounding box center [683, 354] width 1367 height 637
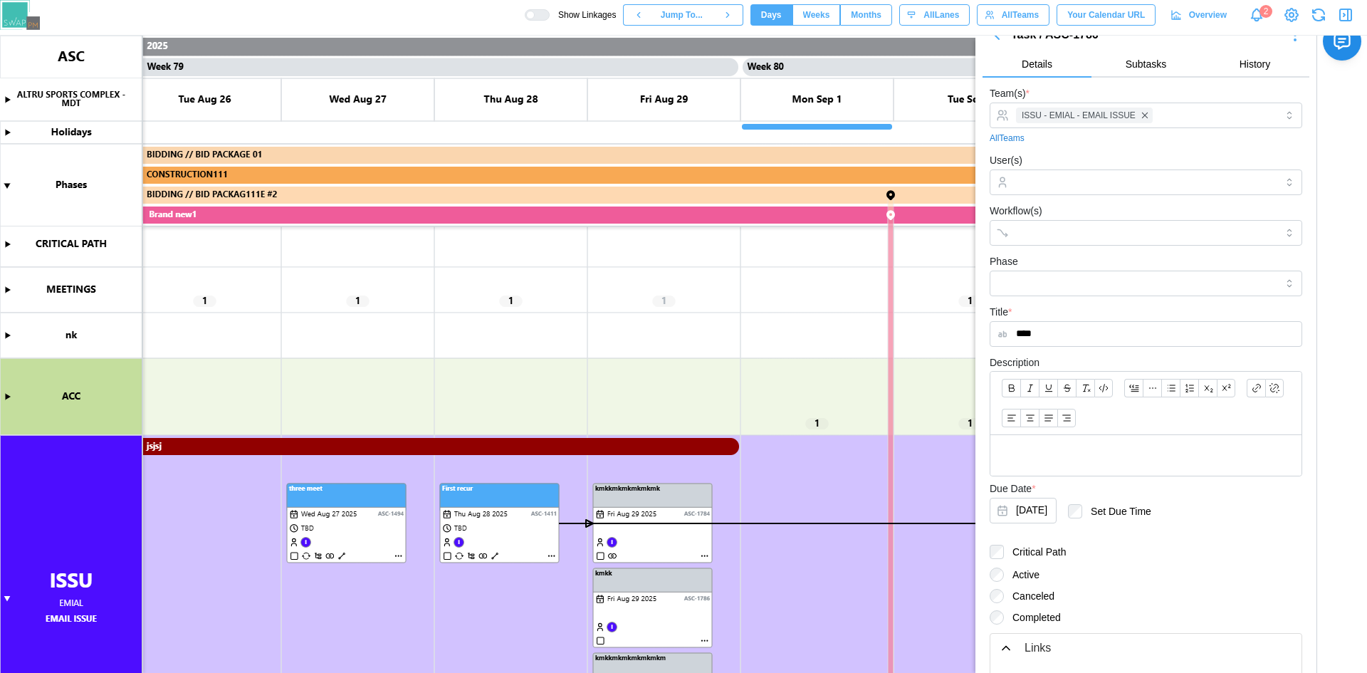
scroll to position [0, 0]
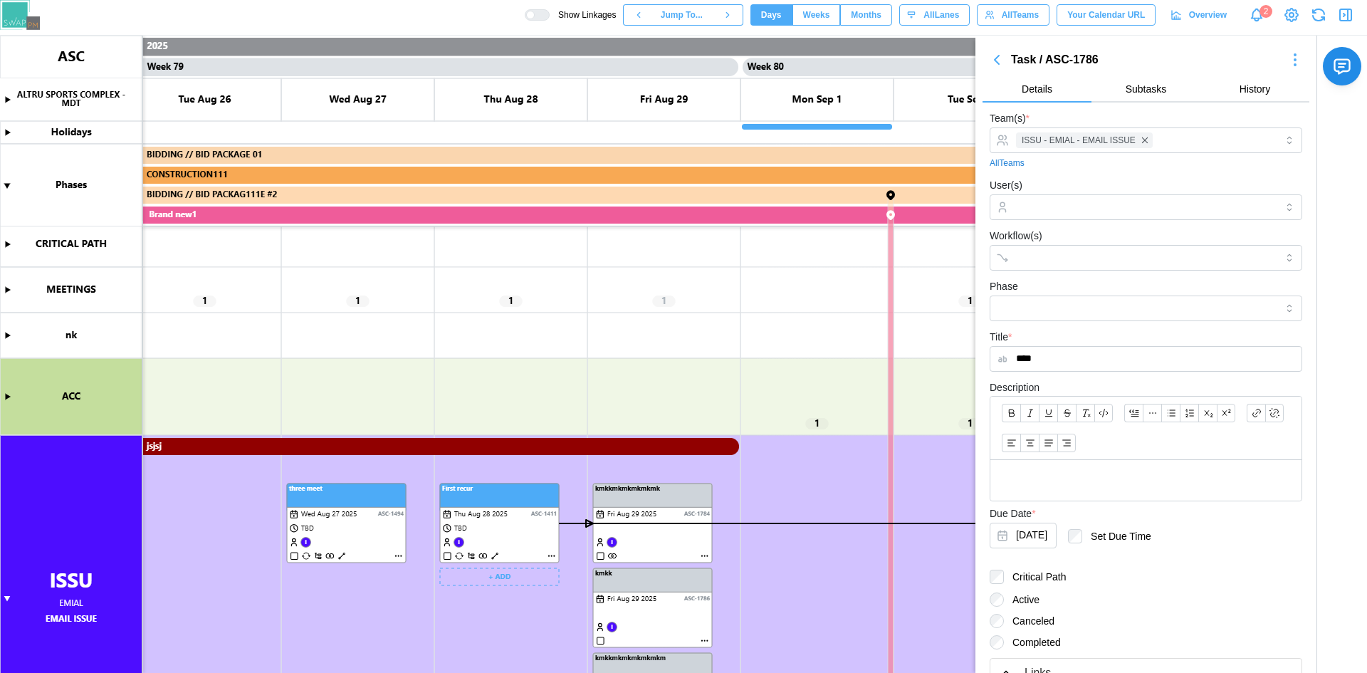
click at [551, 555] on canvas at bounding box center [683, 354] width 1367 height 637
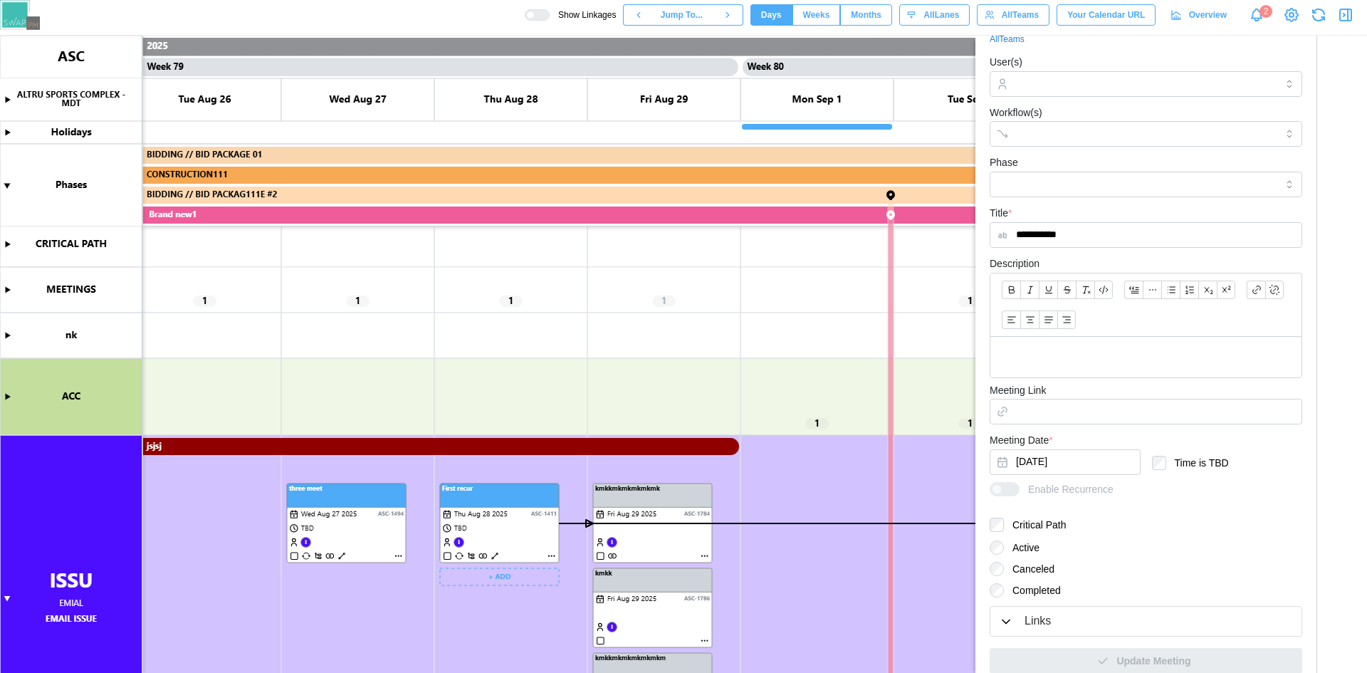
scroll to position [219, 0]
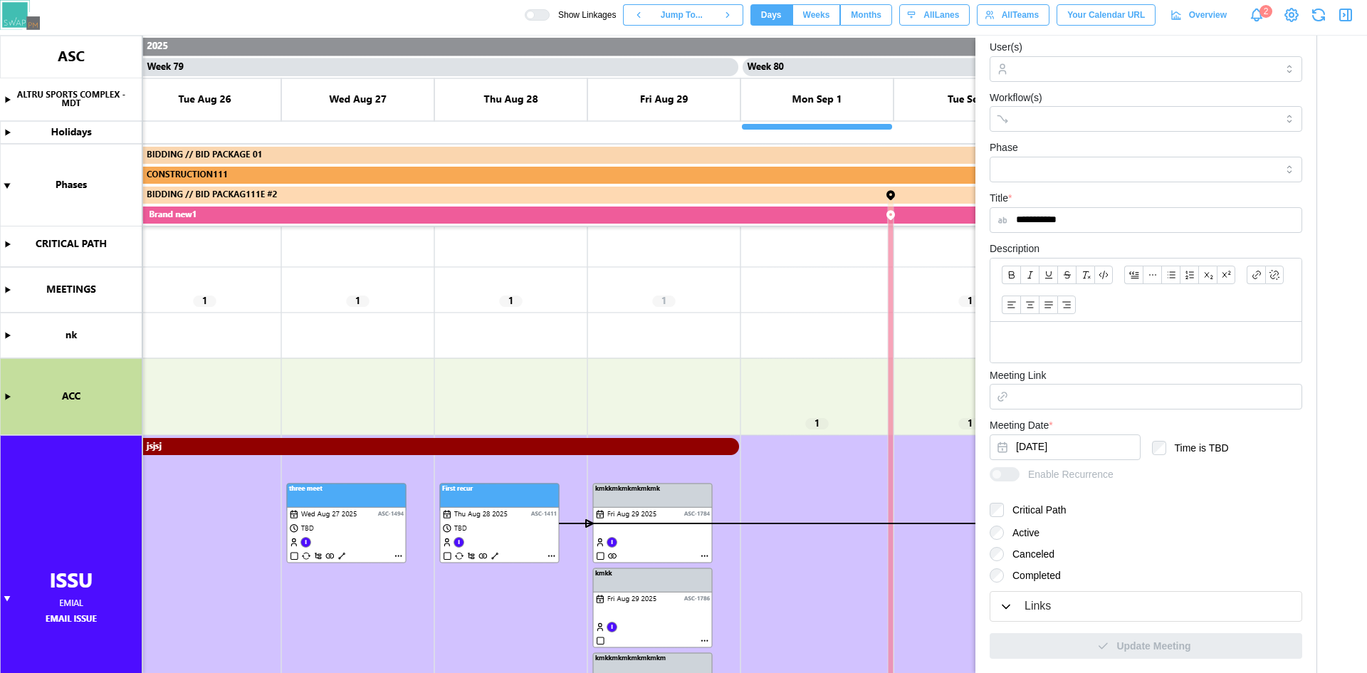
click at [1014, 614] on div "Links" at bounding box center [1146, 606] width 294 height 18
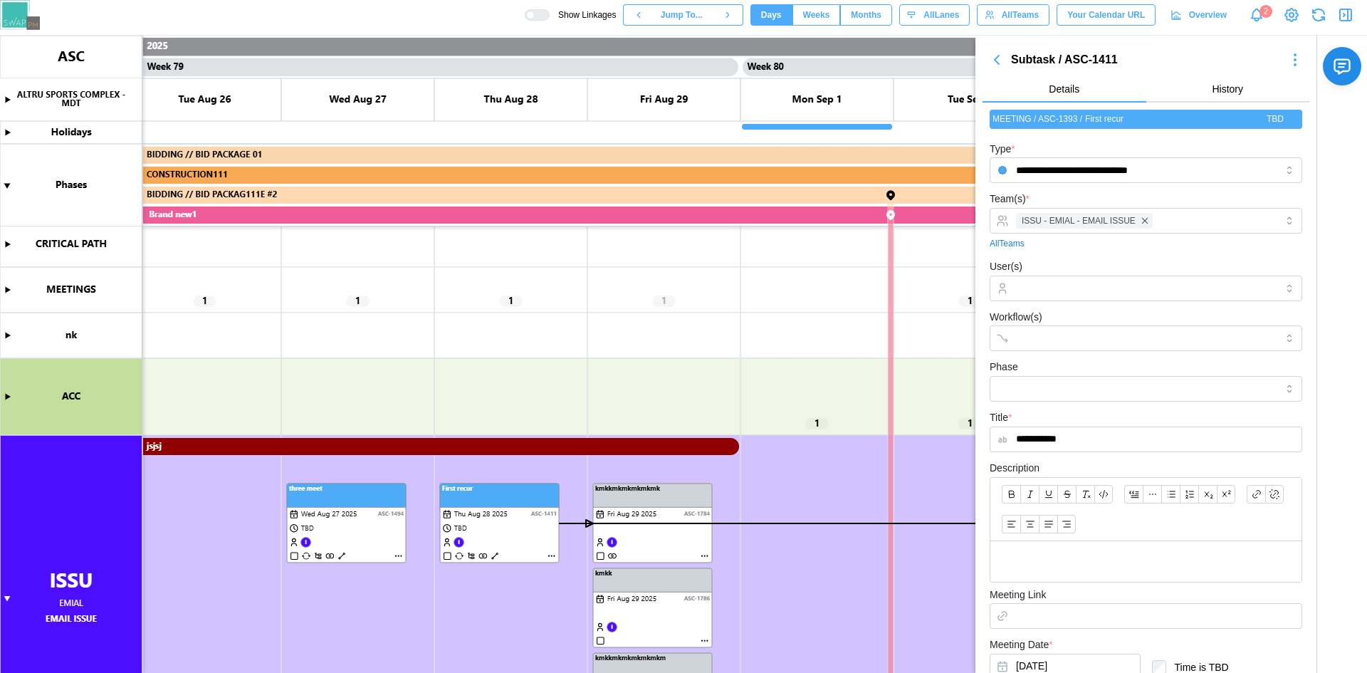
scroll to position [0, 0]
